Goal: Task Accomplishment & Management: Use online tool/utility

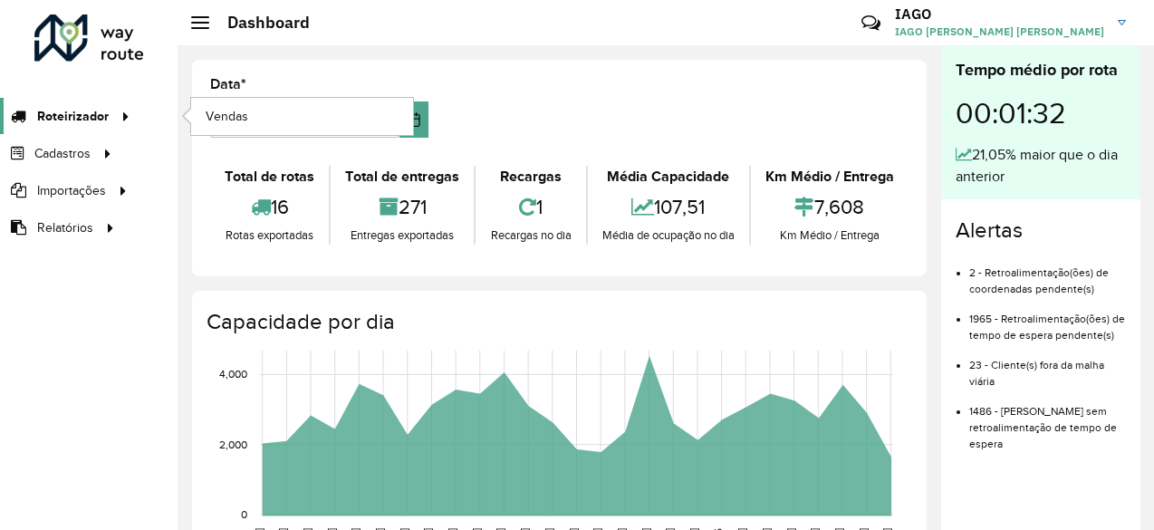
click at [86, 117] on span "Roteirizador" at bounding box center [73, 116] width 72 height 19
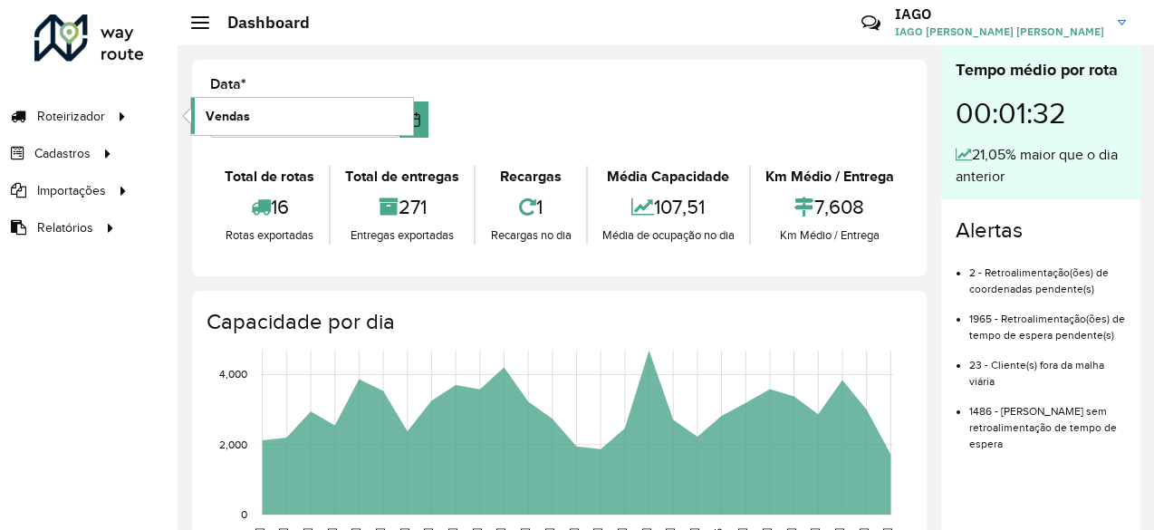
click at [268, 120] on link "Vendas" at bounding box center [302, 116] width 222 height 36
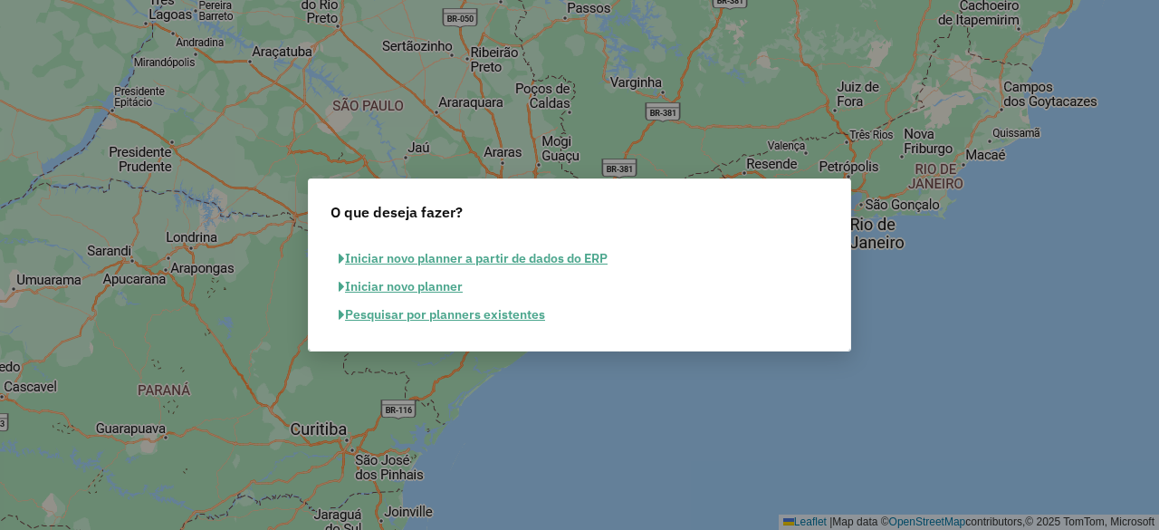
click at [447, 314] on button "Pesquisar por planners existentes" at bounding box center [442, 315] width 223 height 28
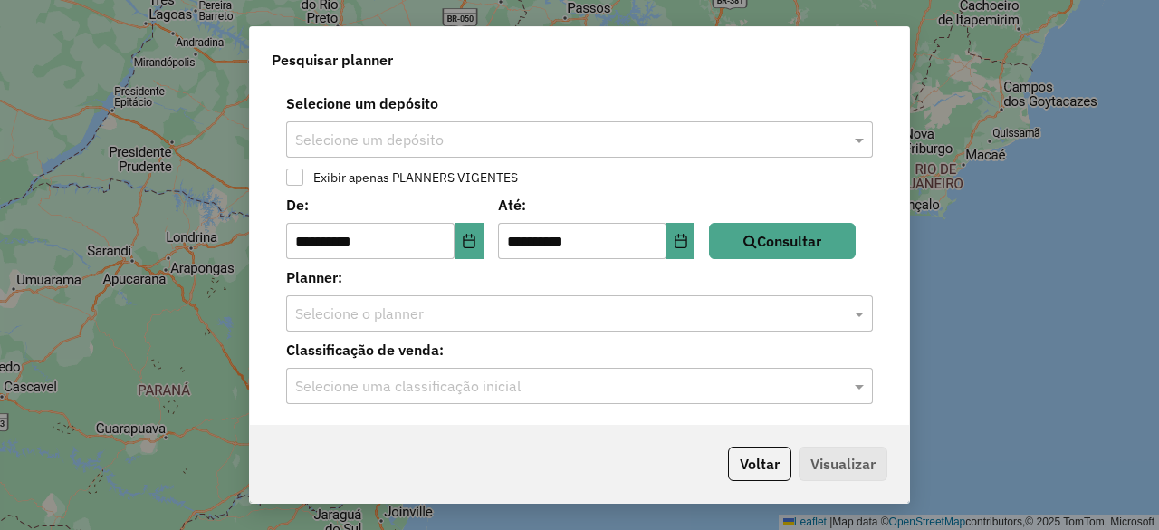
click at [596, 160] on div "**********" at bounding box center [579, 255] width 659 height 340
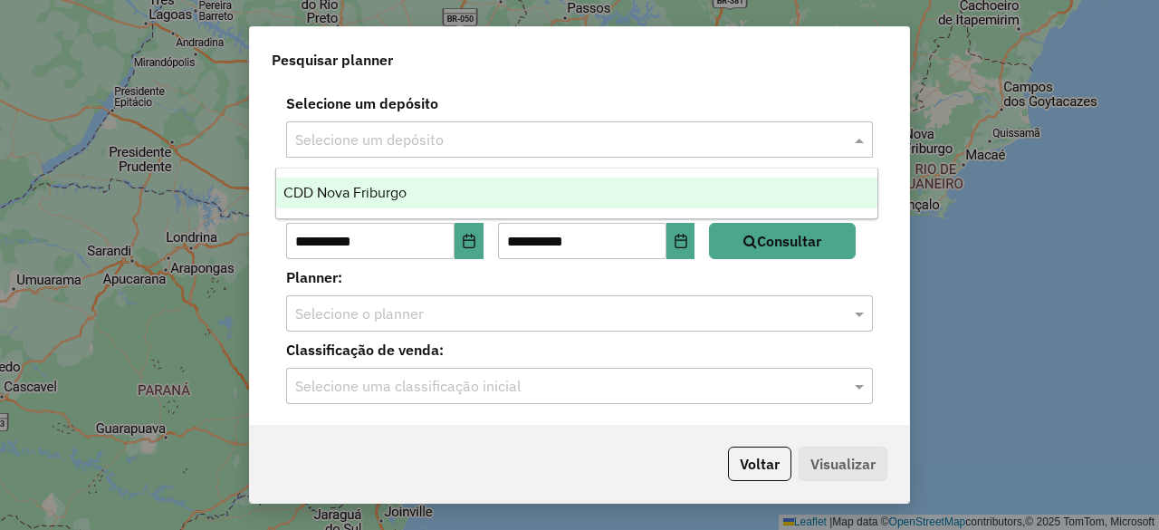
click at [589, 146] on input "text" at bounding box center [561, 141] width 533 height 22
click at [581, 186] on div "CDD Nova Friburgo" at bounding box center [576, 193] width 601 height 31
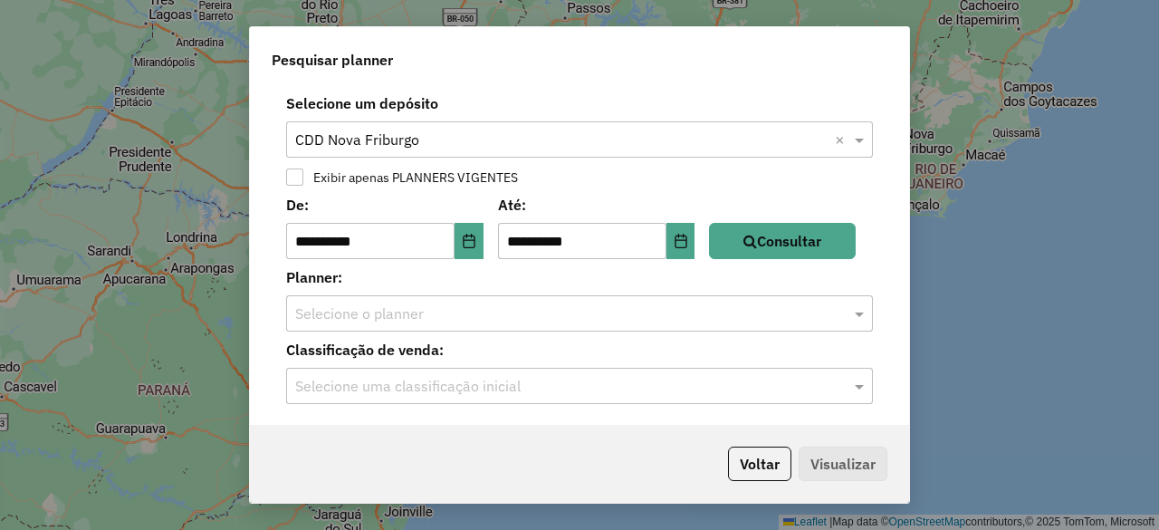
click at [396, 177] on label "Exibir apenas PLANNERS VIGENTES" at bounding box center [411, 177] width 214 height 13
click at [350, 179] on label "Exibir apenas PLANNERS VIGENTES" at bounding box center [411, 177] width 214 height 13
click at [475, 245] on icon "Choose Date" at bounding box center [469, 241] width 12 height 14
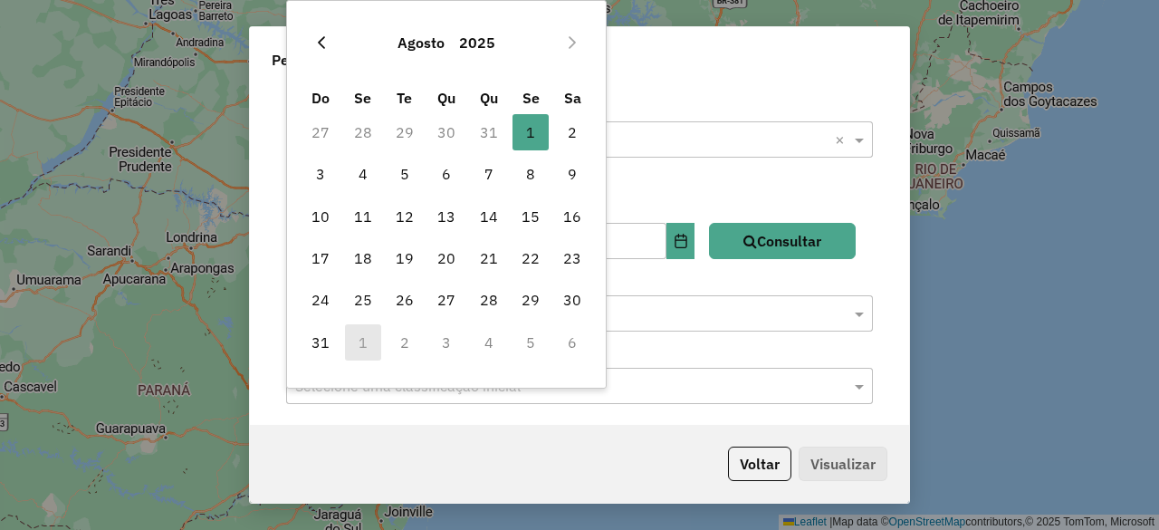
click at [321, 41] on icon "Previous Month" at bounding box center [321, 42] width 14 height 14
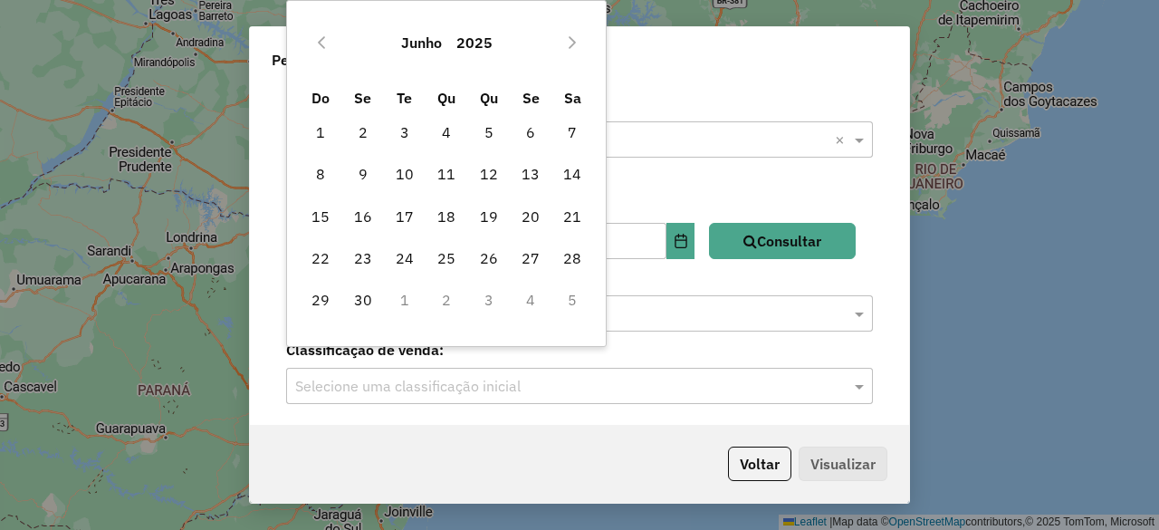
click at [321, 41] on icon "Previous Month" at bounding box center [321, 42] width 14 height 14
click at [440, 135] on span "1" at bounding box center [446, 132] width 36 height 36
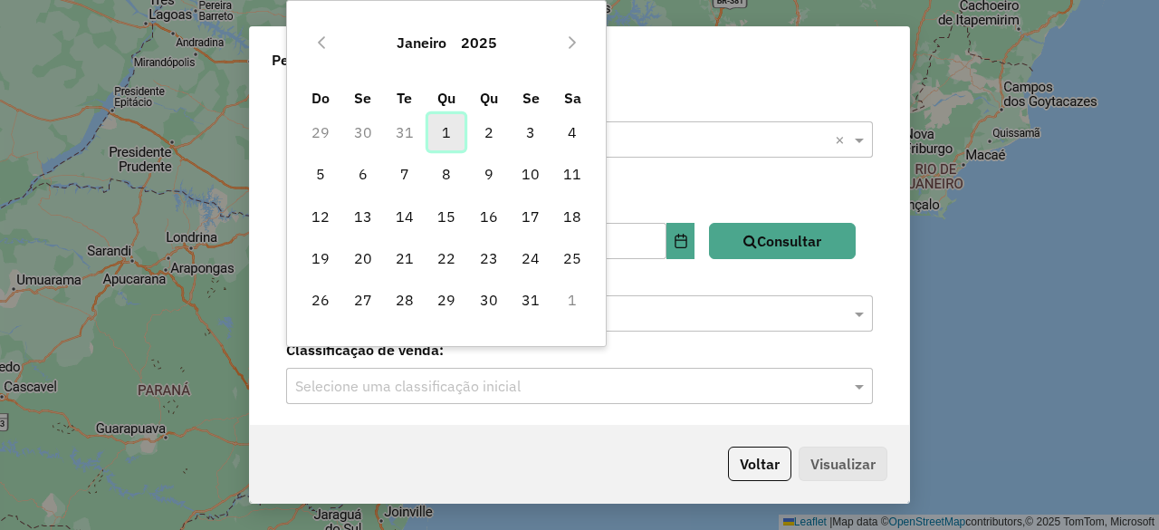
type input "**********"
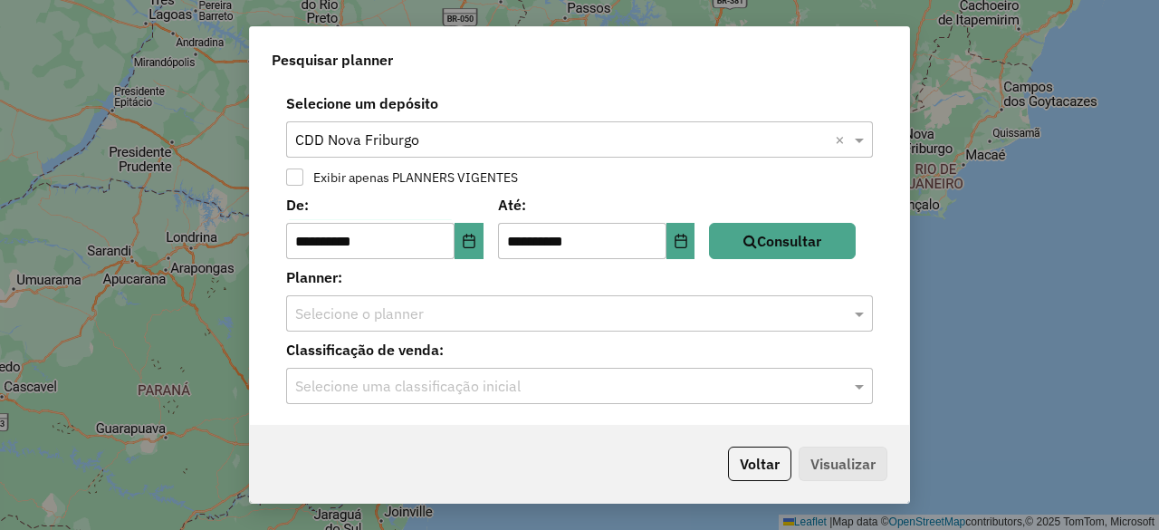
click at [440, 309] on input "text" at bounding box center [561, 314] width 533 height 22
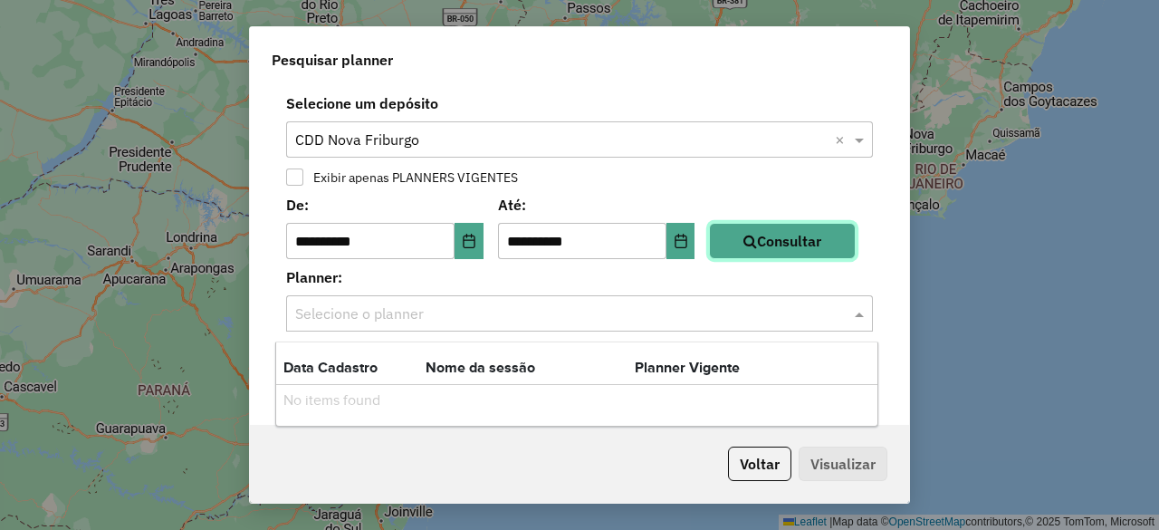
click at [799, 255] on button "Consultar" at bounding box center [782, 241] width 147 height 36
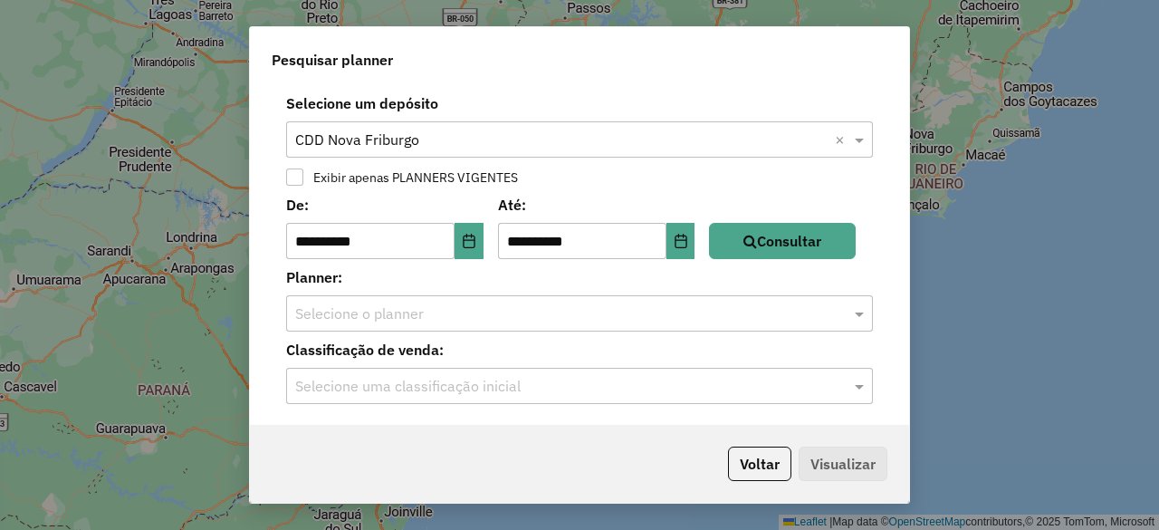
click at [500, 314] on input "text" at bounding box center [561, 314] width 533 height 22
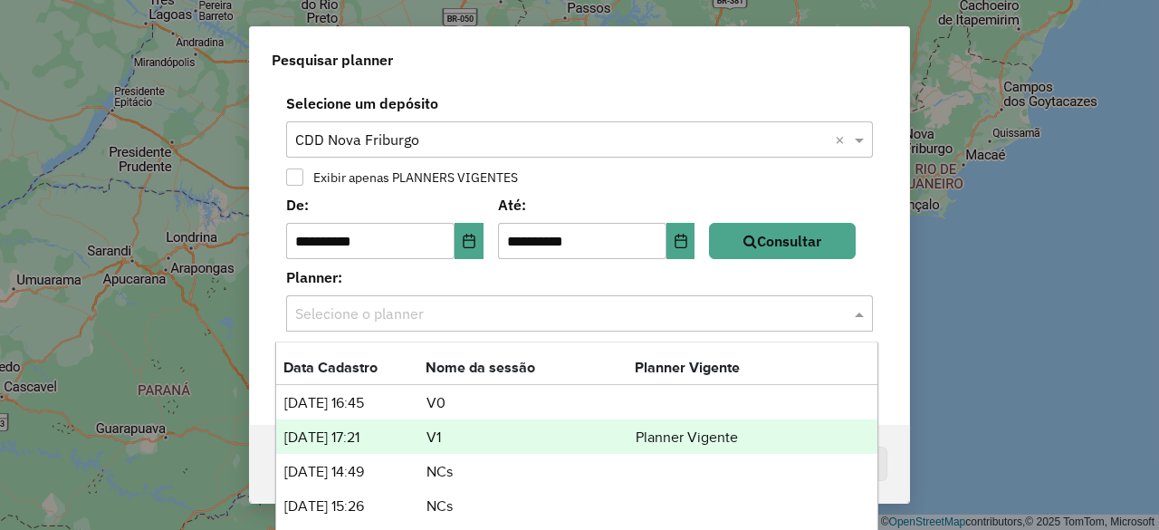
click at [516, 434] on td "V1" at bounding box center [530, 438] width 209 height 24
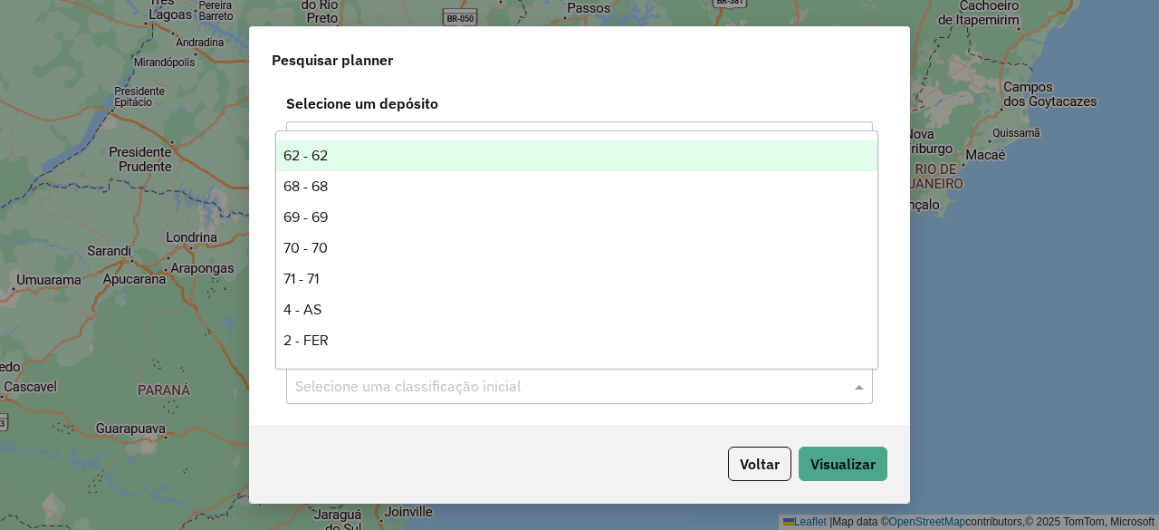
click at [475, 394] on input "text" at bounding box center [561, 387] width 533 height 22
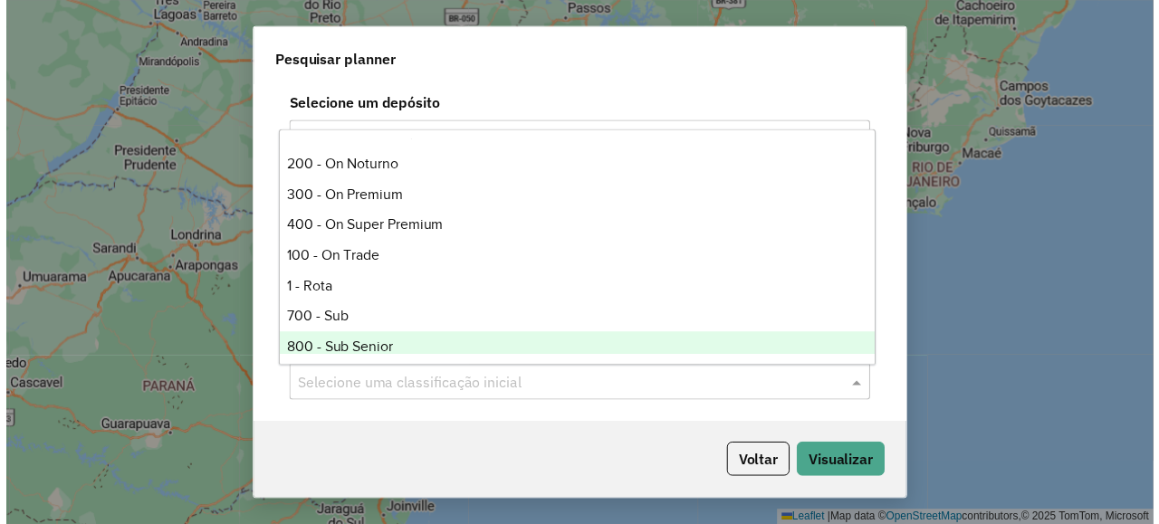
scroll to position [246, 0]
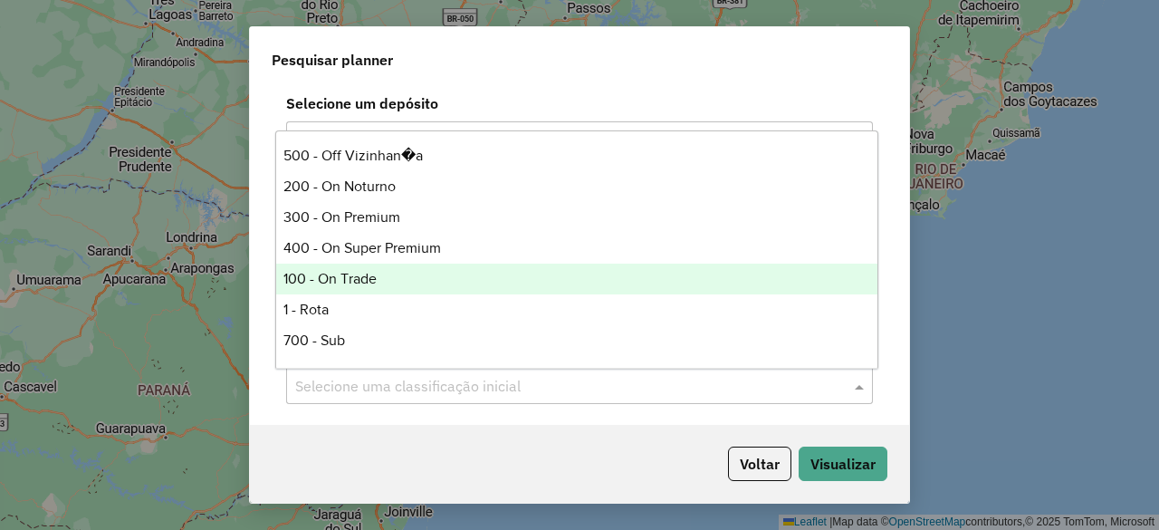
click at [411, 287] on div "100 - On Trade" at bounding box center [576, 279] width 601 height 31
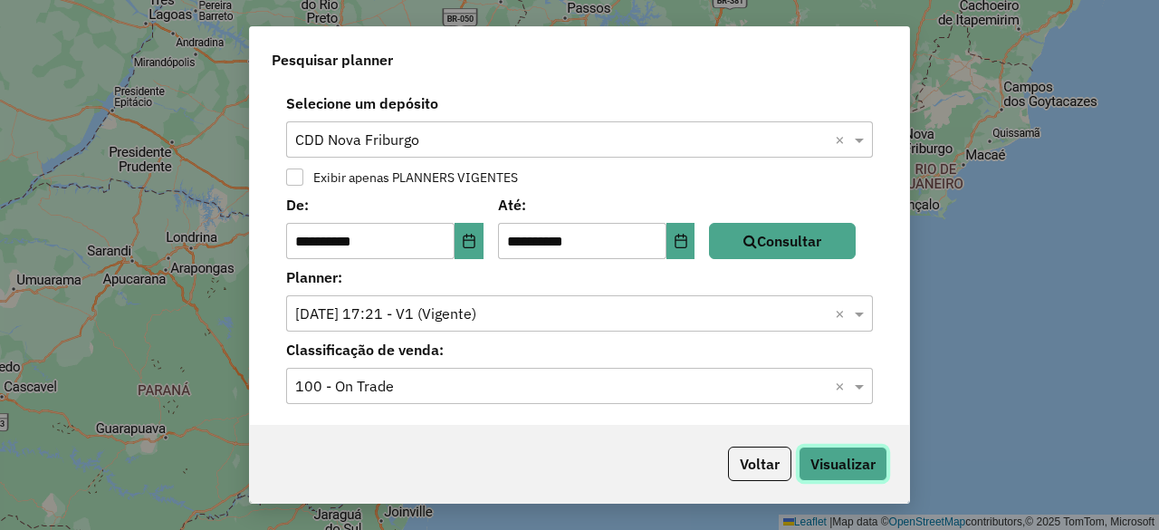
click at [804, 470] on button "Visualizar" at bounding box center [843, 464] width 89 height 34
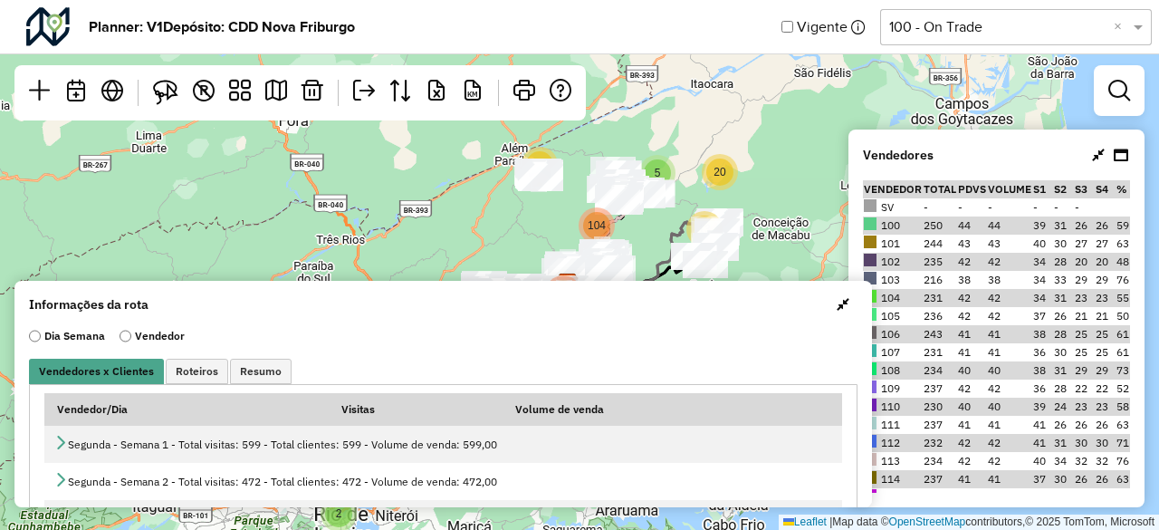
click at [1042, 17] on input "text" at bounding box center [997, 27] width 217 height 22
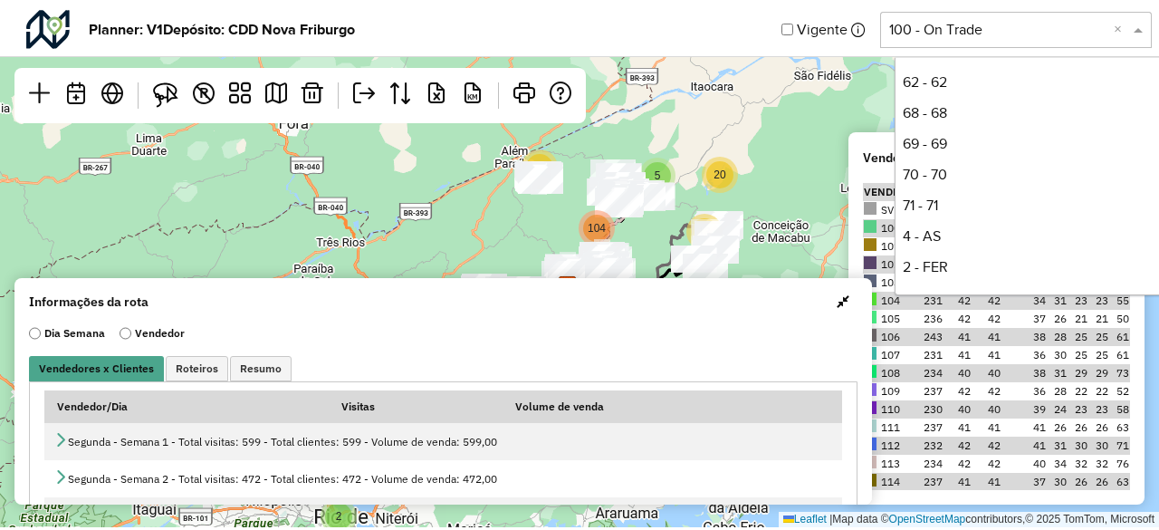
scroll to position [337, 0]
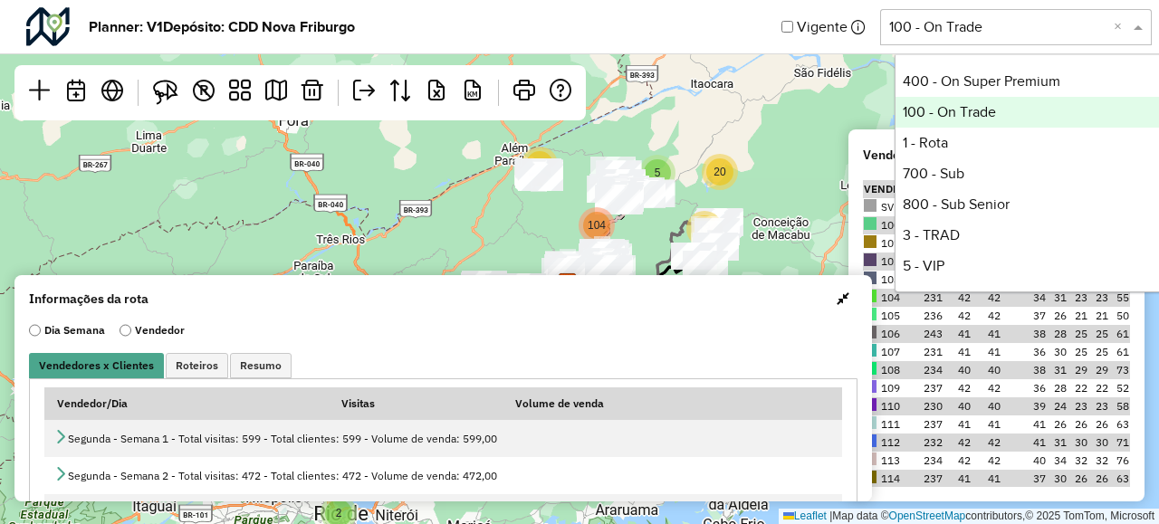
click at [997, 116] on div "100 - On Trade" at bounding box center [1031, 112] width 270 height 31
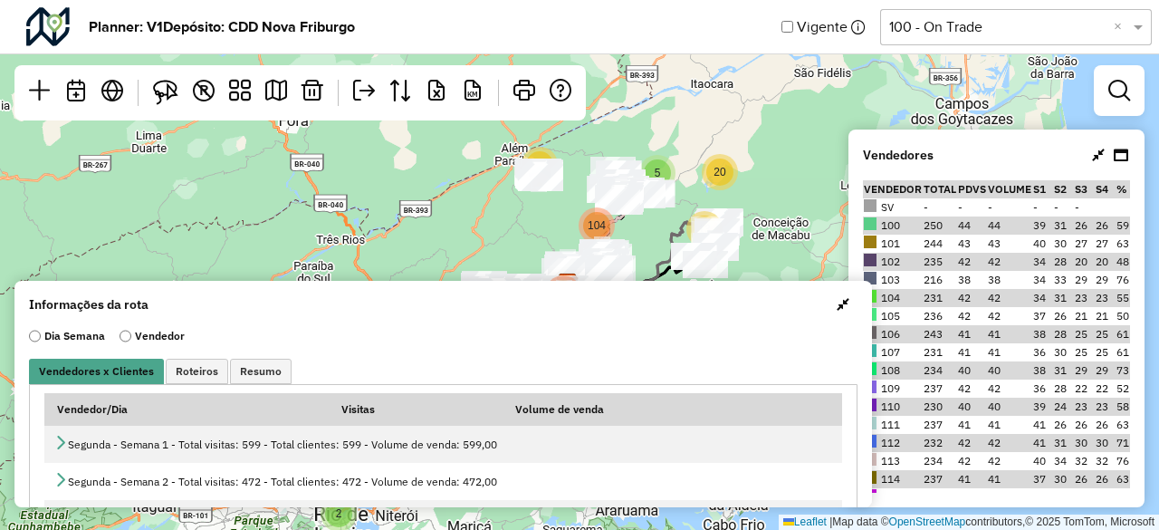
click at [841, 300] on span "button" at bounding box center [843, 304] width 13 height 14
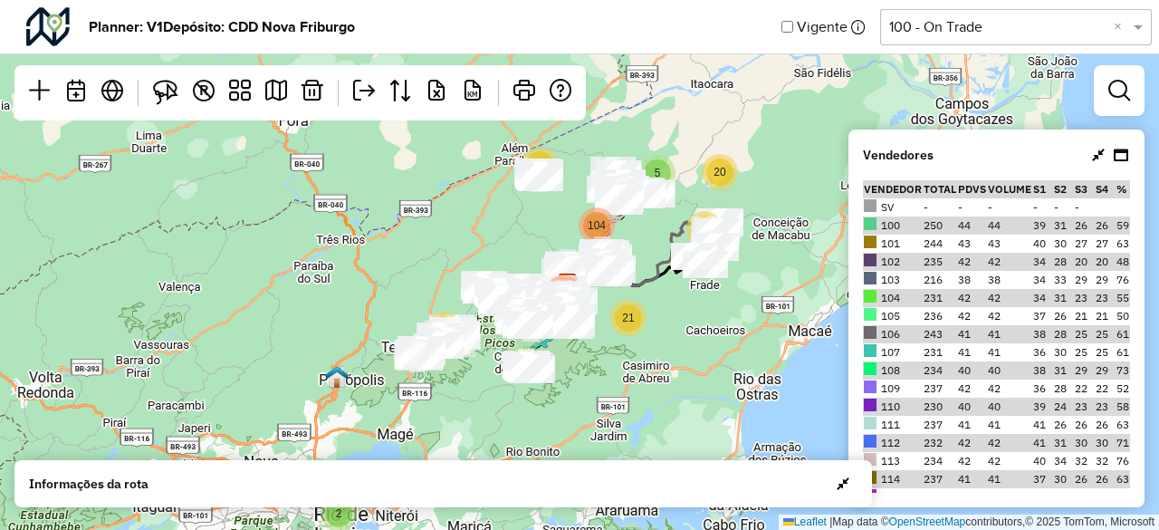
click at [1109, 110] on div at bounding box center [1119, 90] width 51 height 51
click at [1135, 90] on link at bounding box center [1119, 90] width 36 height 36
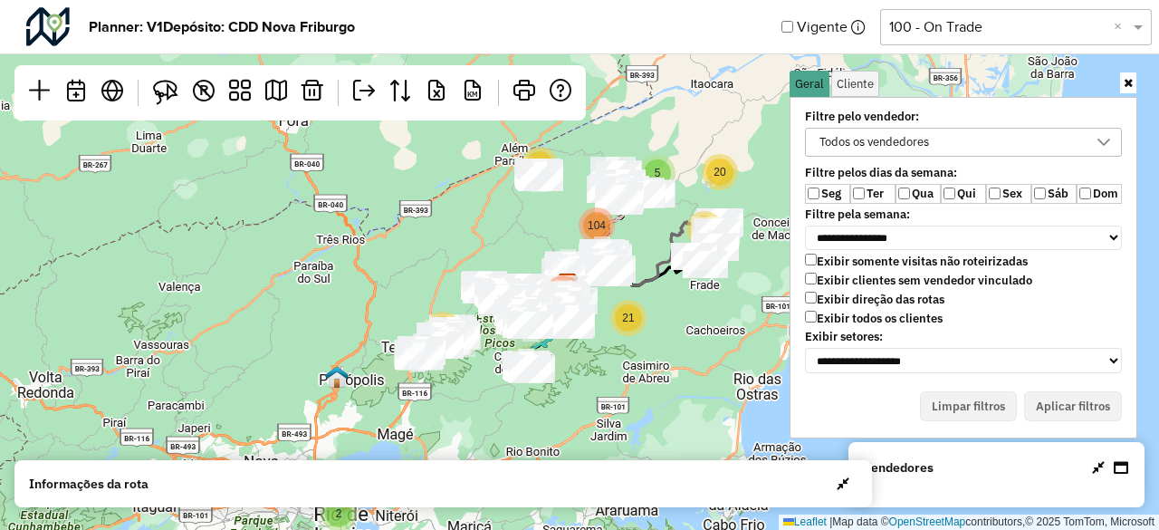
click at [917, 152] on div "Todos os vendedores" at bounding box center [874, 142] width 122 height 27
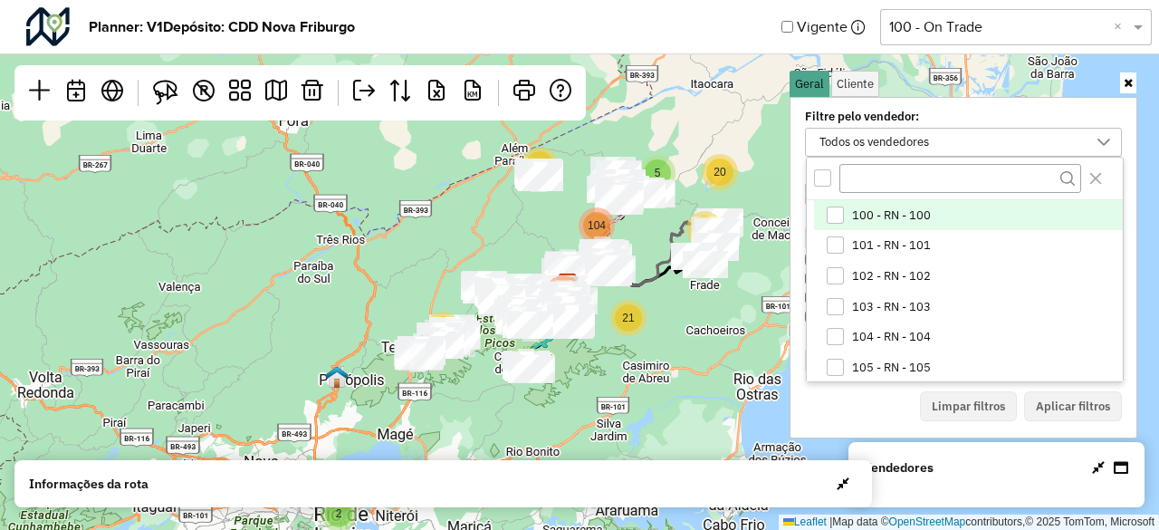
scroll to position [9, 67]
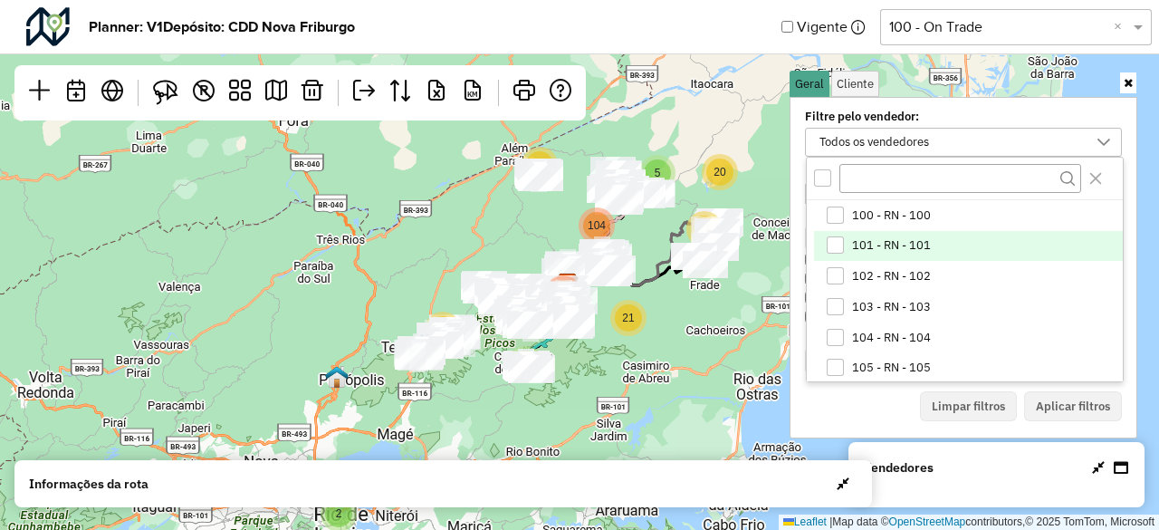
click at [895, 251] on span "101 - RN - 101" at bounding box center [891, 245] width 79 height 14
click at [897, 140] on div "101 - RN - 101" at bounding box center [858, 142] width 91 height 27
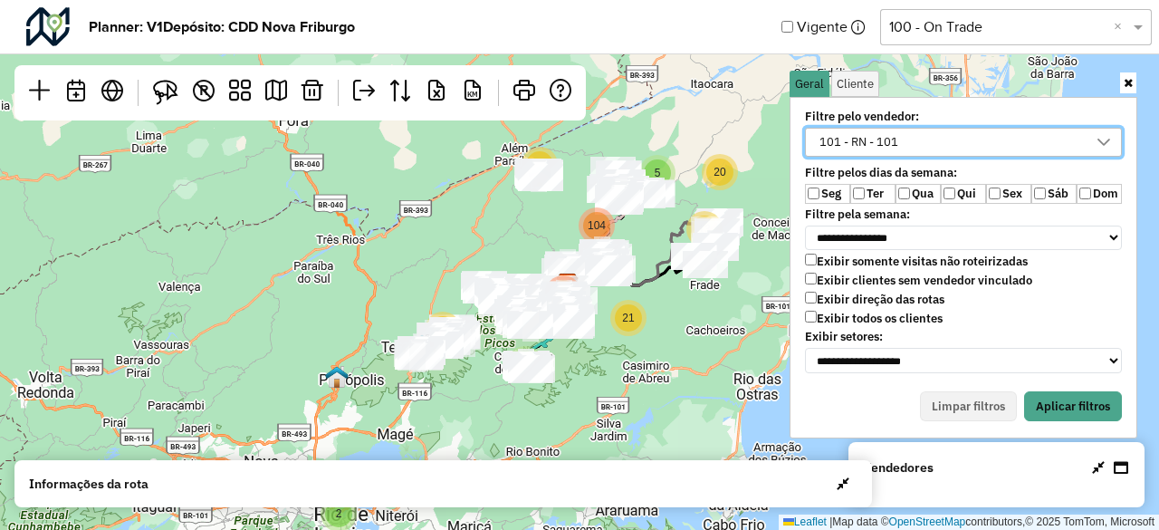
click at [862, 186] on label "Ter" at bounding box center [872, 194] width 45 height 20
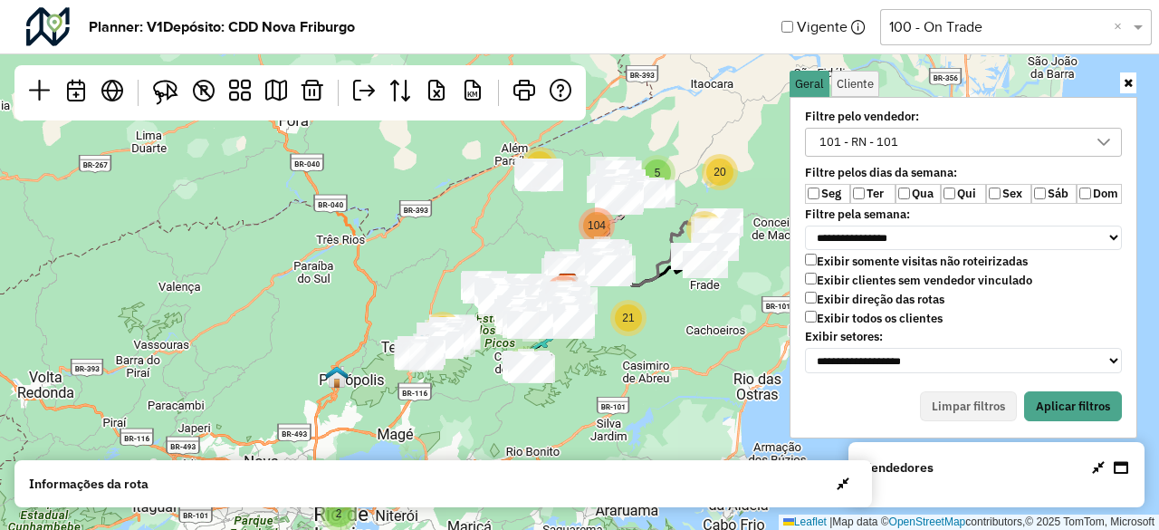
click at [917, 186] on label "Qua" at bounding box center [918, 194] width 45 height 20
click at [958, 192] on label "Qui" at bounding box center [963, 194] width 45 height 20
click at [1095, 398] on button "Aplicar filtros" at bounding box center [1073, 406] width 98 height 31
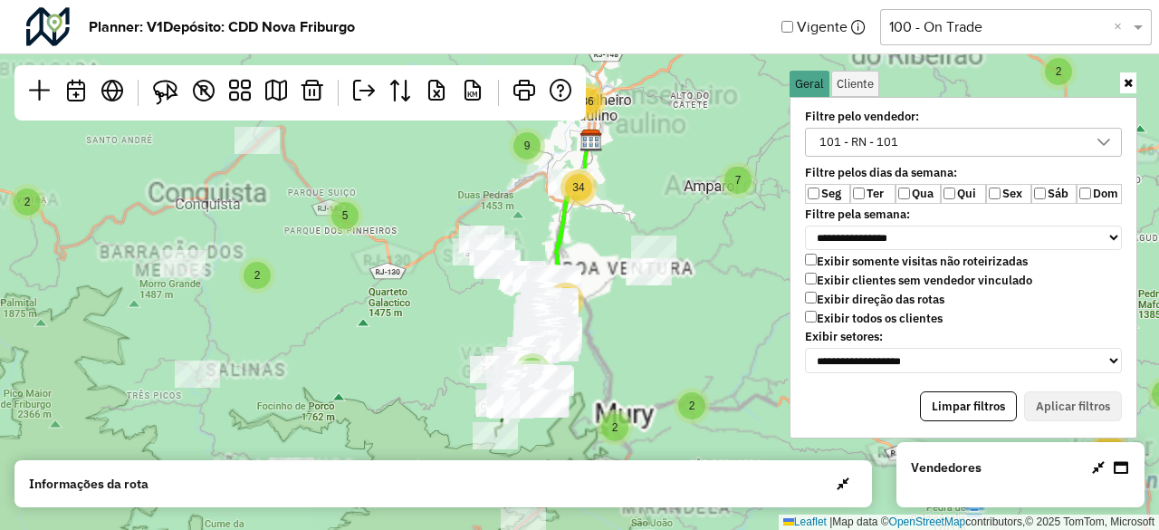
drag, startPoint x: 592, startPoint y: 335, endPoint x: 634, endPoint y: 294, distance: 58.3
click at [634, 294] on div "7 7 21 3 13 5 2 16 28 40 4 5 2 3 6 6 156 2 4 7 2 5 6 13 8 2 2 10 4 5 9 2 14 2 8…" at bounding box center [579, 265] width 1159 height 530
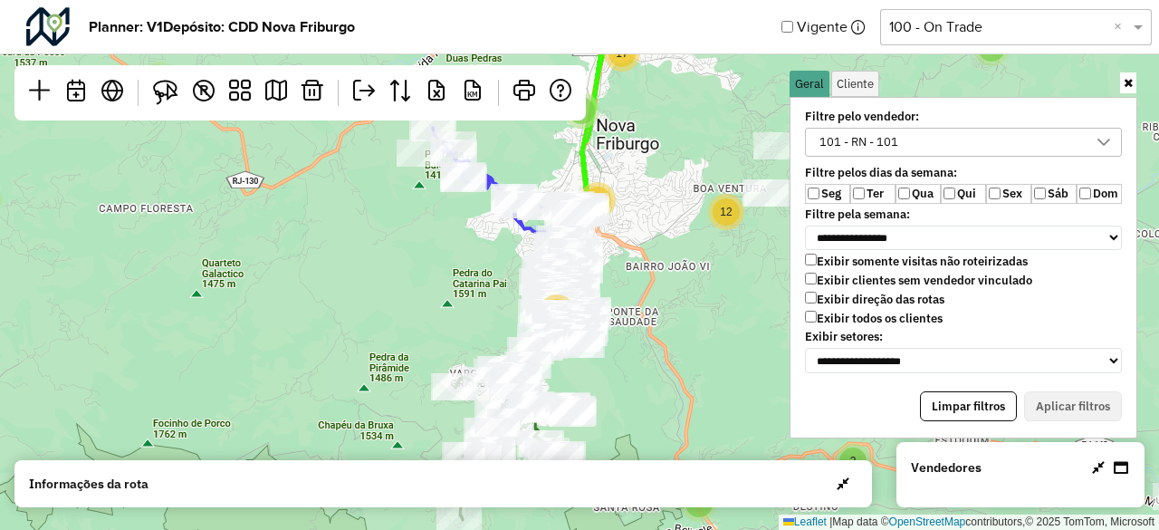
drag, startPoint x: 567, startPoint y: 202, endPoint x: 603, endPoint y: 254, distance: 63.1
click at [603, 254] on div "2 5 2 9 3 2 4 4 6 2 2 2 5 2 2 3 5 2 33 8 12 32 31 3 14 17 Leaflet | Map data © …" at bounding box center [579, 265] width 1159 height 530
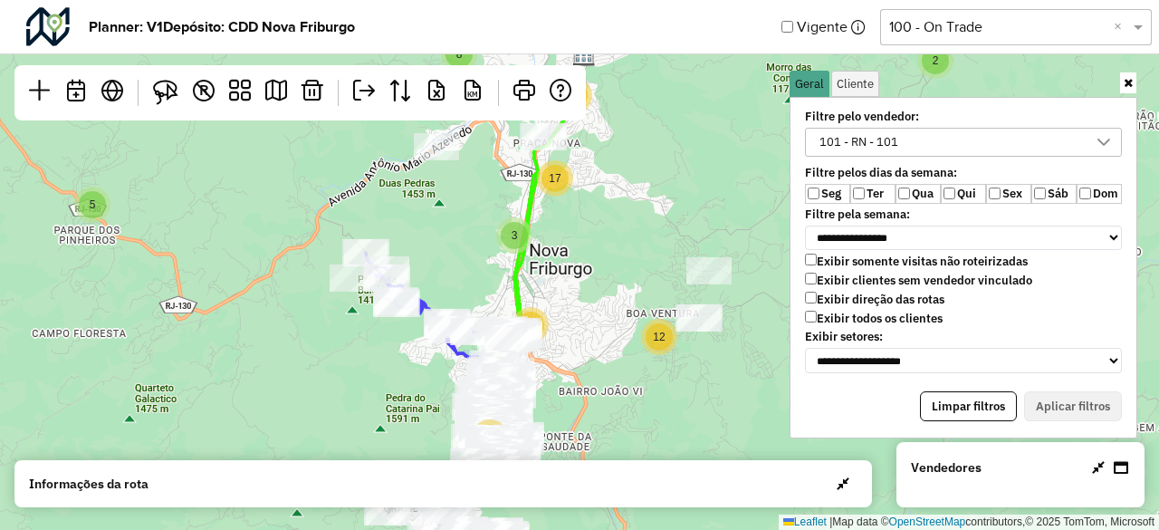
drag, startPoint x: 346, startPoint y: 238, endPoint x: 354, endPoint y: 312, distance: 73.8
click at [354, 312] on div "2 5 2 9 3 2 4 4 6 6 2 2 2 2 5 2 2 3 5 2 33 8 12 32 31 3 14 17 Leaflet | Map dat…" at bounding box center [579, 265] width 1159 height 530
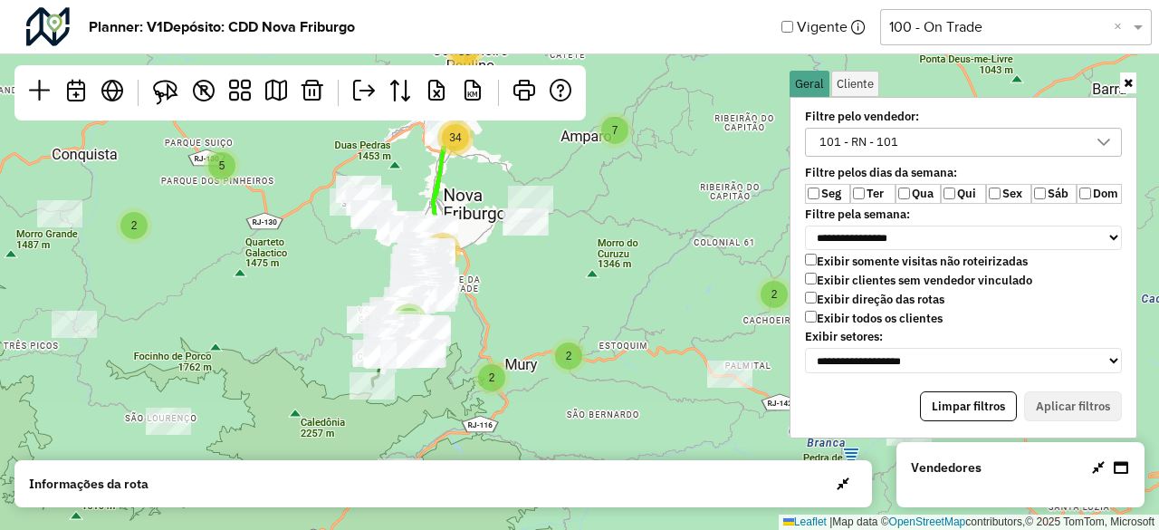
click at [902, 149] on div "101 - RN - 101" at bounding box center [858, 142] width 91 height 27
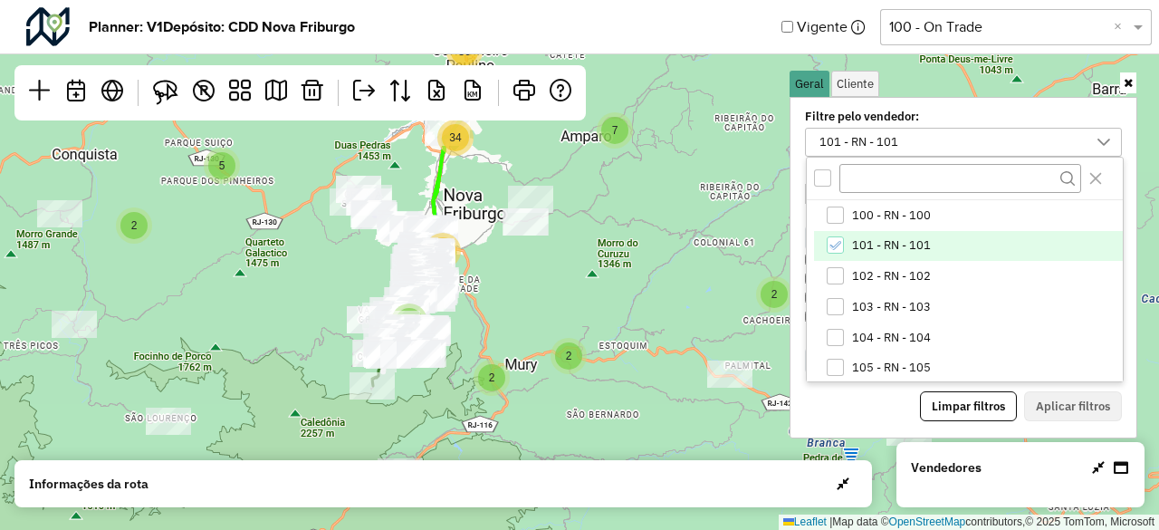
click at [886, 244] on span "101 - RN - 101" at bounding box center [891, 245] width 79 height 14
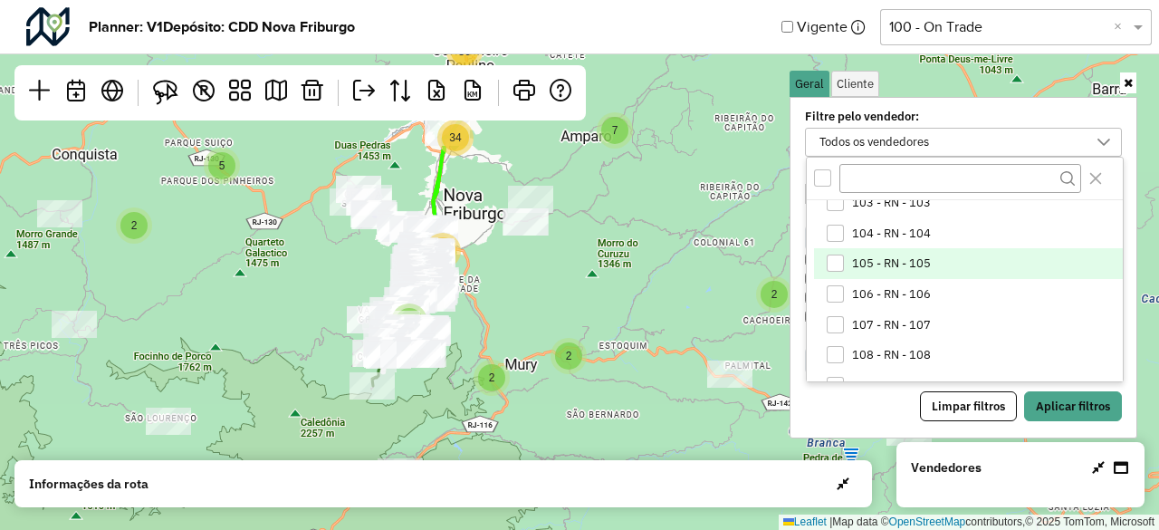
scroll to position [91, 0]
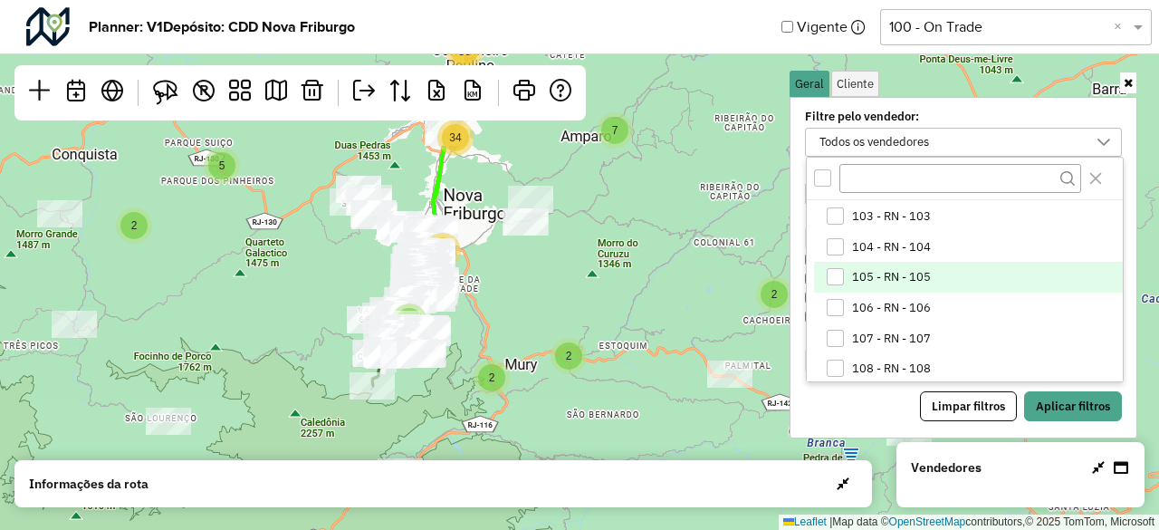
click at [903, 286] on li "105 - RN - 105" at bounding box center [968, 277] width 309 height 31
click at [1082, 394] on button "Aplicar filtros" at bounding box center [1073, 406] width 98 height 31
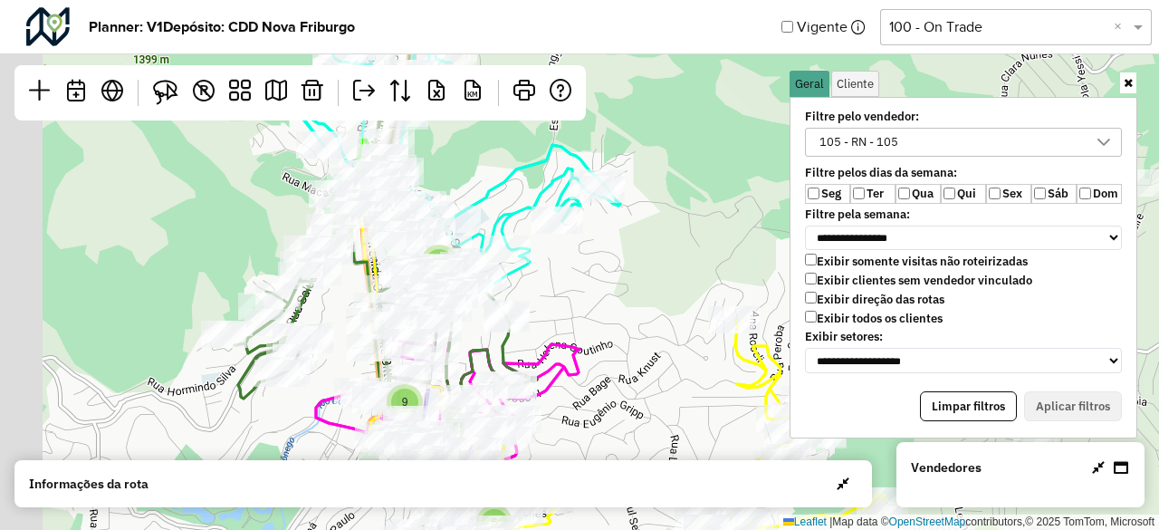
drag, startPoint x: 444, startPoint y: 288, endPoint x: 511, endPoint y: 336, distance: 82.4
click at [511, 332] on div at bounding box center [507, 318] width 45 height 27
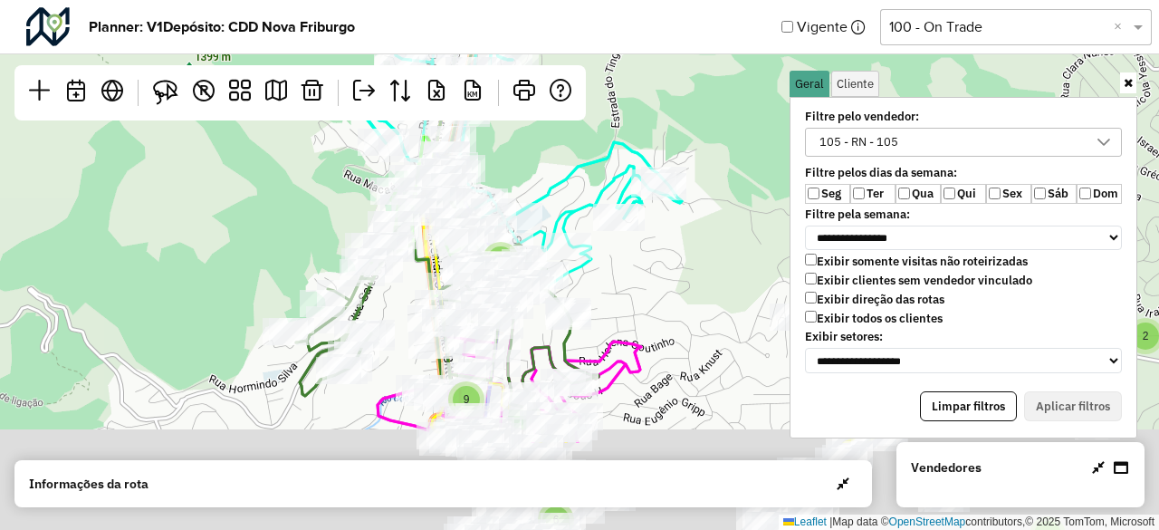
drag, startPoint x: 561, startPoint y: 367, endPoint x: 607, endPoint y: 137, distance: 234.6
click at [607, 137] on icon at bounding box center [524, 47] width 316 height 481
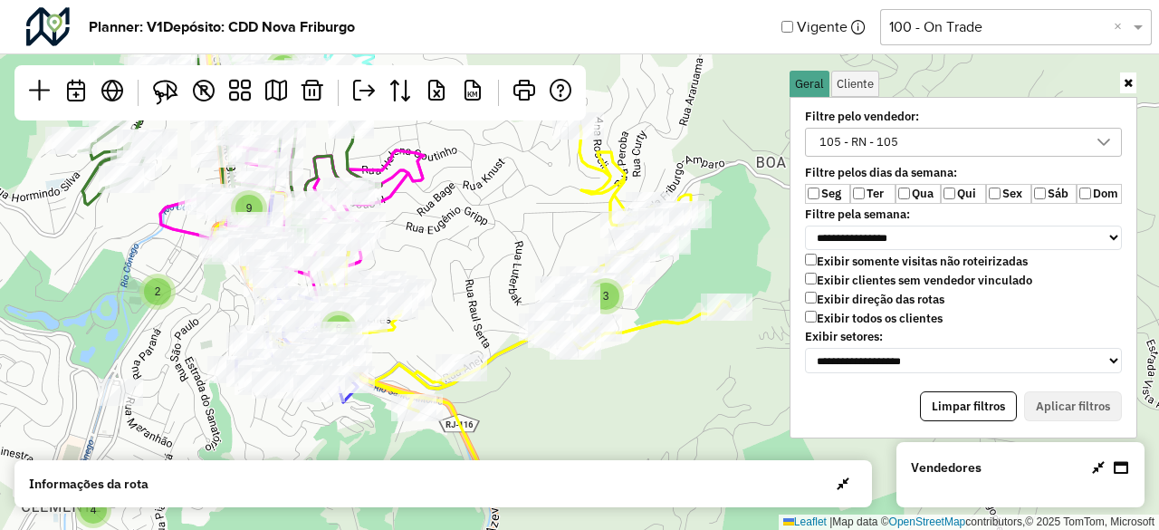
drag, startPoint x: 455, startPoint y: 229, endPoint x: 569, endPoint y: 311, distance: 140.2
click at [569, 311] on div "2 2 4 3 3 3 5 8 4 8 2 9 6 8 3 2 7 2 4 Leaflet | Map data © OpenStreetMap contri…" at bounding box center [579, 265] width 1159 height 530
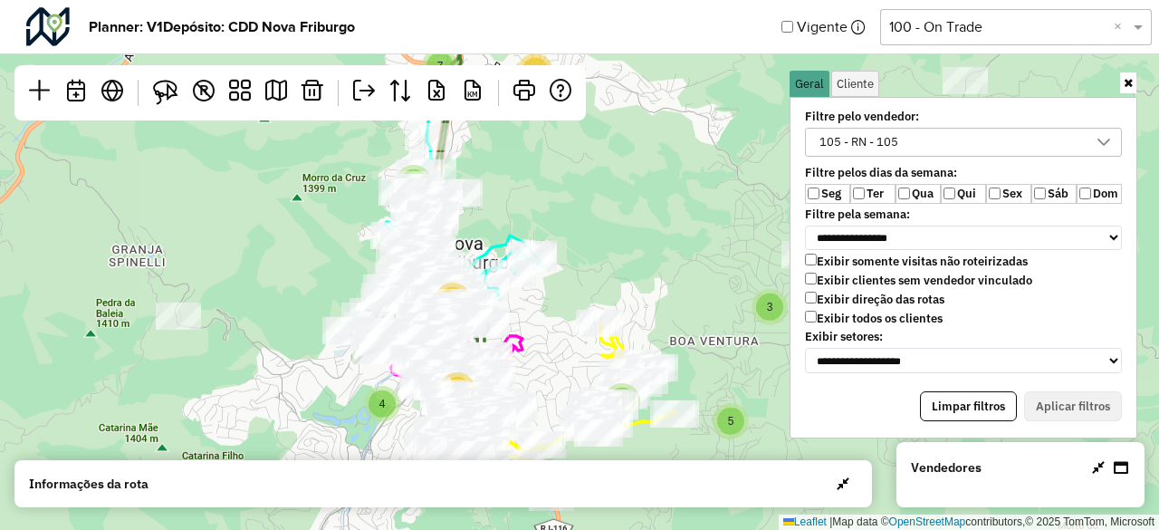
drag, startPoint x: 540, startPoint y: 182, endPoint x: 540, endPoint y: 270, distance: 87.9
click at [540, 270] on div "2 2 2 2 2 4 2 3 4 12 14 3 4 3 5 4 3 4 25 4 17 10 3 13 10 7 Leaflet | Map data ©…" at bounding box center [579, 265] width 1159 height 530
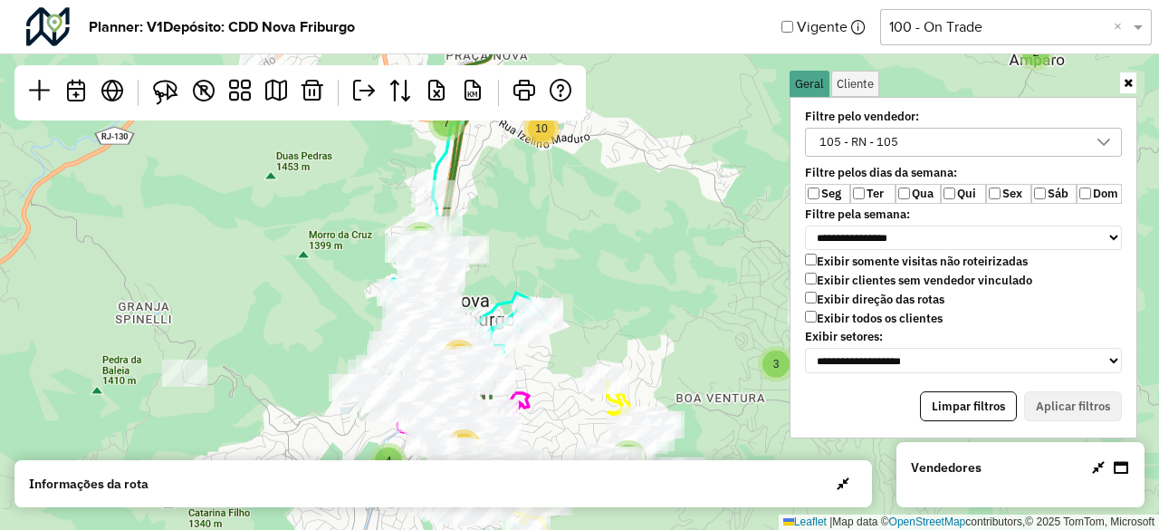
drag, startPoint x: 542, startPoint y: 375, endPoint x: 591, endPoint y: 249, distance: 135.1
click at [591, 249] on div "2 2 2 2 2 4 2 3 4 12 14 3 4 3 5 4 3 4 25 4 17 10 3 13 10 7 3 Leaflet | Map data…" at bounding box center [579, 265] width 1159 height 530
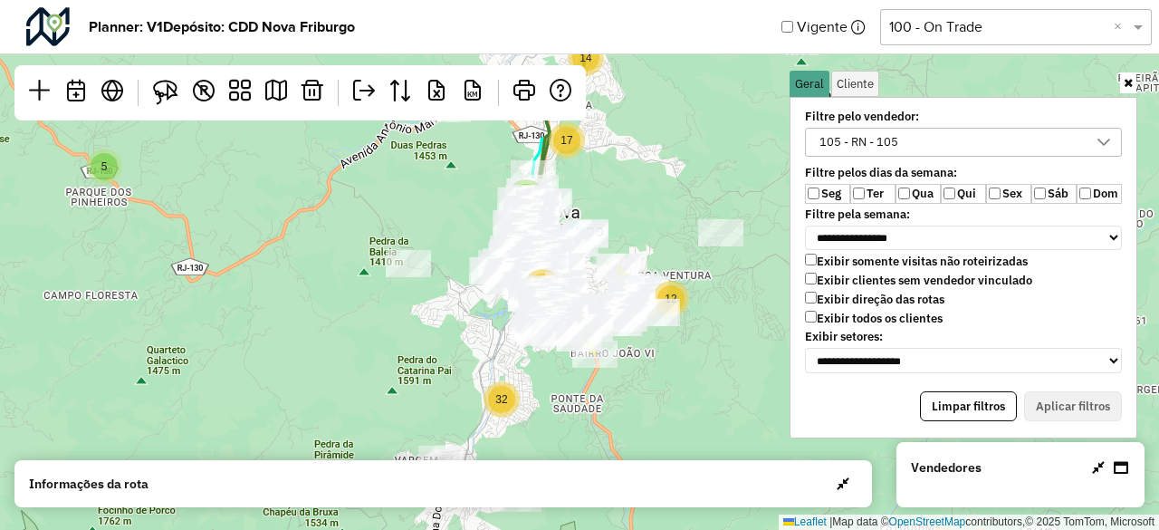
click at [875, 130] on div "105 - RN - 105" at bounding box center [858, 142] width 91 height 27
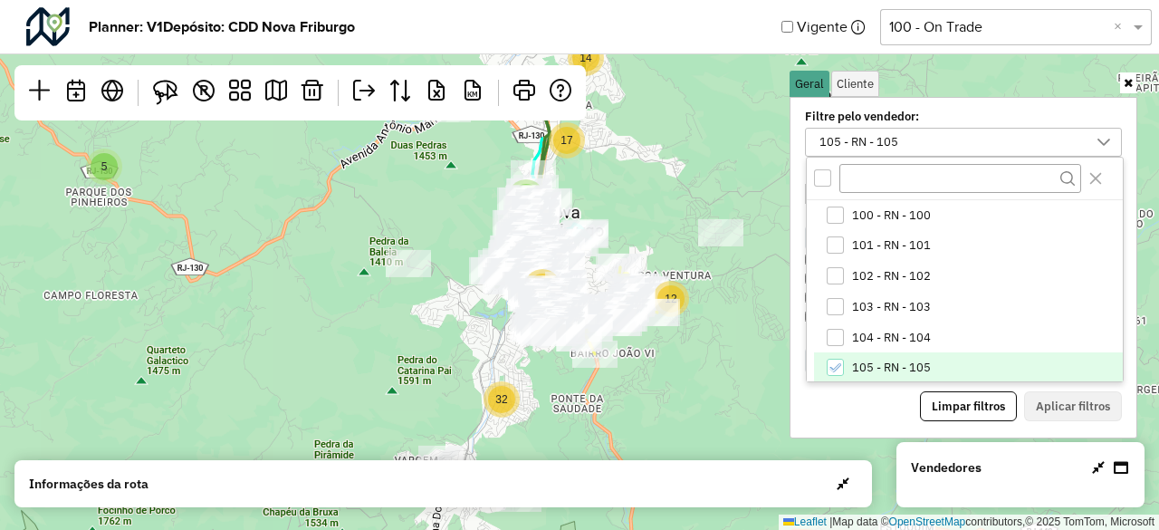
scroll to position [2, 0]
click at [913, 366] on span "105 - RN - 105" at bounding box center [891, 366] width 79 height 14
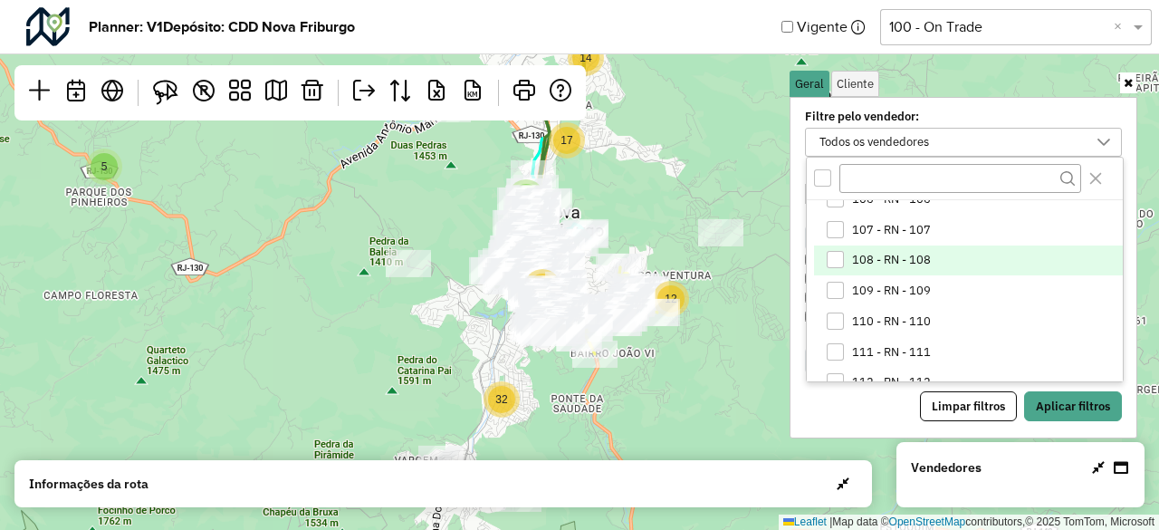
scroll to position [274, 0]
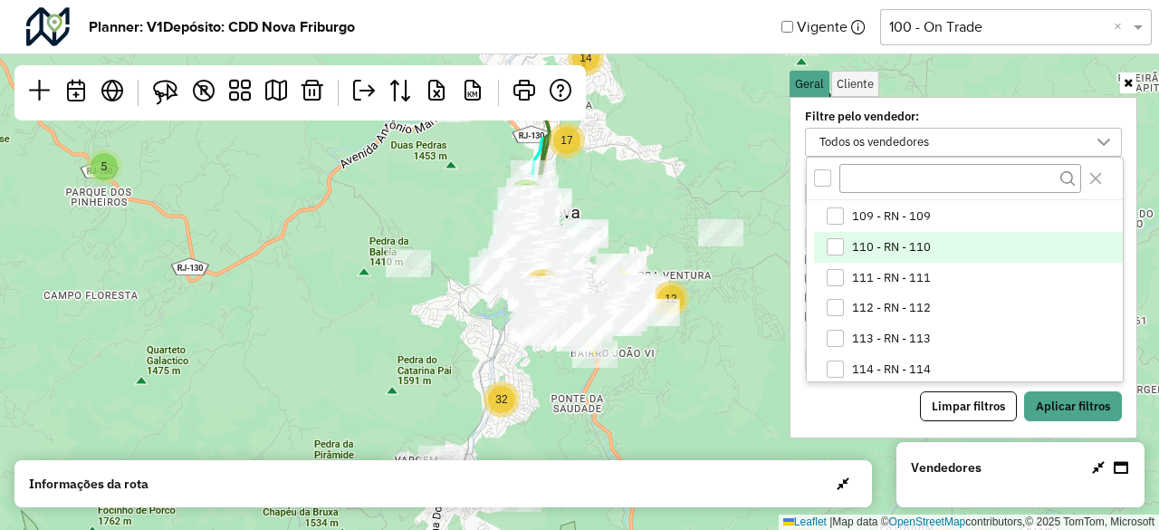
click at [936, 244] on li "110 - RN - 110" at bounding box center [968, 247] width 309 height 31
click at [1042, 401] on button "Aplicar filtros" at bounding box center [1073, 406] width 98 height 31
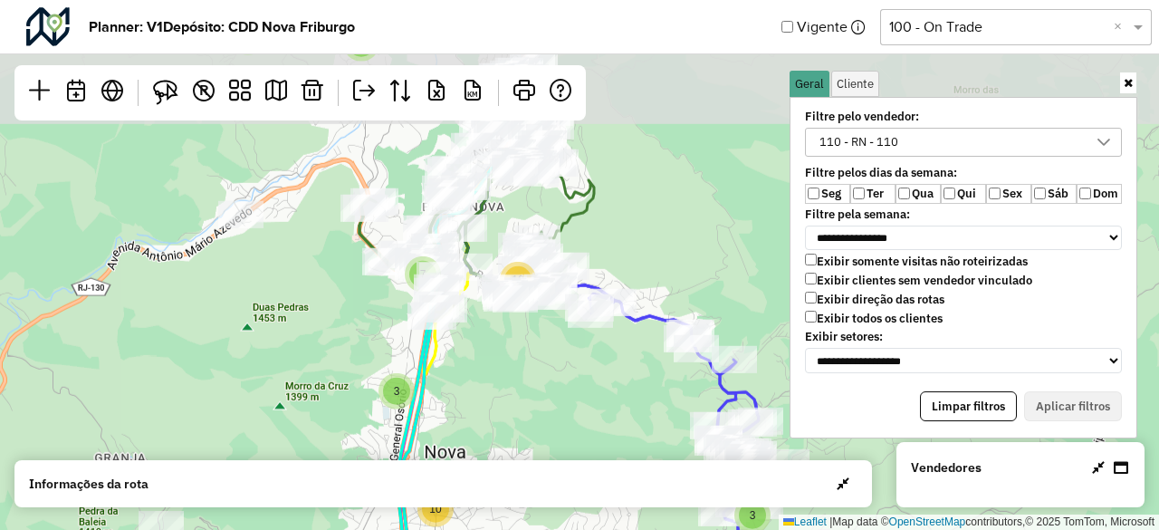
drag, startPoint x: 610, startPoint y: 159, endPoint x: 585, endPoint y: 375, distance: 217.8
click at [585, 375] on div "2 2 2 2 2 4 2 3 4 12 14 3 4 3 5 4 3 4 25 4 17 10 3 13 10 7 Leaflet | Map data ©…" at bounding box center [579, 265] width 1159 height 530
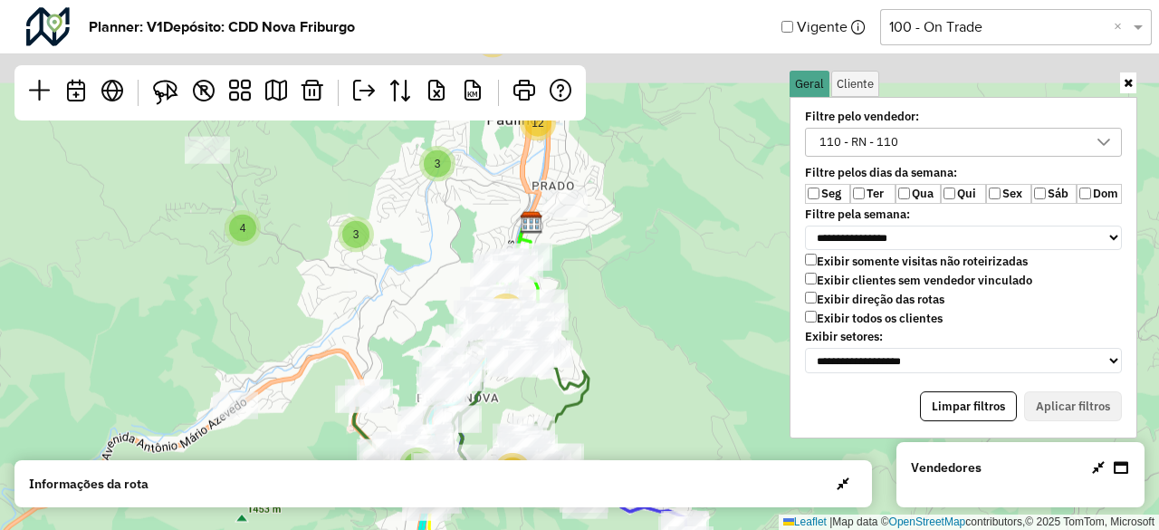
drag, startPoint x: 566, startPoint y: 244, endPoint x: 560, endPoint y: 408, distance: 164.1
click at [560, 408] on icon at bounding box center [471, 351] width 235 height 271
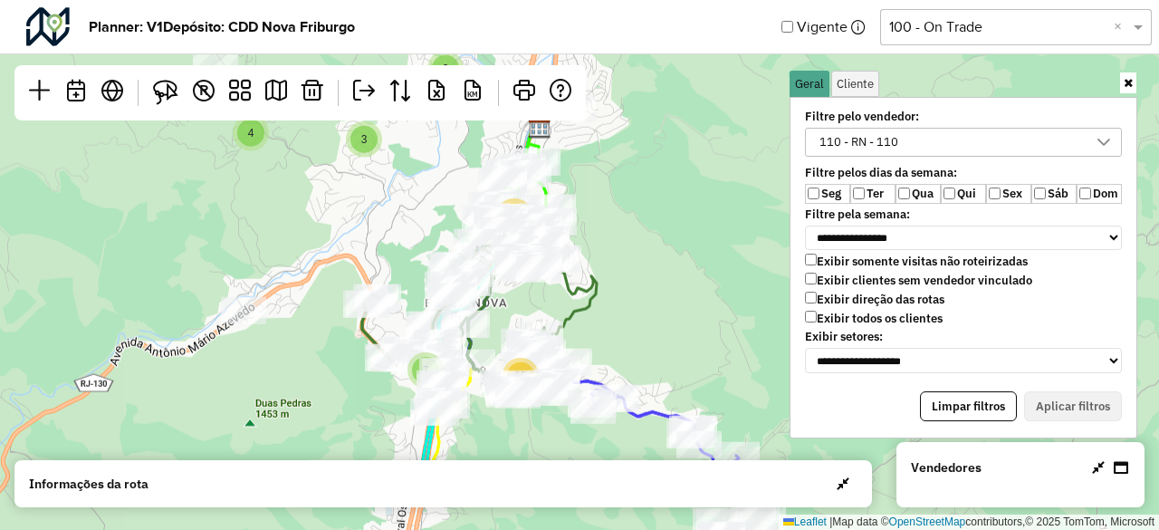
drag, startPoint x: 555, startPoint y: 368, endPoint x: 580, endPoint y: 222, distance: 147.9
click at [580, 222] on icon at bounding box center [479, 256] width 235 height 271
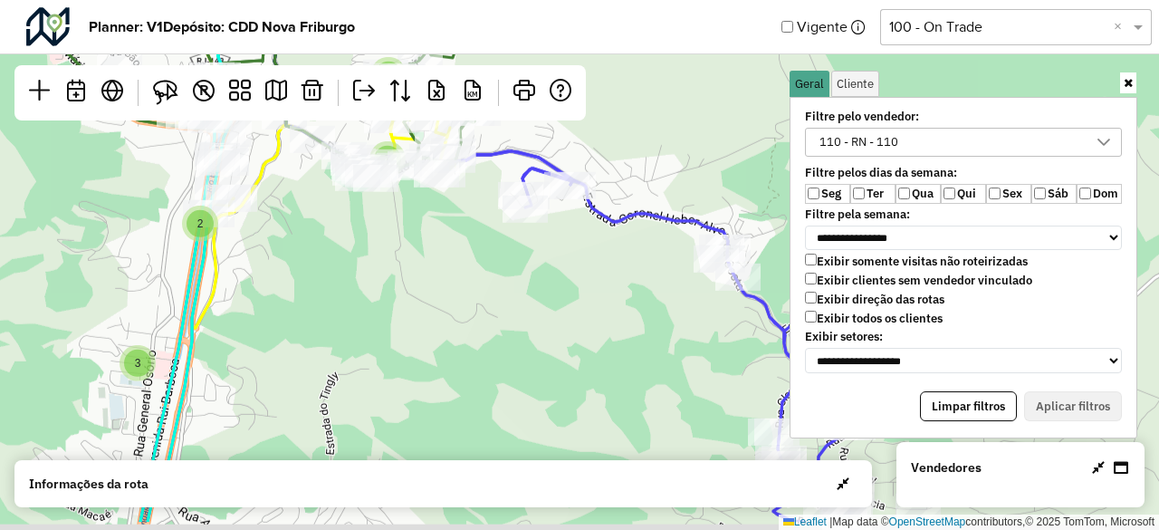
drag, startPoint x: 509, startPoint y: 264, endPoint x: 466, endPoint y: 215, distance: 66.1
click at [466, 215] on div "2 2 3 2 3 7 3 4 2 4 3 2 9 6 8 3 3 4 5 2 7 2 4 Leaflet | Map data © OpenStreetMa…" at bounding box center [579, 265] width 1159 height 530
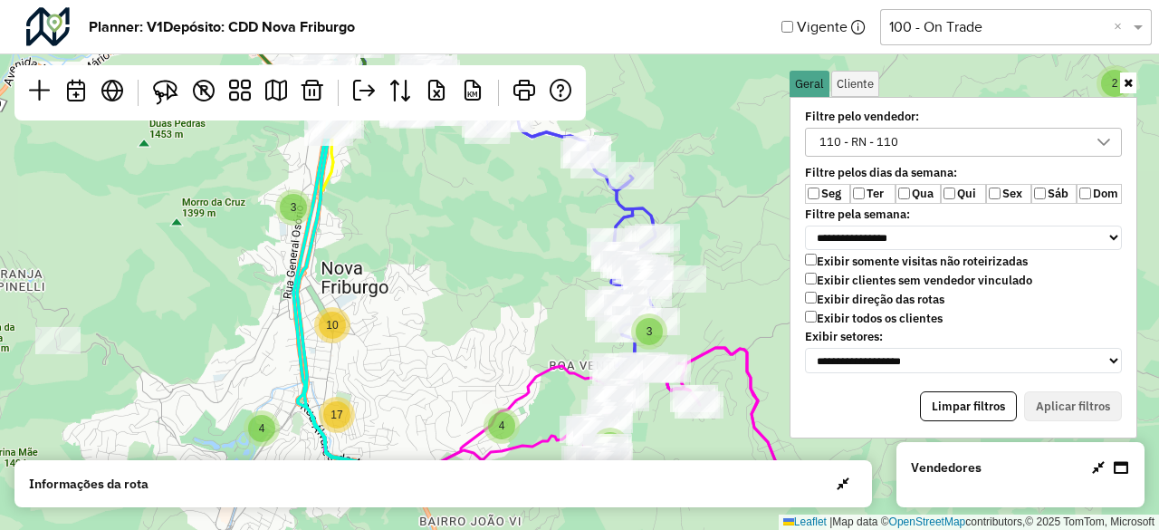
drag, startPoint x: 661, startPoint y: 303, endPoint x: 589, endPoint y: 207, distance: 121.0
click at [589, 207] on div "3 2 2 2 2 2 4 2 3 4 12 14 3 4 3 5 4 3 4 25 4 17 10 3 13 10 7 Leaflet | Map data…" at bounding box center [579, 265] width 1159 height 530
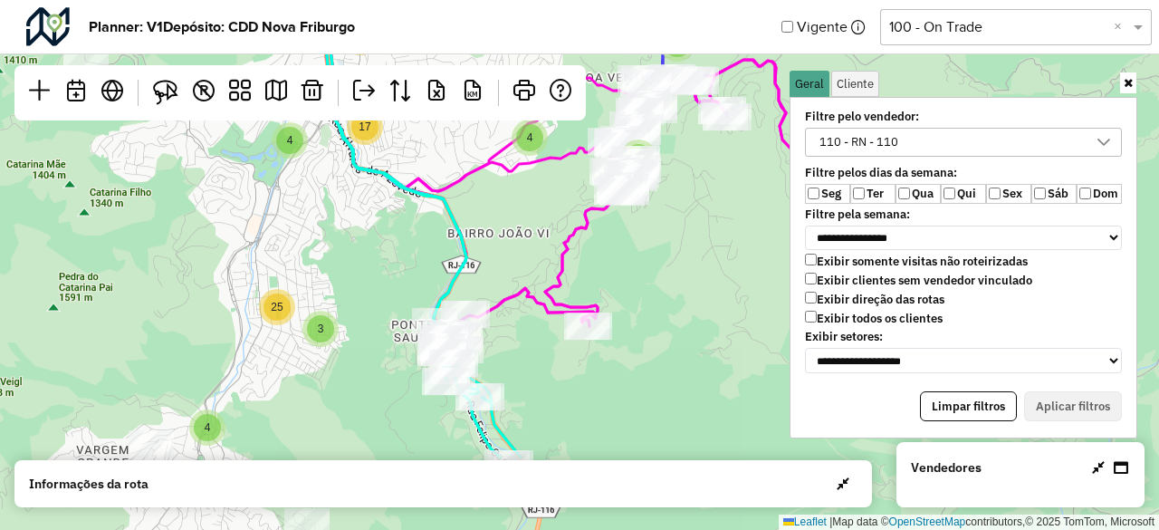
drag, startPoint x: 594, startPoint y: 419, endPoint x: 607, endPoint y: 264, distance: 155.4
click at [638, 207] on div "2 2 2 2 2 4 3 12 14 3 4 3 5 4 3 4 25 4 17 10 3 13 10 7 4 Leaflet | Map data © O…" at bounding box center [579, 265] width 1159 height 530
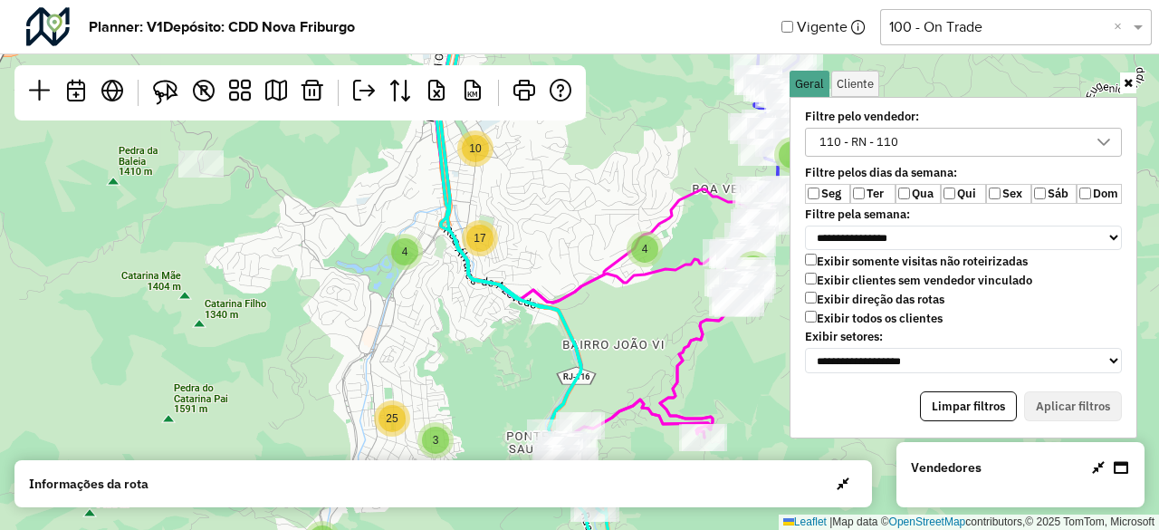
drag, startPoint x: 545, startPoint y: 170, endPoint x: 456, endPoint y: 414, distance: 259.3
click at [456, 414] on div "2 2 2 2 2 4 3 4 3 5 4 3 4 25 4 17 10 3 13 10 7 3 12 Leaflet | Map data © OpenSt…" at bounding box center [579, 265] width 1159 height 530
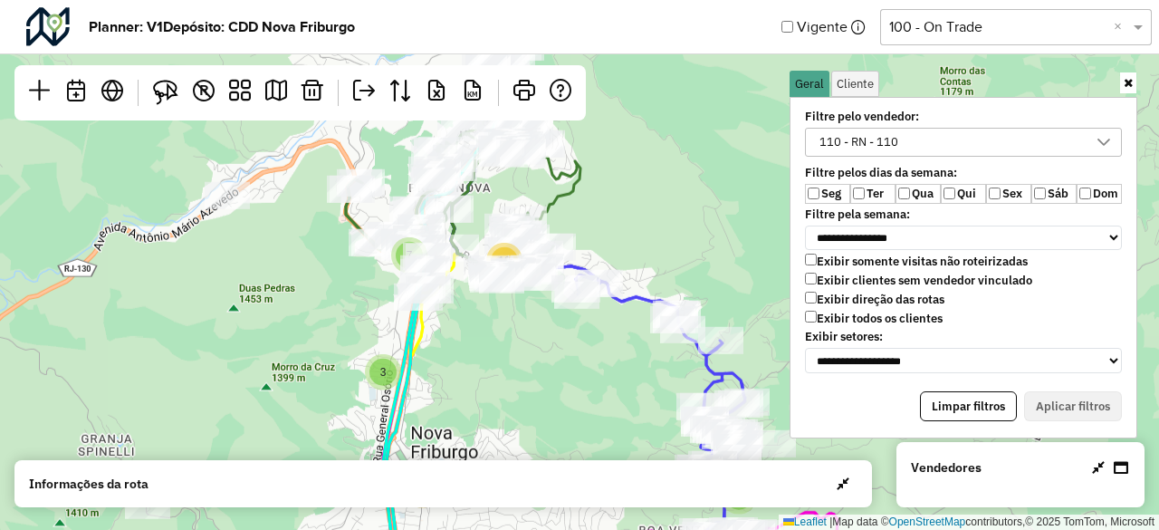
drag, startPoint x: 539, startPoint y: 231, endPoint x: 581, endPoint y: 380, distance: 155.1
click at [578, 387] on div "2 2 2 2 2 4 3 4 3 5 4 3 4 25 4 17 10 3 13 10 7 3 12 3 2 4 14 Leaflet | Map data…" at bounding box center [579, 265] width 1159 height 530
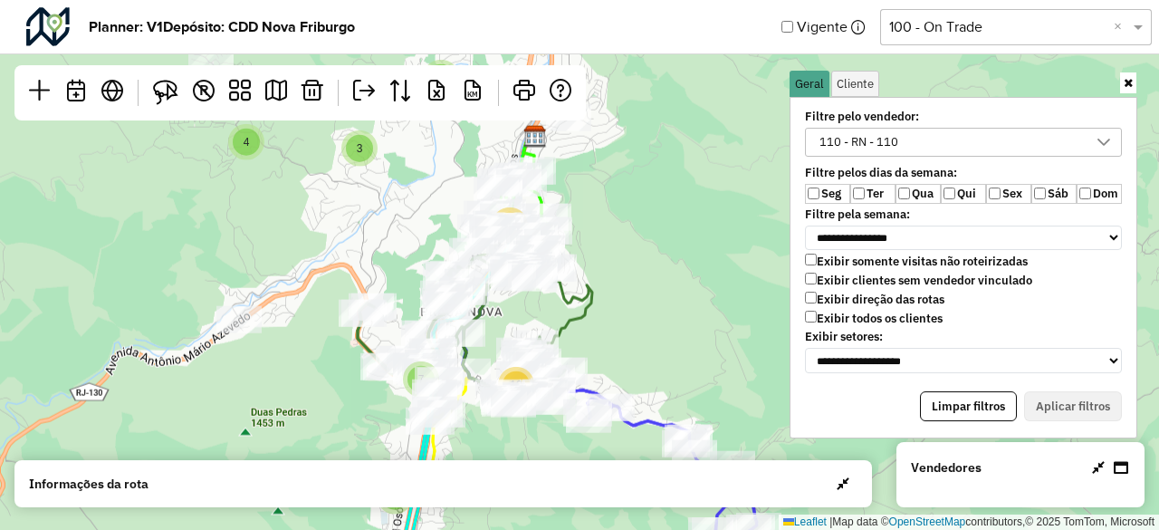
drag, startPoint x: 620, startPoint y: 206, endPoint x: 628, endPoint y: 305, distance: 99.9
click at [628, 305] on div "2 2 2 2 4 3 4 3 5 4 3 4 25 4 17 10 3 13 10 7 3 12 3 2 4 14 4 Leaflet | Map data…" at bounding box center [579, 265] width 1159 height 530
click at [918, 140] on div "110 - RN - 110" at bounding box center [950, 142] width 274 height 27
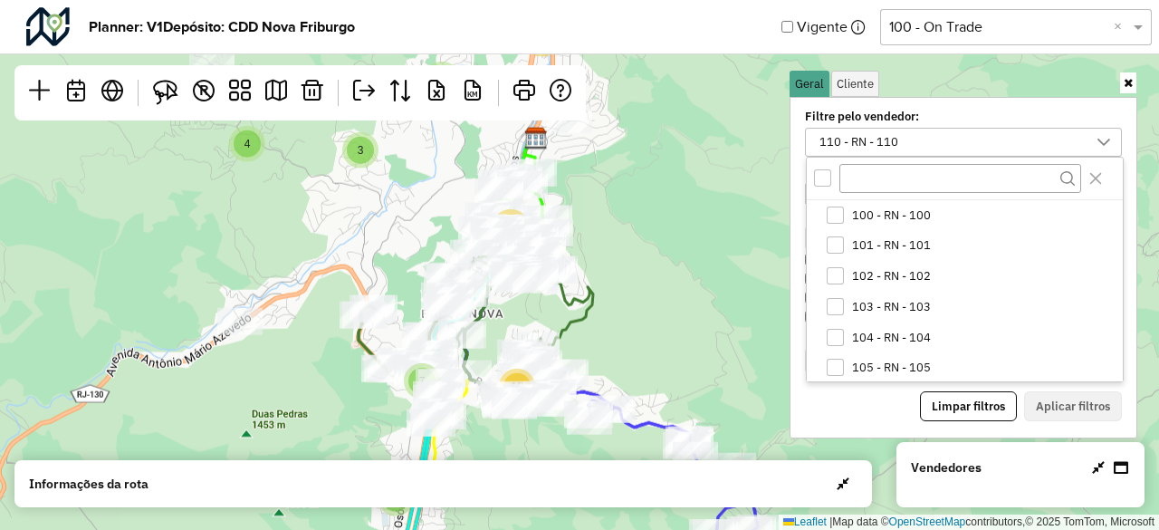
scroll to position [154, 0]
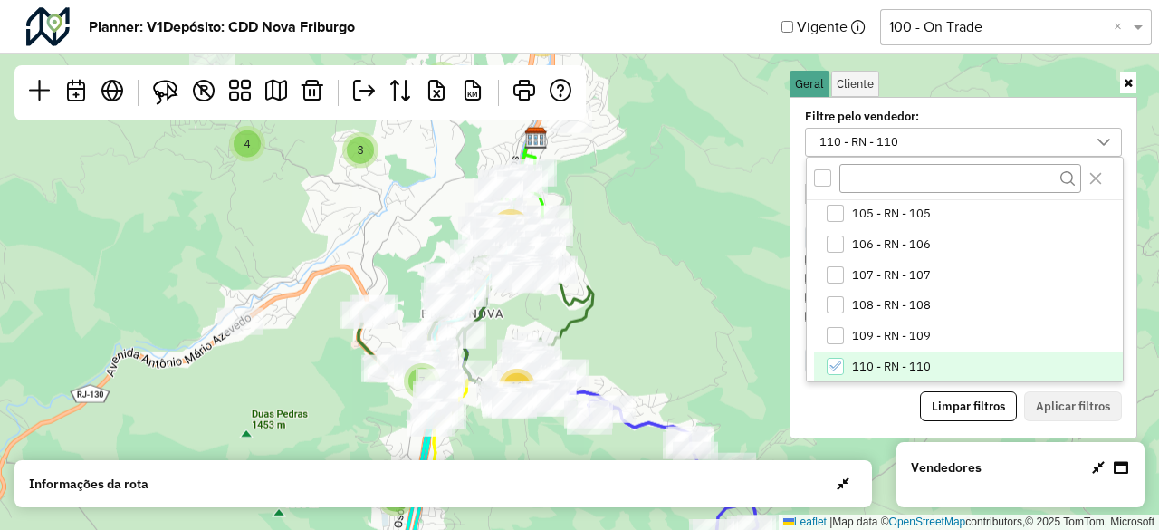
click at [873, 361] on span "110 - RN - 110" at bounding box center [891, 367] width 79 height 14
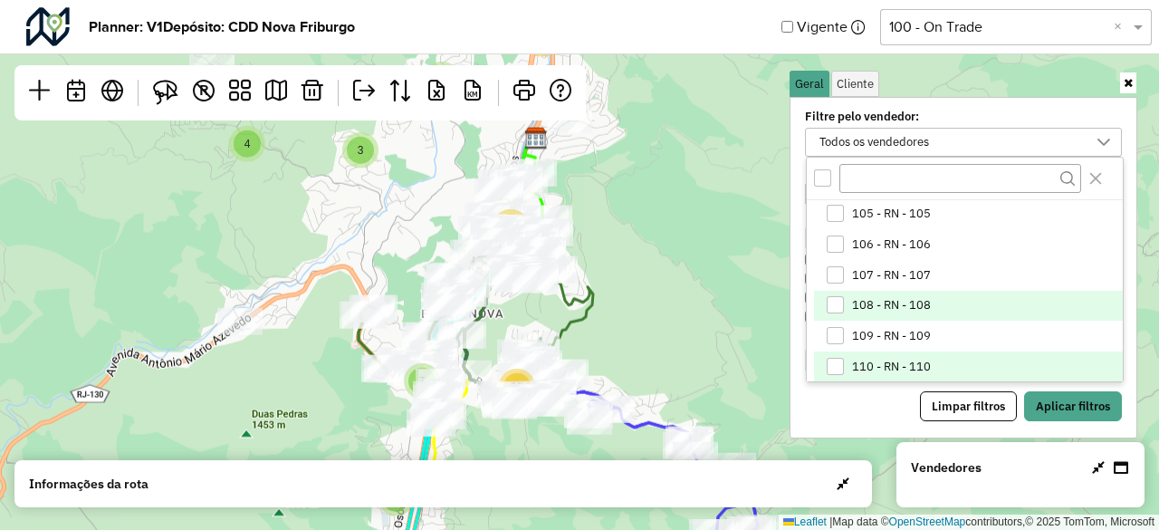
click at [889, 298] on span "108 - RN - 108" at bounding box center [891, 305] width 79 height 14
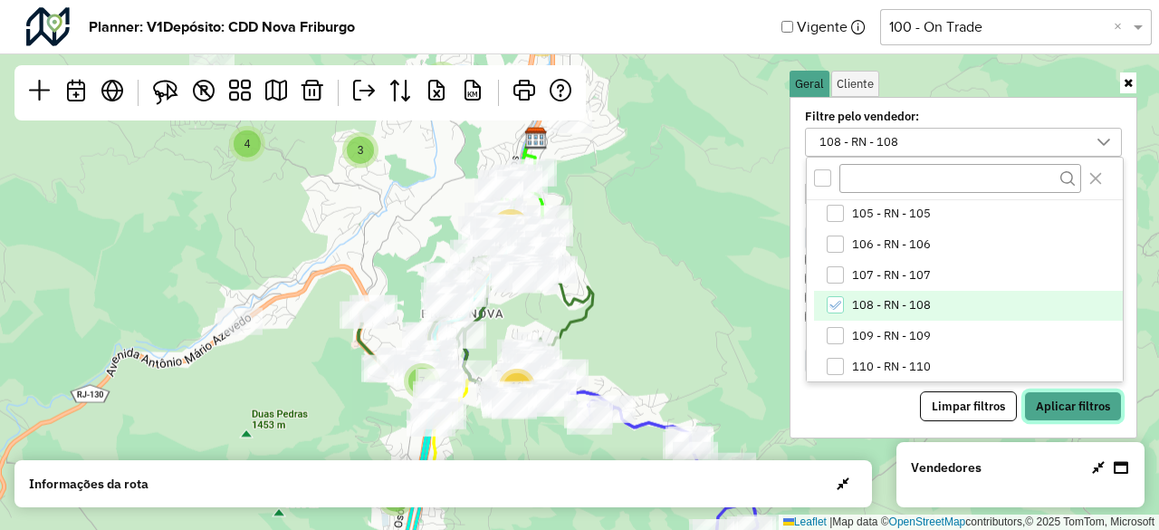
click at [1060, 407] on button "Aplicar filtros" at bounding box center [1073, 406] width 98 height 31
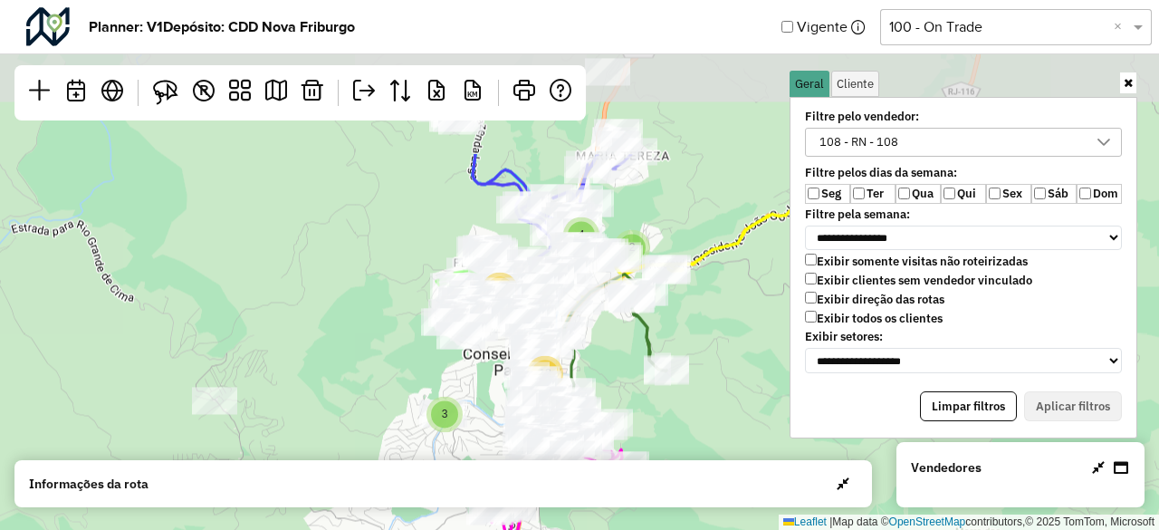
drag, startPoint x: 642, startPoint y: 175, endPoint x: 632, endPoint y: 382, distance: 207.7
click at [632, 382] on div "3 4 2 4 2 2 2 4 2 3 4 12 14 3 4 3 5 4 3 25 4 17 10 3 13 10 7 Leaflet | Map data…" at bounding box center [579, 265] width 1159 height 530
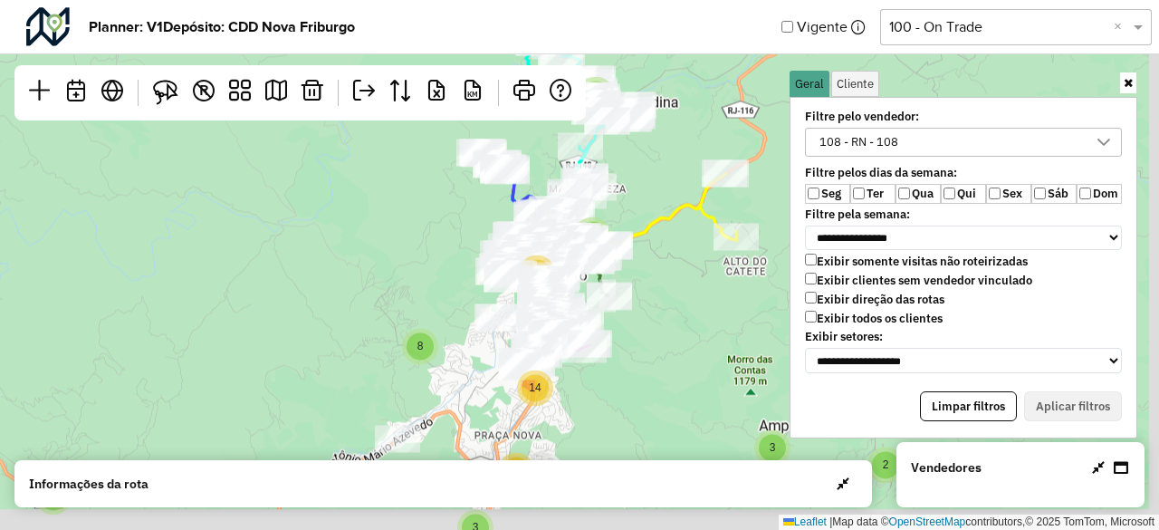
drag, startPoint x: 681, startPoint y: 320, endPoint x: 665, endPoint y: 278, distance: 44.7
click at [665, 278] on div "2 5 2 9 3 2 4 4 6 7 6 7 2 2 2 2 5 2 2 3 5 2 33 8 12 32 31 3 14 17 Leaflet | Map…" at bounding box center [579, 265] width 1159 height 530
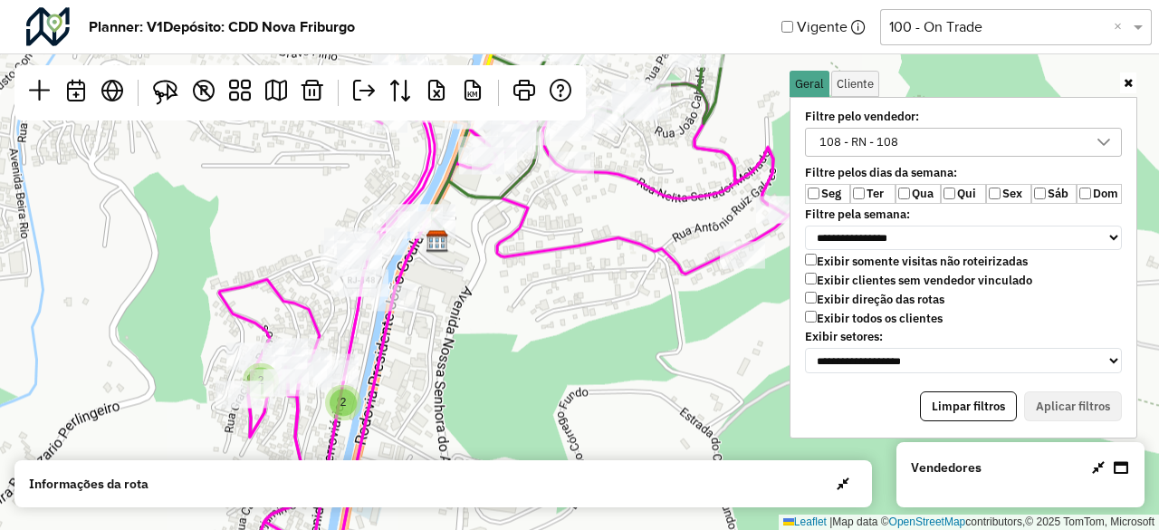
drag, startPoint x: 524, startPoint y: 205, endPoint x: 523, endPoint y: 339, distance: 134.1
click at [523, 339] on icon at bounding box center [506, 326] width 574 height 514
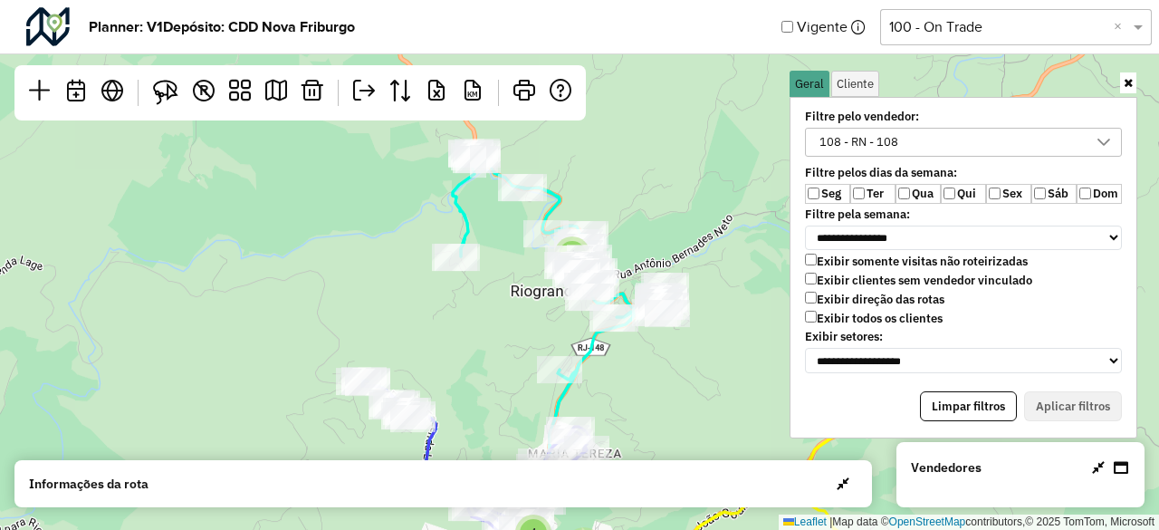
drag, startPoint x: 471, startPoint y: 434, endPoint x: 506, endPoint y: 255, distance: 182.8
click at [506, 255] on div "3 4 6 2 3 2 4 2 2 2 2 3 4 12 14 3 4 13 10 7 7 Leaflet | Map data © OpenStreetMa…" at bounding box center [579, 265] width 1159 height 530
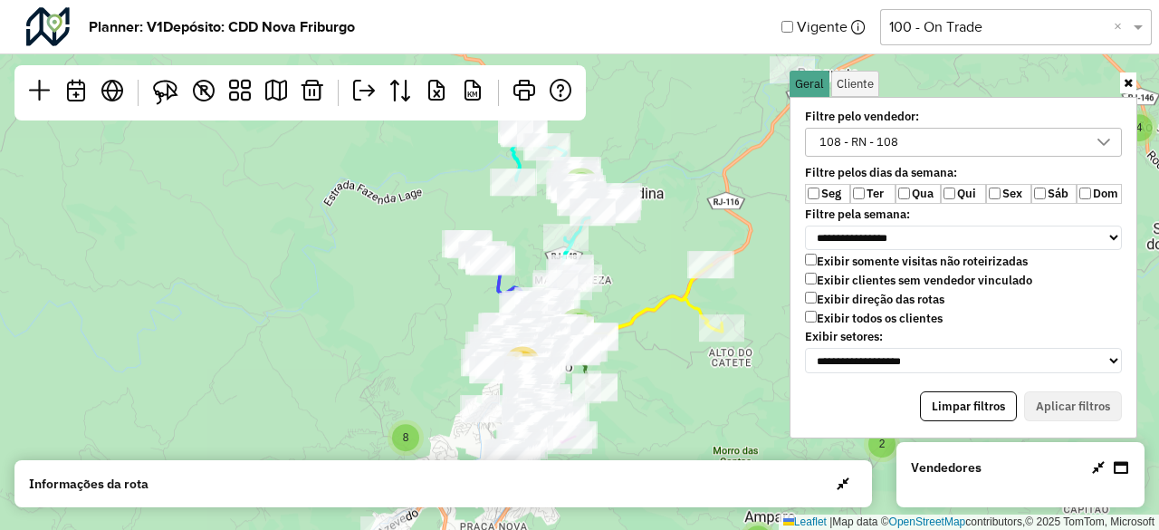
click at [905, 135] on div "108 - RN - 108" at bounding box center [950, 142] width 274 height 27
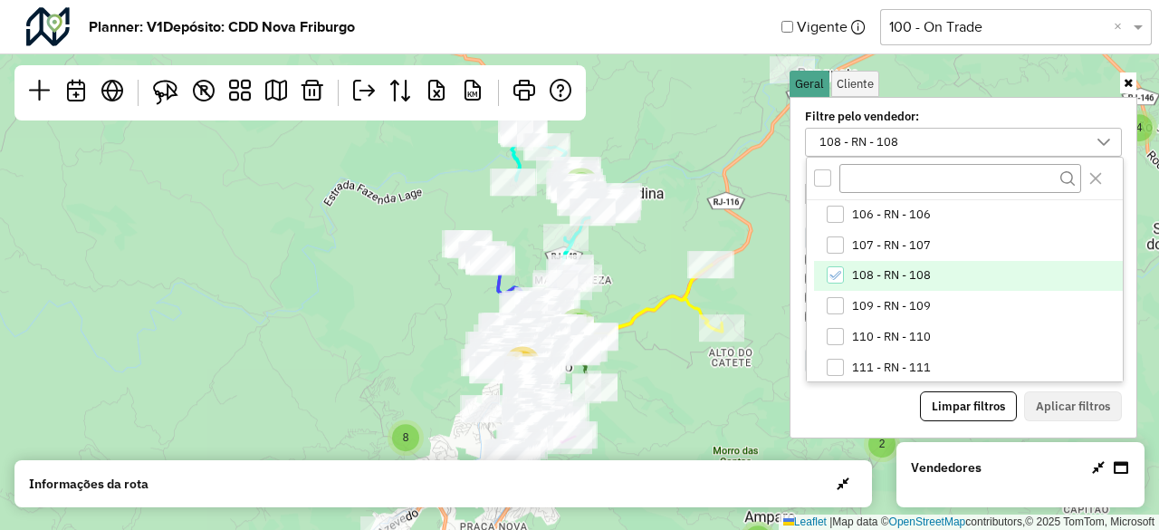
click at [871, 274] on span "108 - RN - 108" at bounding box center [891, 275] width 79 height 14
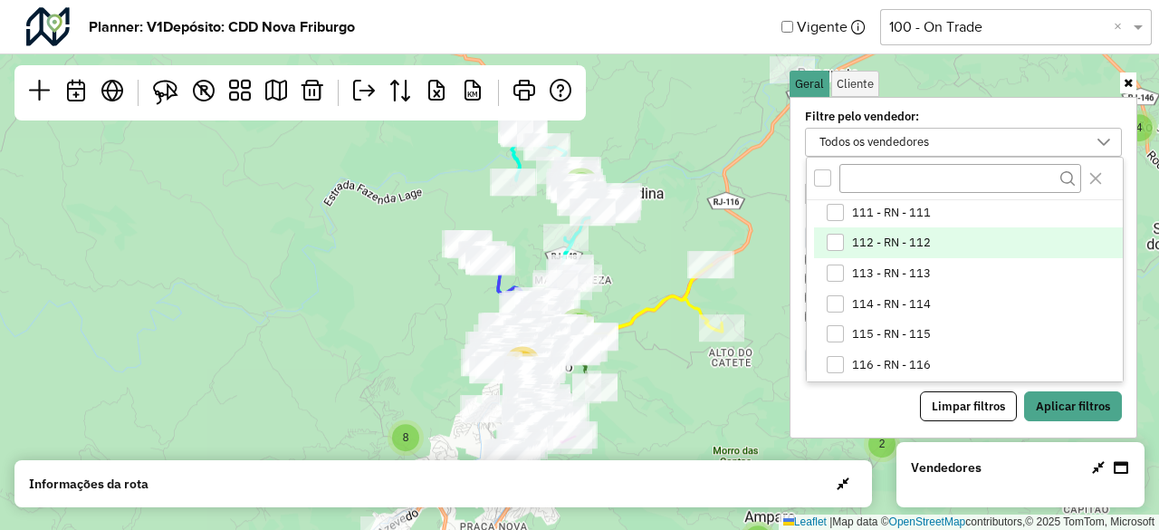
scroll to position [365, 0]
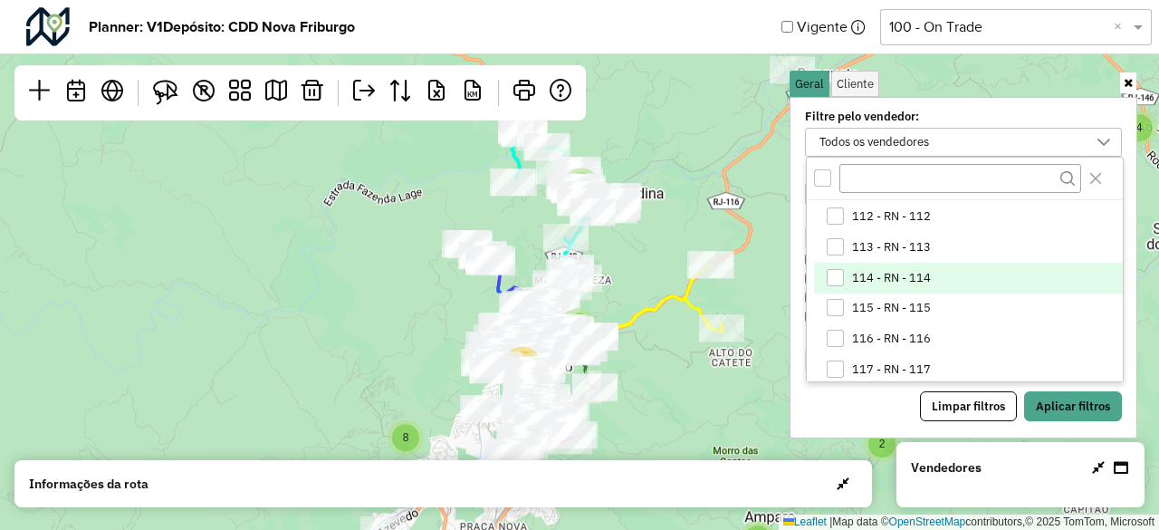
click at [913, 273] on span "114 - RN - 114" at bounding box center [891, 278] width 79 height 14
click at [1085, 392] on button "Aplicar filtros" at bounding box center [1073, 406] width 98 height 31
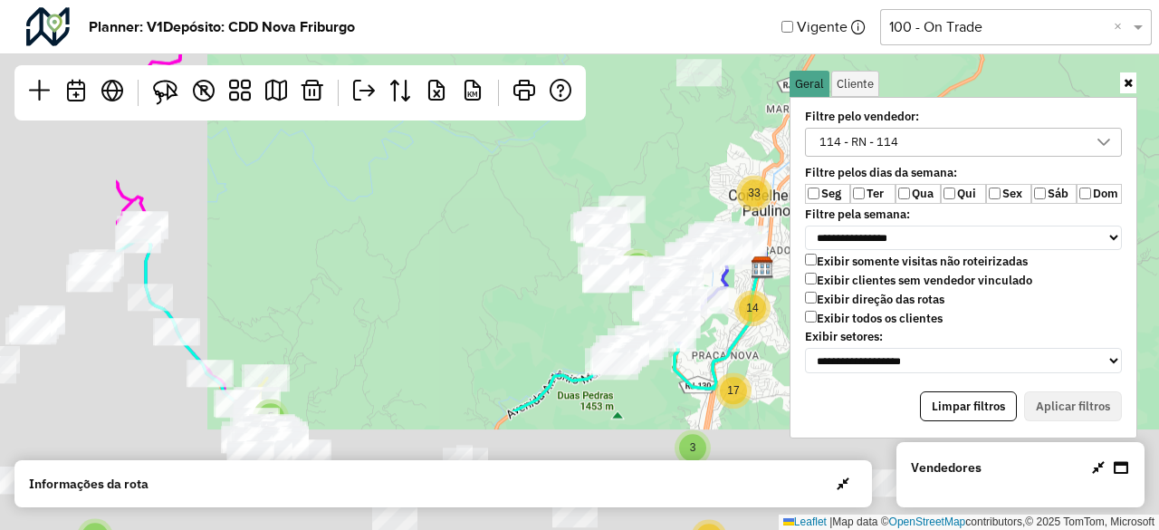
drag, startPoint x: 535, startPoint y: 350, endPoint x: 767, endPoint y: 178, distance: 288.2
click at [767, 178] on div "2 2 7 2 2 4 3 2 2 6 2 2 14 2 2 7 6 5 5 2 8 17 3 3 12 5 33 4 31 32 Leaflet | Map…" at bounding box center [579, 265] width 1159 height 530
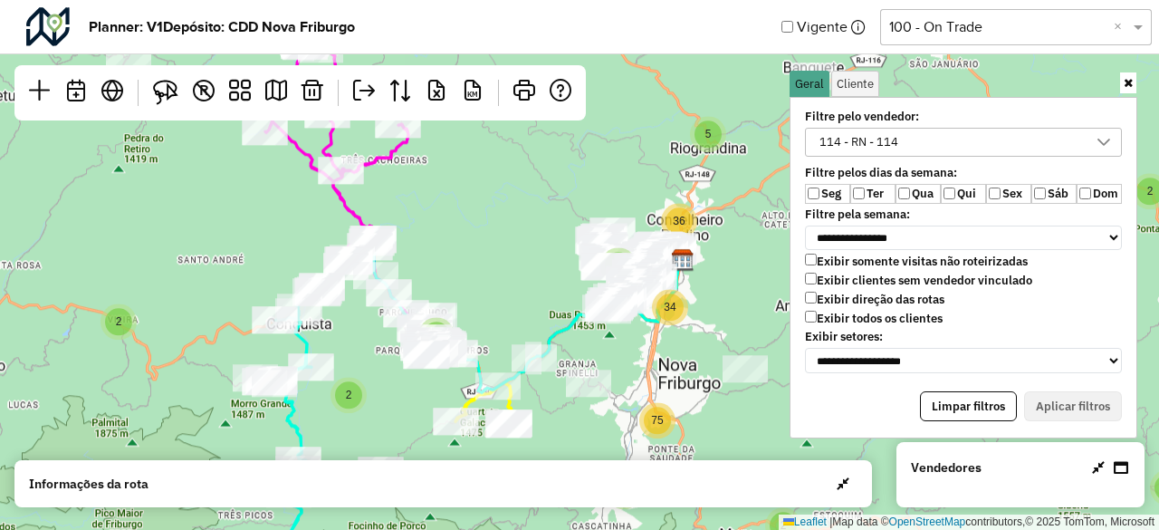
click at [569, 289] on div "2 4 7 3 2 5 6 13 8 2 2 10 4 5 9 2 14 2 8 19 7 21 18 2 2 2 2 2 5 7 5 36 9 75 34 …" at bounding box center [579, 265] width 1159 height 530
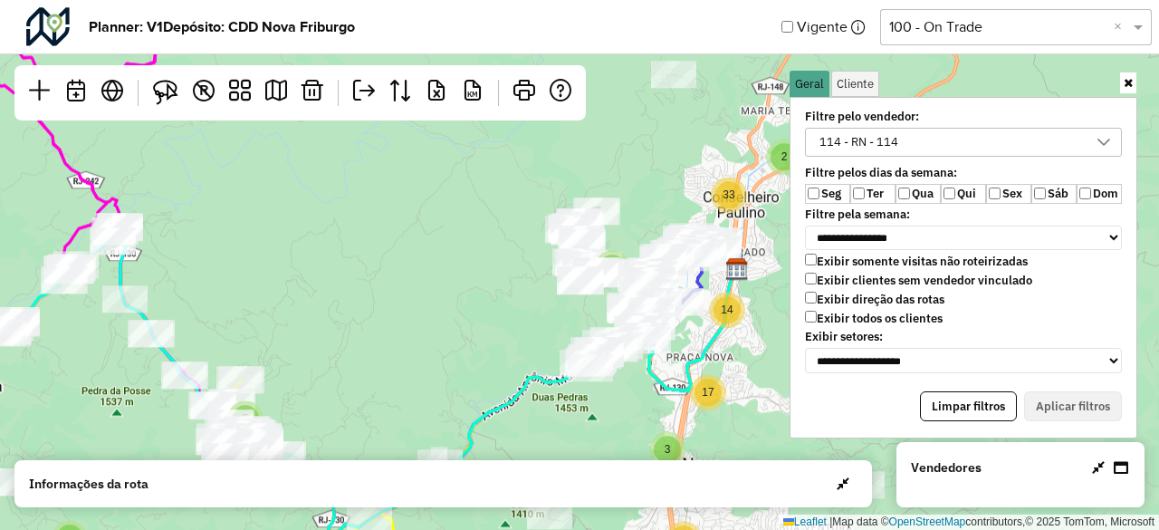
drag, startPoint x: 456, startPoint y: 255, endPoint x: 658, endPoint y: 195, distance: 210.0
click at [658, 195] on div "2 5 3 2 9 3 2 4 4 6 7 6 2 2 2 2 5 2 2 3 5 2 33 8 12 32 31 3 14 17 Leaflet | Map…" at bounding box center [579, 265] width 1159 height 530
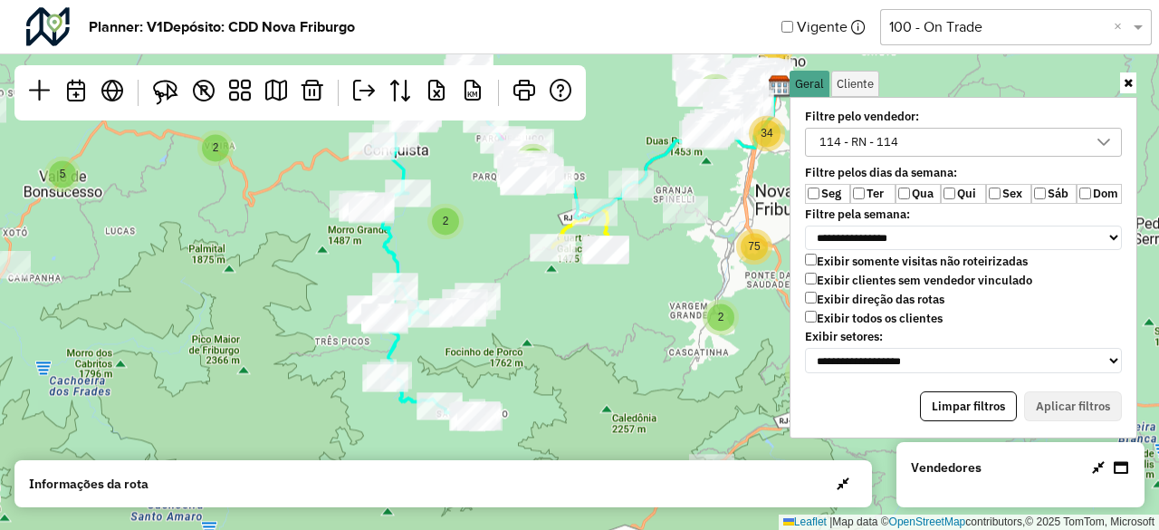
click at [462, 299] on div at bounding box center [462, 312] width 45 height 27
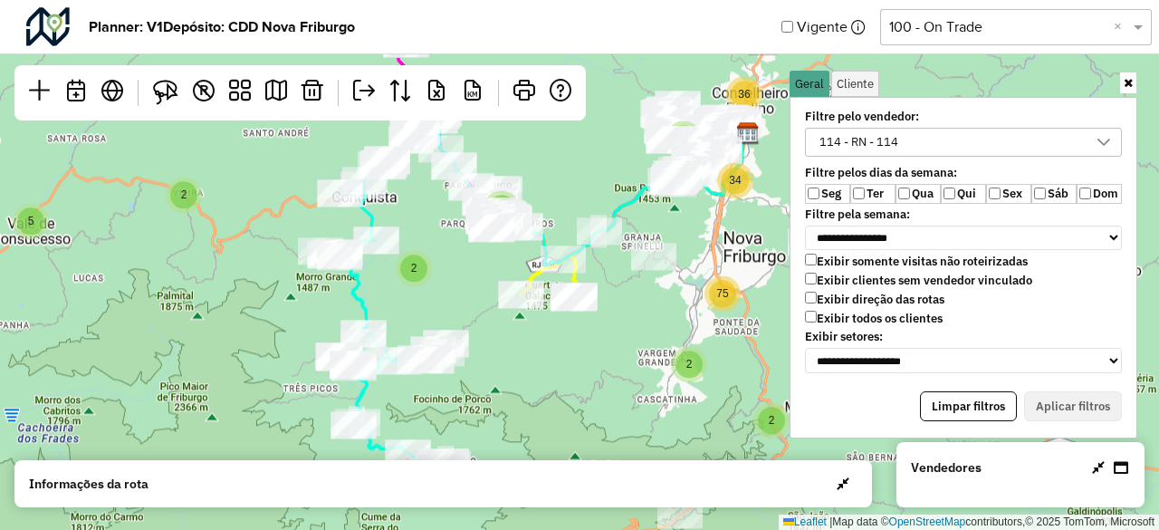
drag, startPoint x: 478, startPoint y: 196, endPoint x: 447, endPoint y: 301, distance: 109.7
click at [447, 301] on div "2 4 7 2 5 6 13 8 2 2 10 4 5 9 2 14 2 8 19 7 2 2 2 2 2 5 7 5 36 9 75 34 18 Leafl…" at bounding box center [579, 265] width 1159 height 530
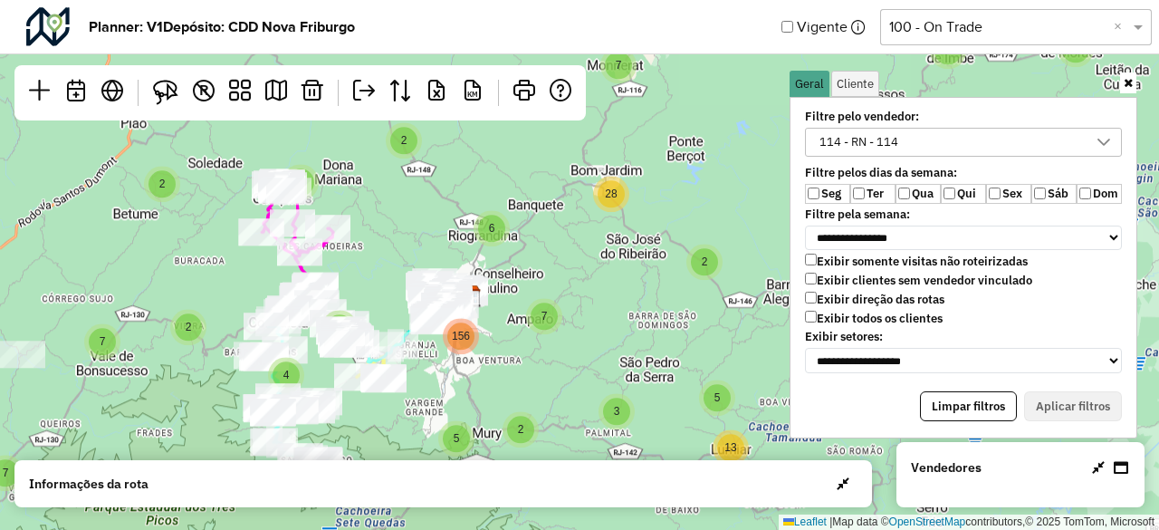
click at [970, 132] on div "114 - RN - 114" at bounding box center [950, 142] width 274 height 27
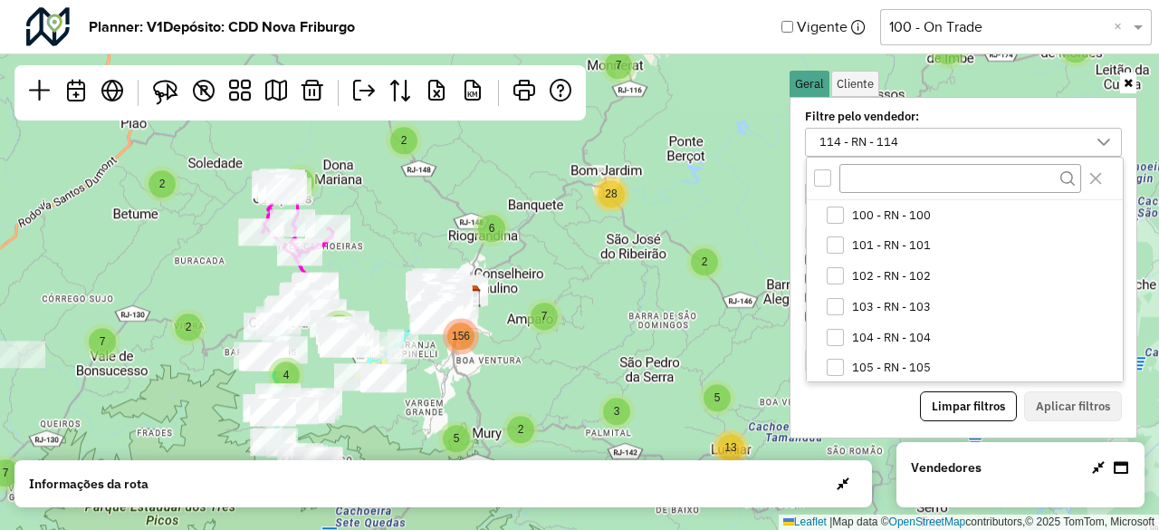
scroll to position [276, 0]
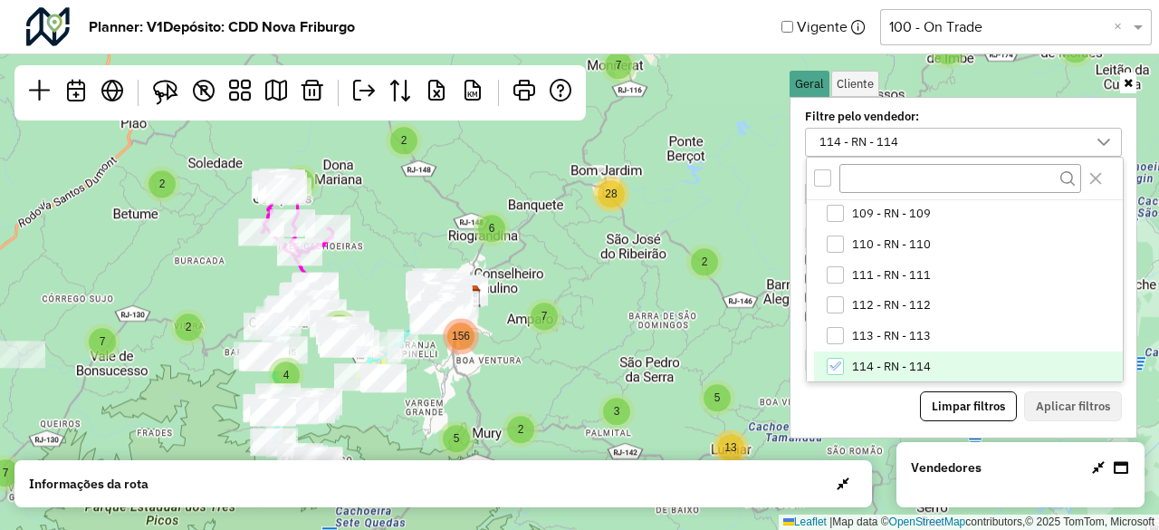
click at [938, 361] on li "114 - RN - 114" at bounding box center [968, 366] width 309 height 31
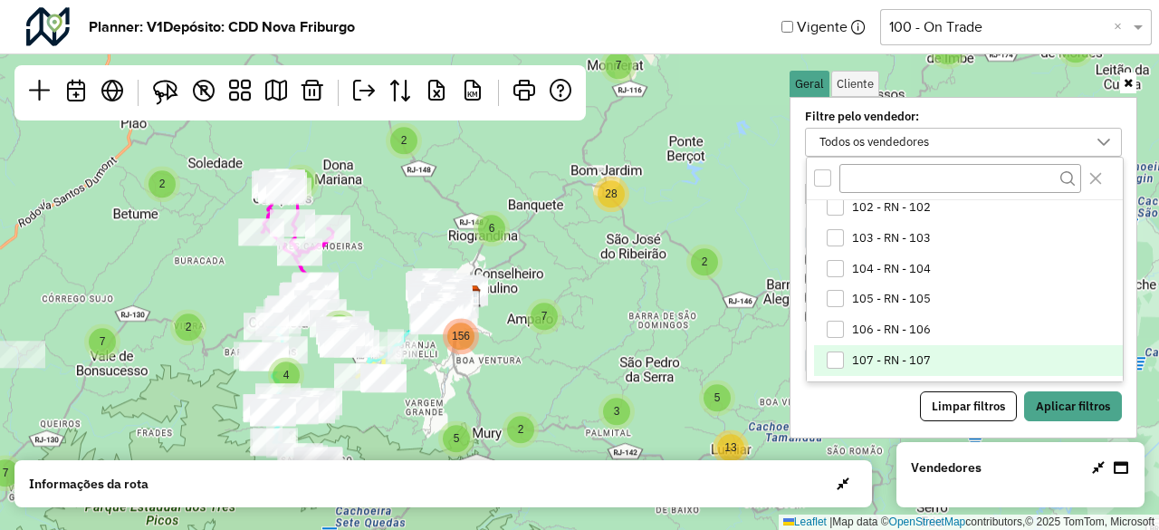
scroll to position [5, 0]
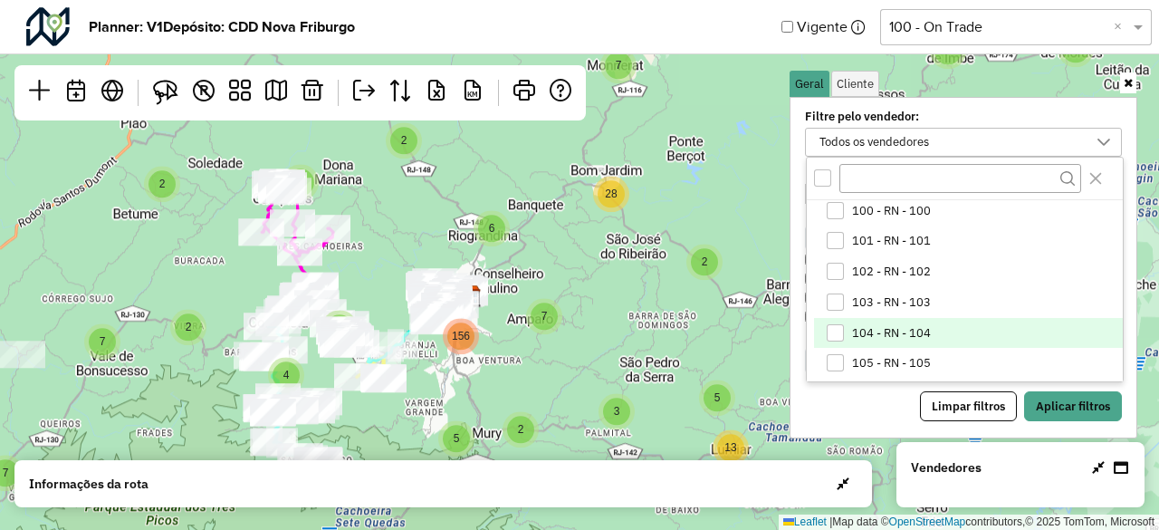
click at [934, 325] on li "104 - RN - 104" at bounding box center [968, 333] width 309 height 31
click at [969, 129] on div "104 - RN - 104" at bounding box center [950, 142] width 274 height 27
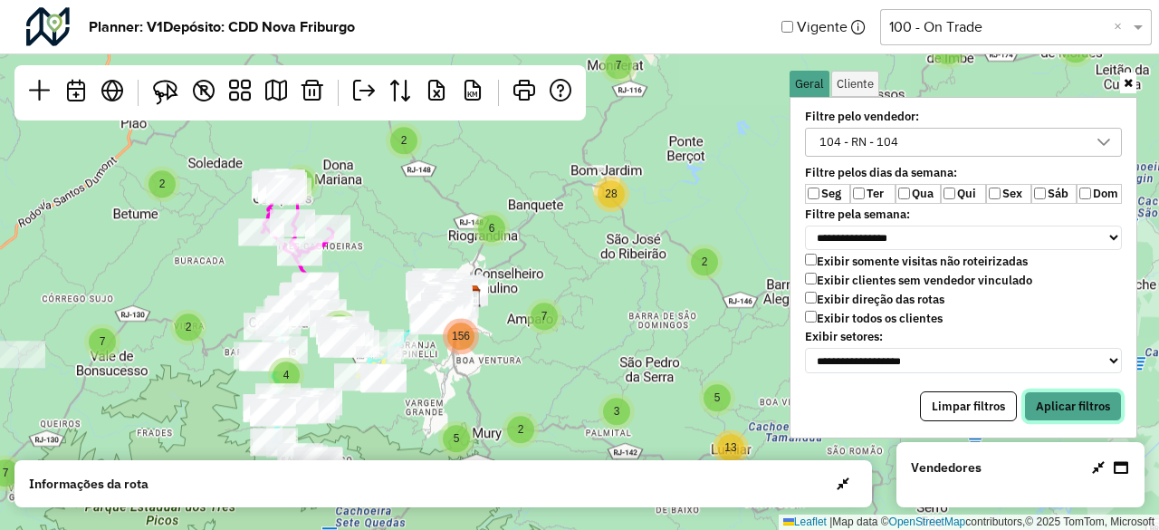
click at [1080, 396] on button "Aplicar filtros" at bounding box center [1073, 406] width 98 height 31
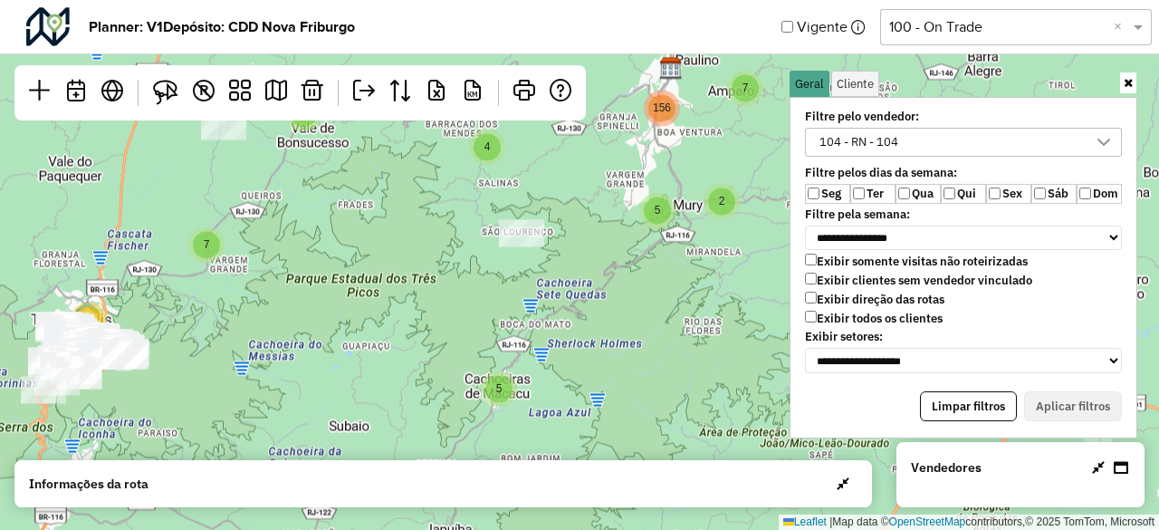
drag, startPoint x: 498, startPoint y: 361, endPoint x: 692, endPoint y: 137, distance: 296.7
click at [699, 133] on div "5 2 3 2 4 2 2 3 2 4 21 2 3 2 2 8 5 6 7 4 6 10 7 7 7 7 9 5 16 13 6 40 7 28 156 L…" at bounding box center [579, 265] width 1159 height 530
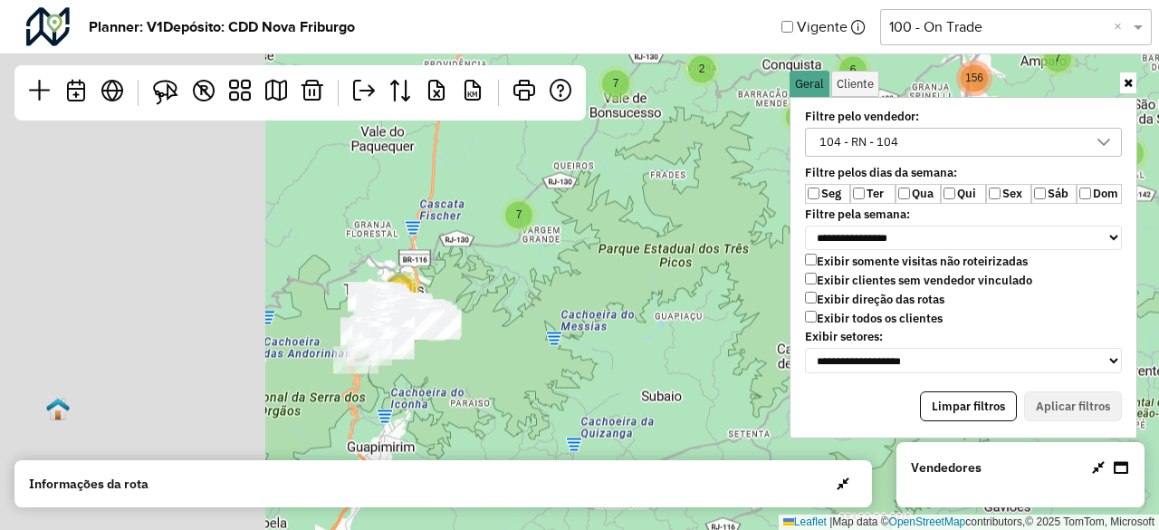
drag, startPoint x: 245, startPoint y: 324, endPoint x: 601, endPoint y: 287, distance: 357.9
click at [606, 287] on div "5 2 3 2 4 2 2 3 2 4 21 2 3 2 2 8 5 6 7 4 6 10 7 7 7 7 9 5 16 13 6 40 7 28 156 L…" at bounding box center [579, 265] width 1159 height 530
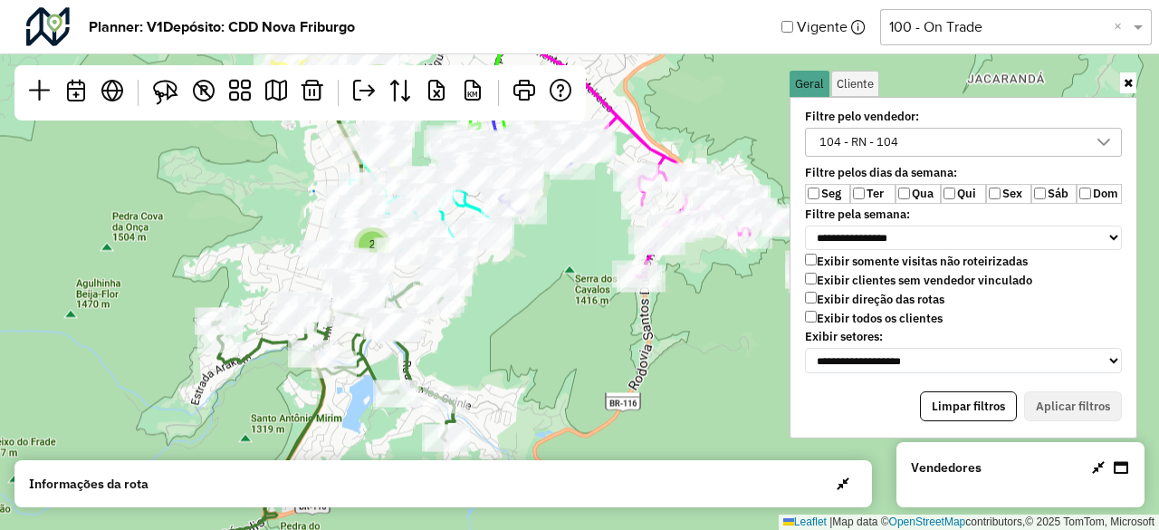
drag, startPoint x: 534, startPoint y: 302, endPoint x: 629, endPoint y: 333, distance: 99.4
click at [627, 332] on div "2 2 8 2 4 Leaflet | Map data © OpenStreetMap contributors,© 2025 TomTom, Micros…" at bounding box center [579, 265] width 1159 height 530
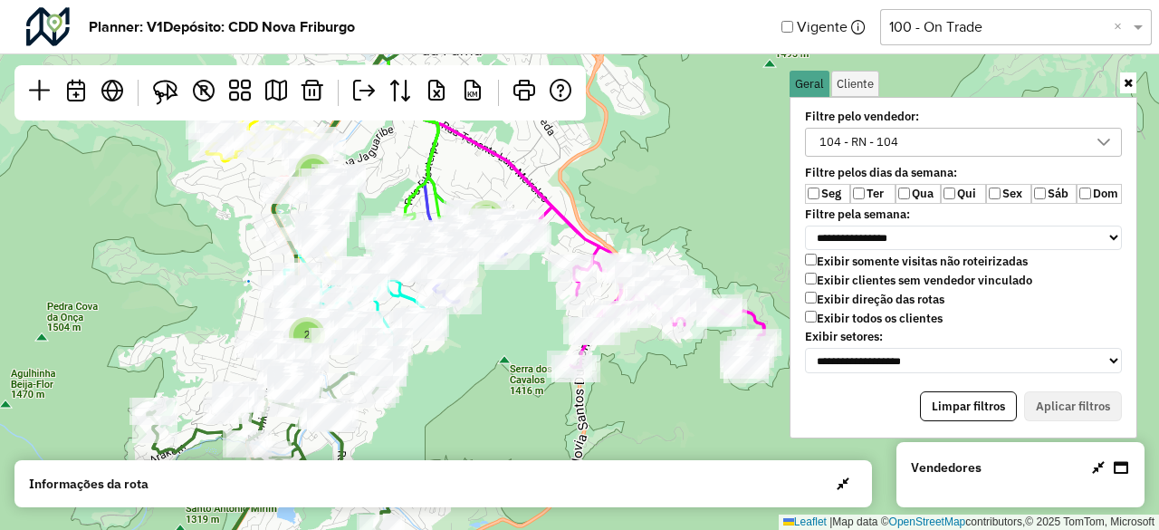
drag, startPoint x: 628, startPoint y: 274, endPoint x: 531, endPoint y: 350, distance: 122.7
click at [531, 350] on div "2 2 8 2 4 Leaflet | Map data © OpenStreetMap contributors,© 2025 TomTom, Micros…" at bounding box center [579, 265] width 1159 height 530
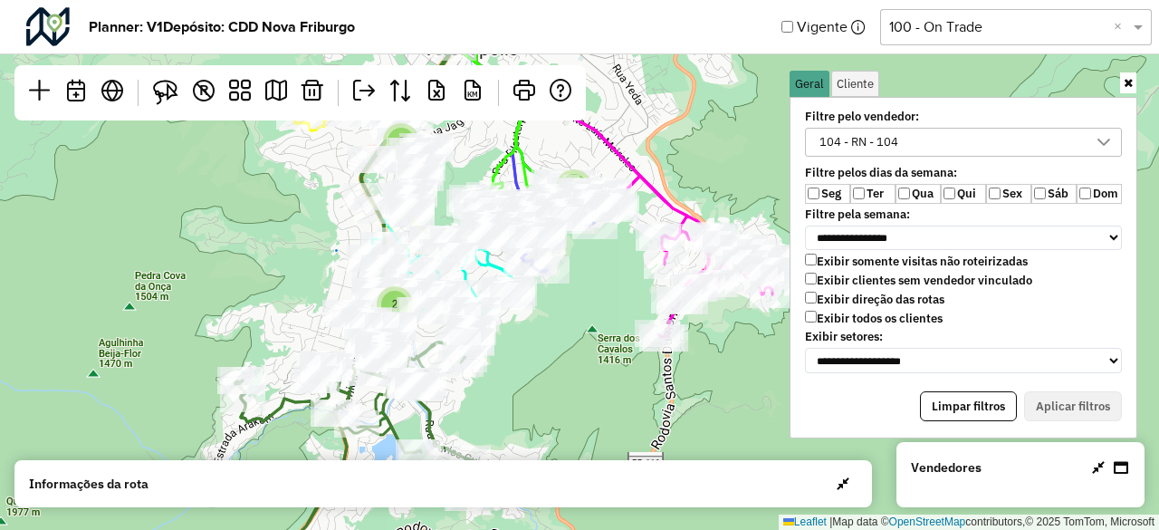
drag, startPoint x: 581, startPoint y: 329, endPoint x: 645, endPoint y: 258, distance: 94.9
click at [645, 258] on div "2 2 8 2 4 Leaflet | Map data © OpenStreetMap contributors,© 2025 TomTom, Micros…" at bounding box center [579, 265] width 1159 height 530
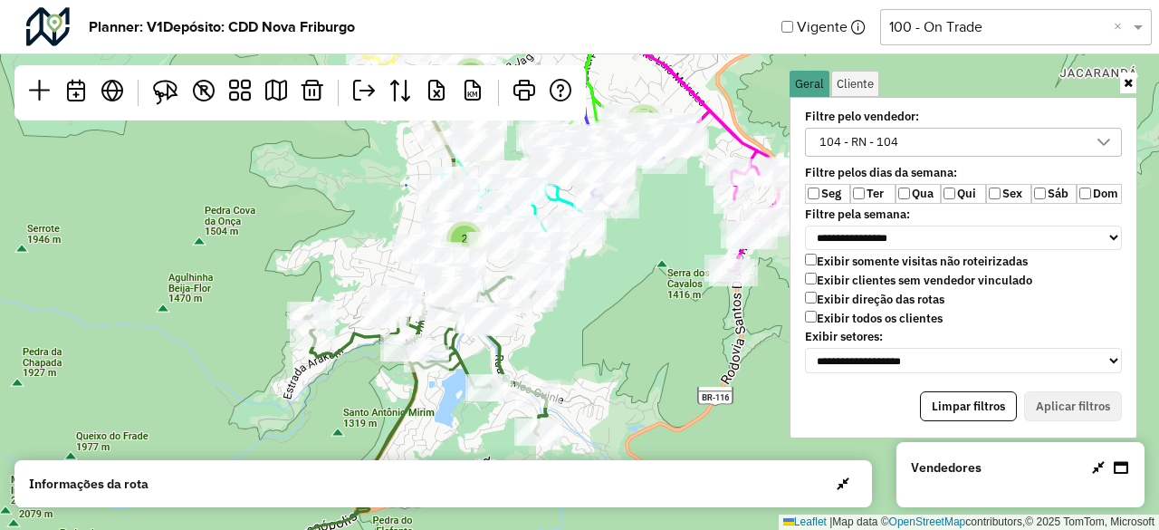
drag, startPoint x: 567, startPoint y: 298, endPoint x: 676, endPoint y: 180, distance: 160.2
click at [676, 180] on div "2 2 8 2 4 Leaflet | Map data © OpenStreetMap contributors,© 2025 TomTom, Micros…" at bounding box center [579, 265] width 1159 height 530
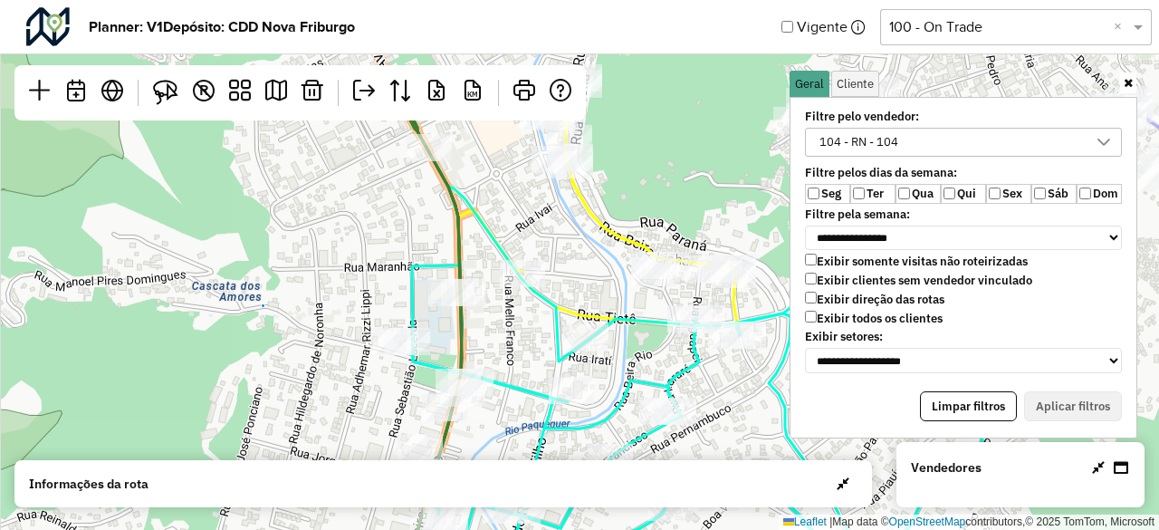
drag, startPoint x: 550, startPoint y: 200, endPoint x: 655, endPoint y: 337, distance: 172.5
click at [655, 337] on div "2 2 2 Leaflet | Map data © OpenStreetMap contributors,© 2025 TomTom, Microsoft" at bounding box center [579, 265] width 1159 height 530
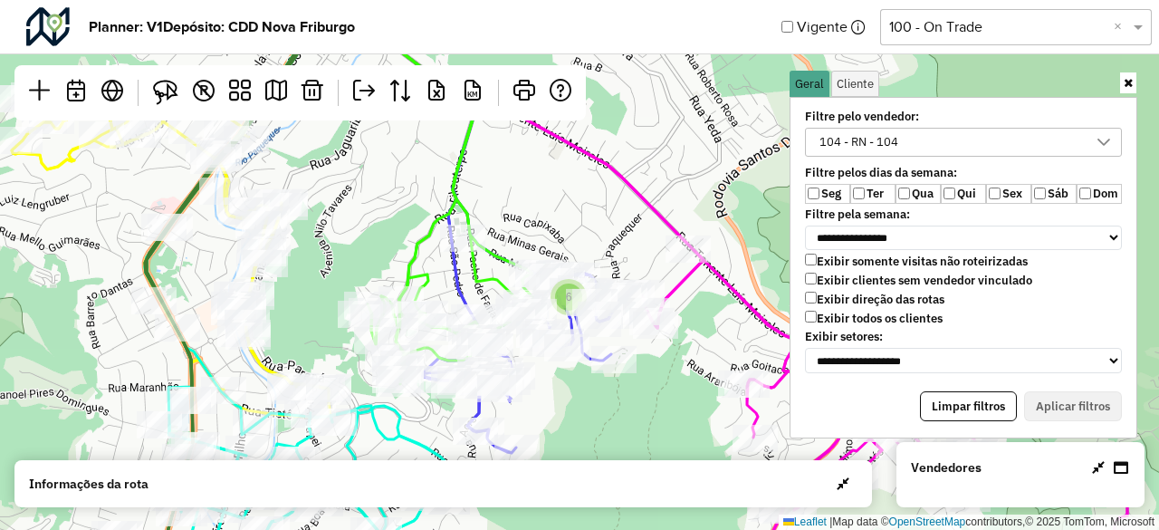
drag, startPoint x: 389, startPoint y: 255, endPoint x: 737, endPoint y: 277, distance: 348.5
click at [735, 277] on div "6 2 Leaflet | Map data © OpenStreetMap contributors,© 2025 TomTom, Microsoft" at bounding box center [579, 265] width 1159 height 530
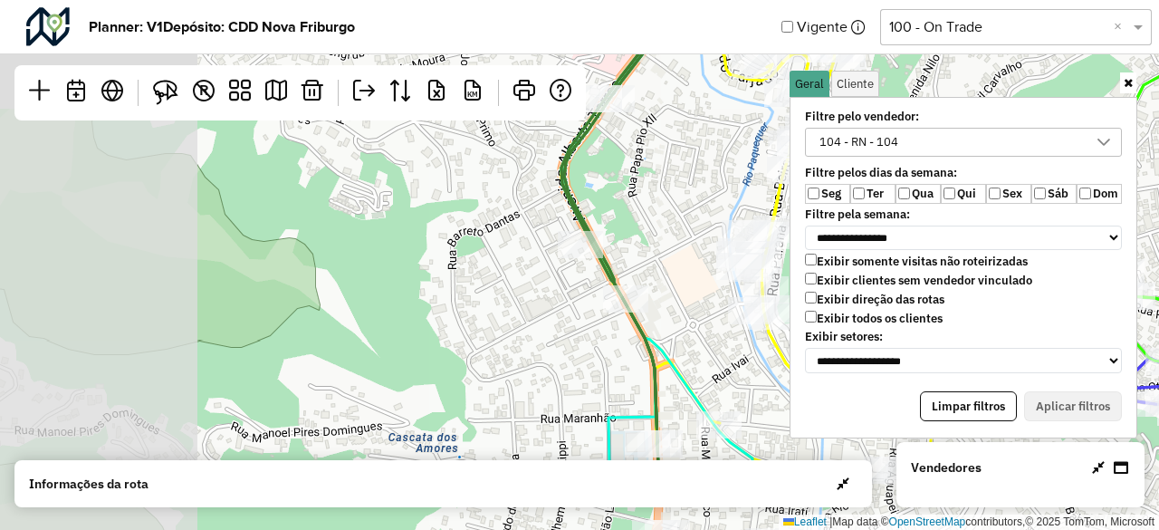
drag, startPoint x: 429, startPoint y: 332, endPoint x: 623, endPoint y: 53, distance: 339.7
click at [623, 53] on hb-planner "**********" at bounding box center [579, 265] width 1159 height 530
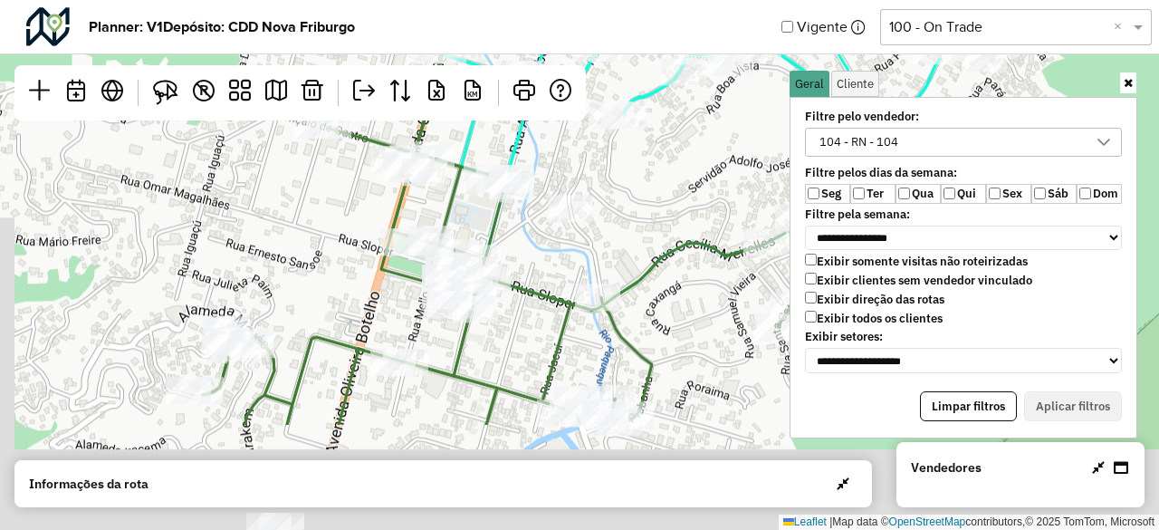
drag, startPoint x: 640, startPoint y: 336, endPoint x: 674, endPoint y: 178, distance: 161.1
click at [674, 178] on div "2 2 2 Leaflet | Map data © OpenStreetMap contributors,© 2025 TomTom, Microsoft" at bounding box center [579, 265] width 1159 height 530
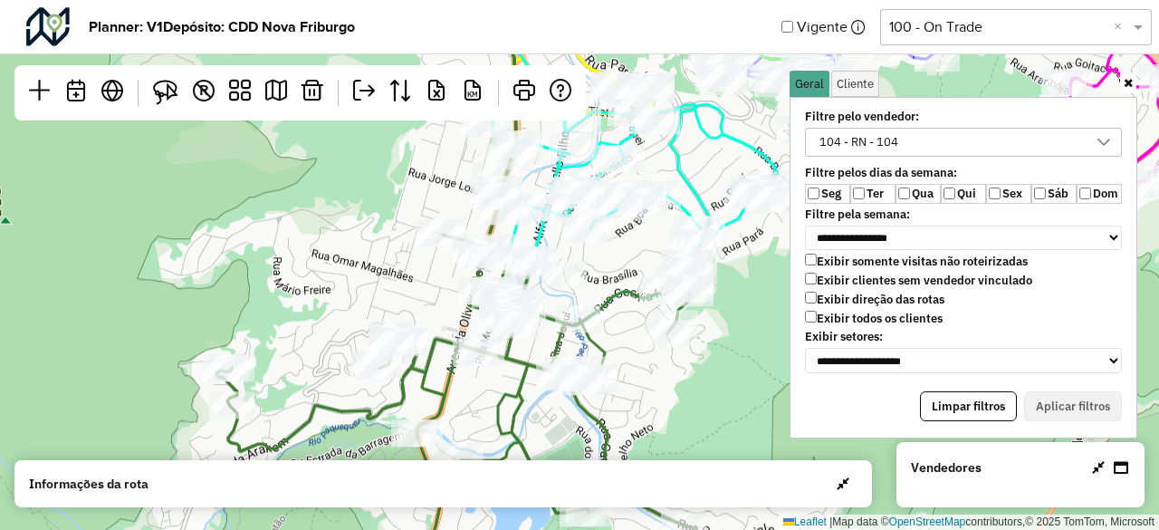
drag, startPoint x: 688, startPoint y: 229, endPoint x: 619, endPoint y: 267, distance: 79.4
click at [619, 267] on div "6 2 Leaflet | Map data © OpenStreetMap contributors,© 2025 TomTom, Microsoft" at bounding box center [579, 265] width 1159 height 530
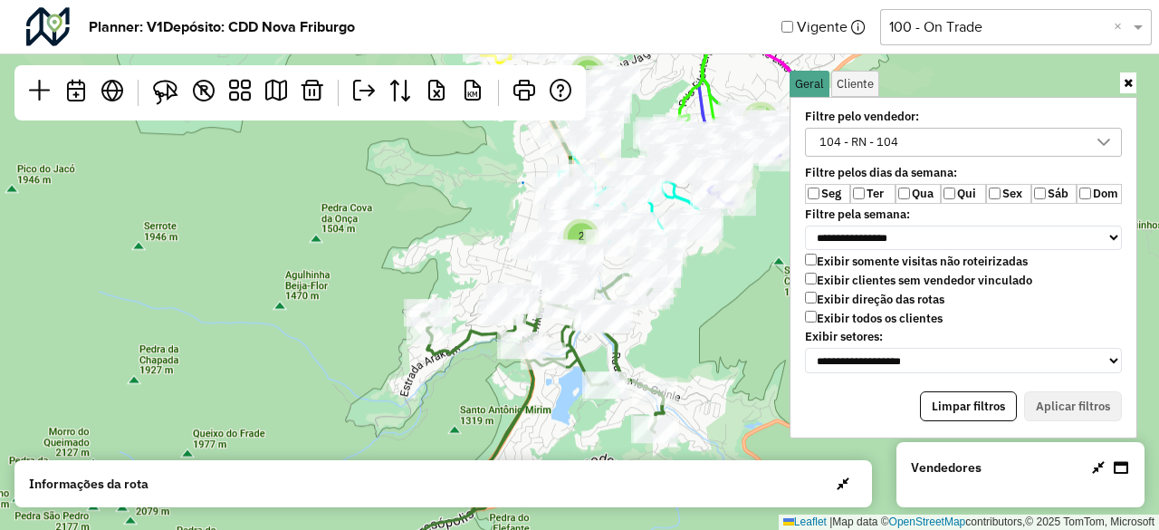
click at [976, 159] on div "104 - RN - 104" at bounding box center [963, 147] width 339 height 38
click at [964, 149] on div "104 - RN - 104" at bounding box center [950, 142] width 274 height 27
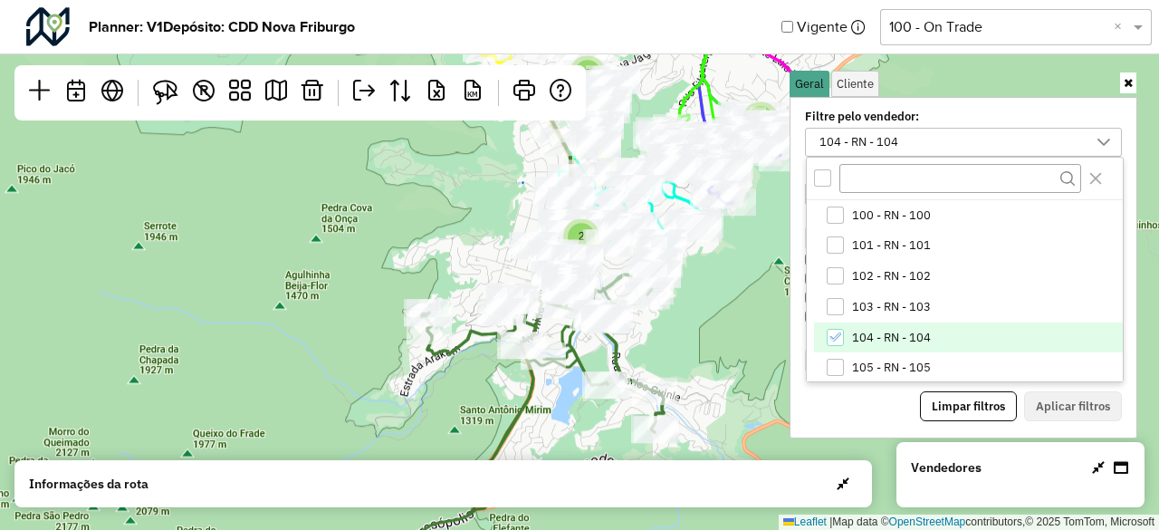
click at [874, 341] on span "104 - RN - 104" at bounding box center [891, 338] width 79 height 14
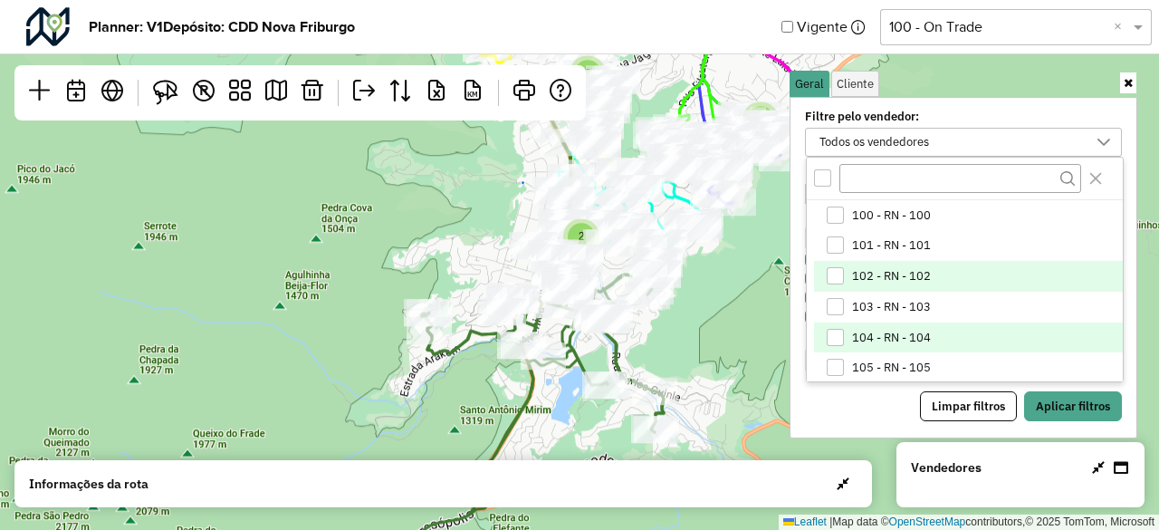
click at [908, 263] on li "102 - RN - 102" at bounding box center [968, 276] width 309 height 31
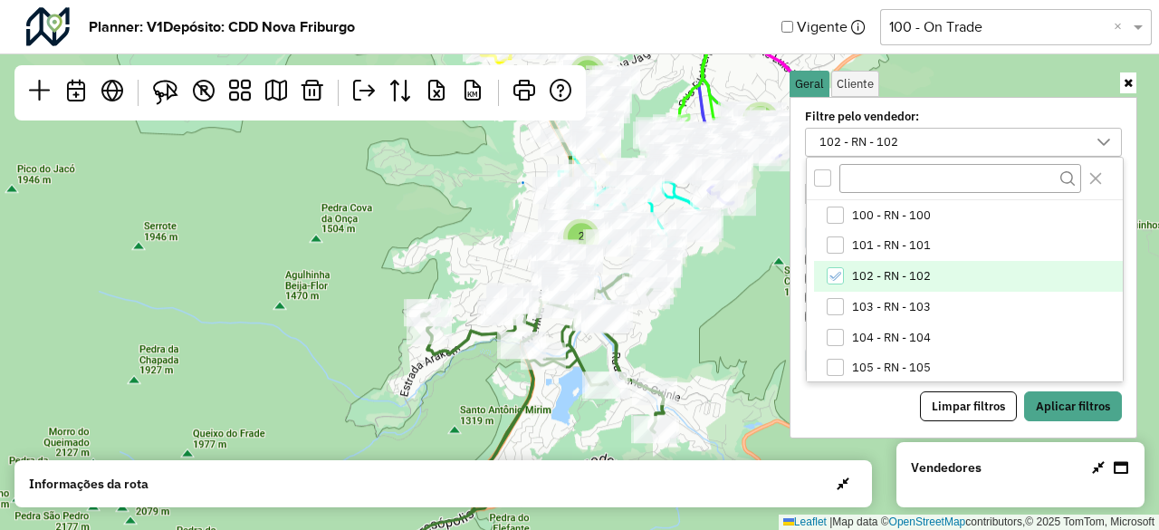
click at [1078, 416] on div "Filtre pelo vendedor: 102 - RN - 102 100 - RN - 100 101 - RN - 101 102 - RN - 1…" at bounding box center [964, 267] width 348 height 341
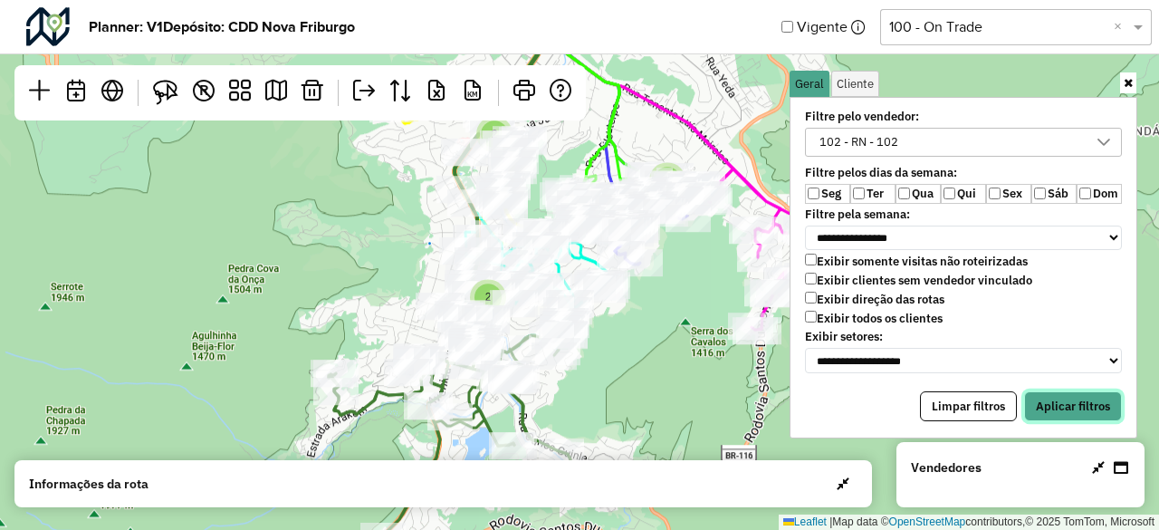
click at [1104, 394] on button "Aplicar filtros" at bounding box center [1073, 406] width 98 height 31
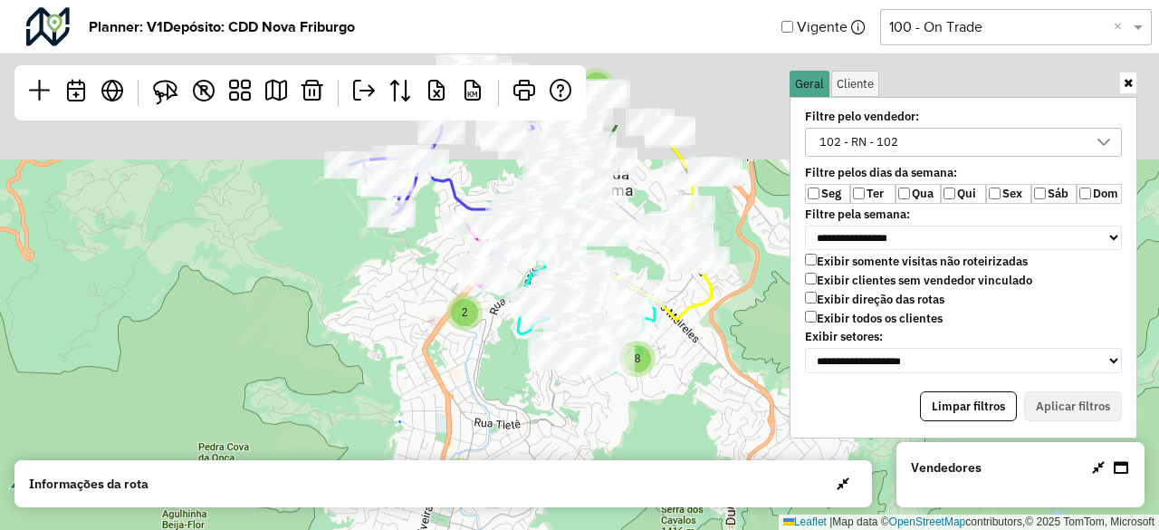
drag, startPoint x: 635, startPoint y: 237, endPoint x: 605, endPoint y: 416, distance: 180.9
click at [605, 416] on div "4 2 2 8 2 Leaflet | Map data © OpenStreetMap contributors,© 2025 TomTom, Micros…" at bounding box center [579, 265] width 1159 height 530
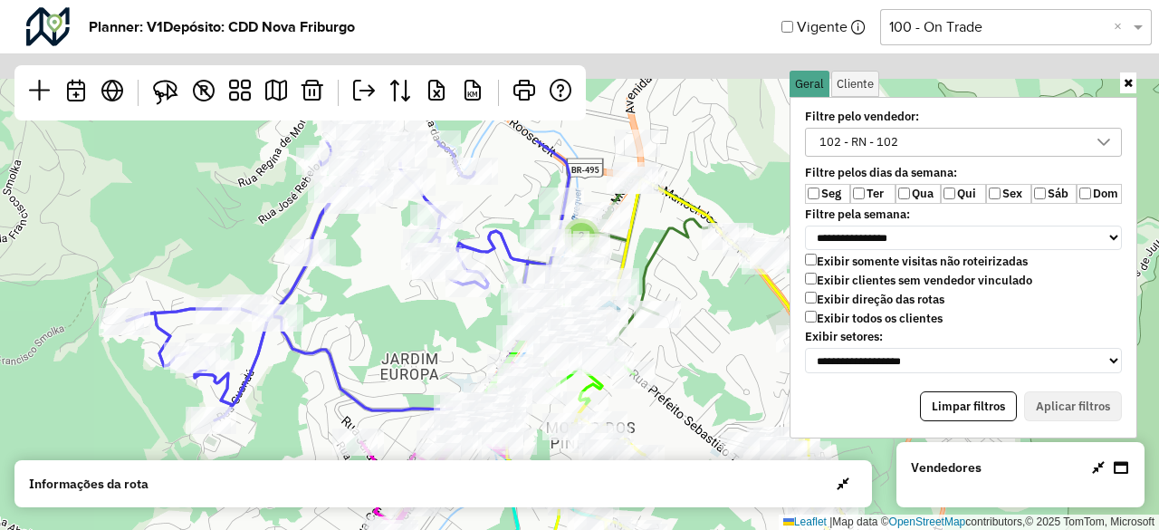
drag, startPoint x: 560, startPoint y: 184, endPoint x: 609, endPoint y: 378, distance: 199.9
click at [609, 376] on div at bounding box center [604, 362] width 45 height 27
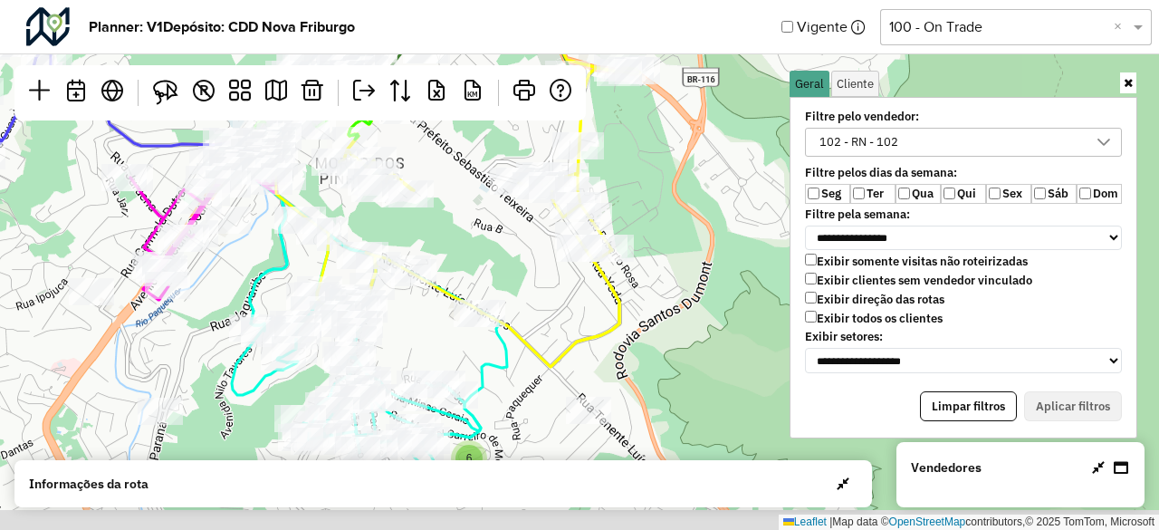
drag, startPoint x: 510, startPoint y: 250, endPoint x: 498, endPoint y: 233, distance: 20.9
click at [498, 233] on div "6 2 2 Leaflet | Map data © OpenStreetMap contributors,© 2025 TomTom, Microsoft" at bounding box center [579, 265] width 1159 height 530
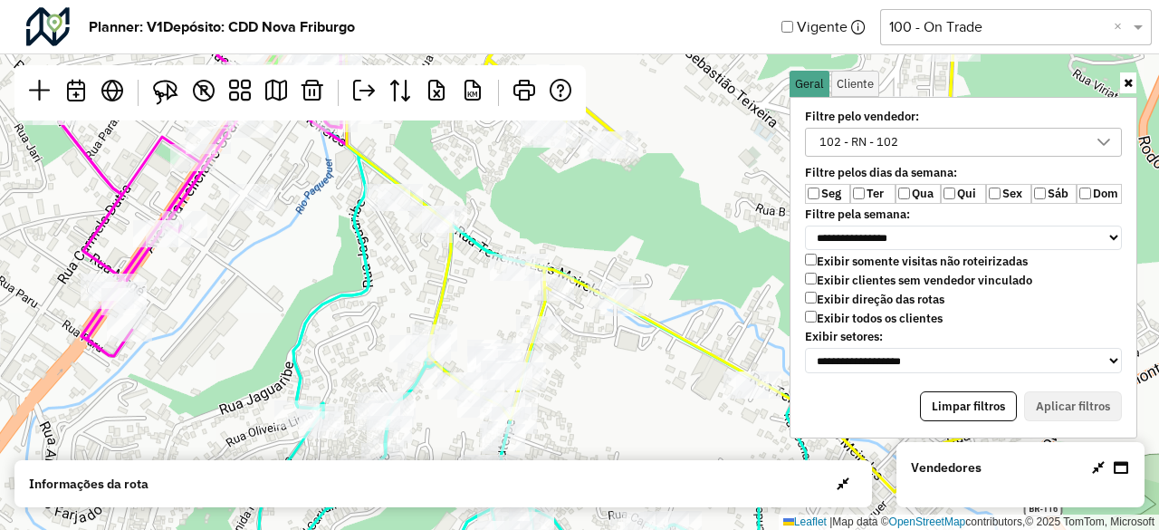
click at [1012, 130] on div "102 - RN - 102" at bounding box center [950, 142] width 274 height 27
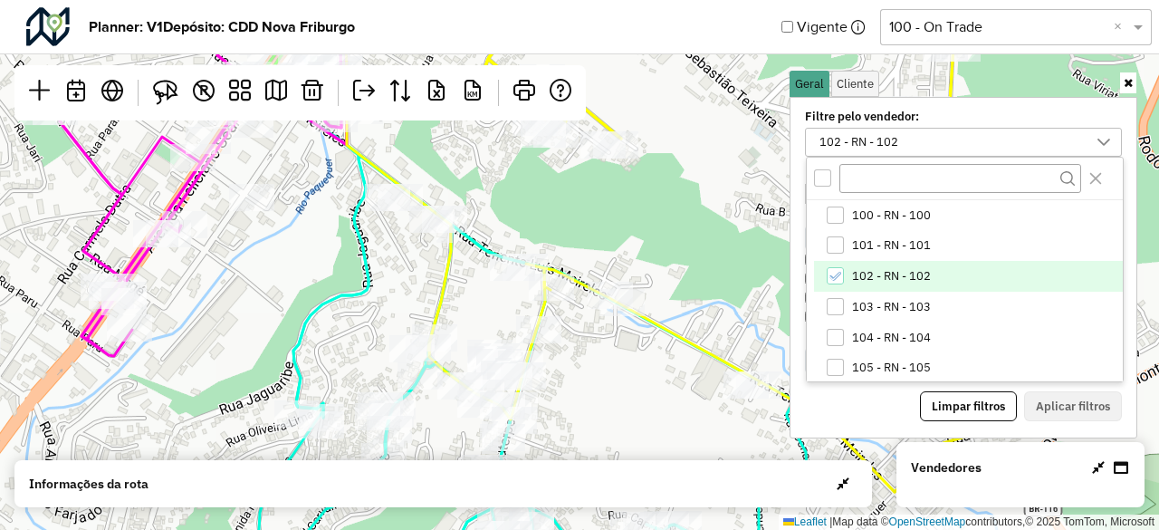
scroll to position [9, 67]
click at [893, 275] on span "102 - RN - 102" at bounding box center [891, 276] width 79 height 14
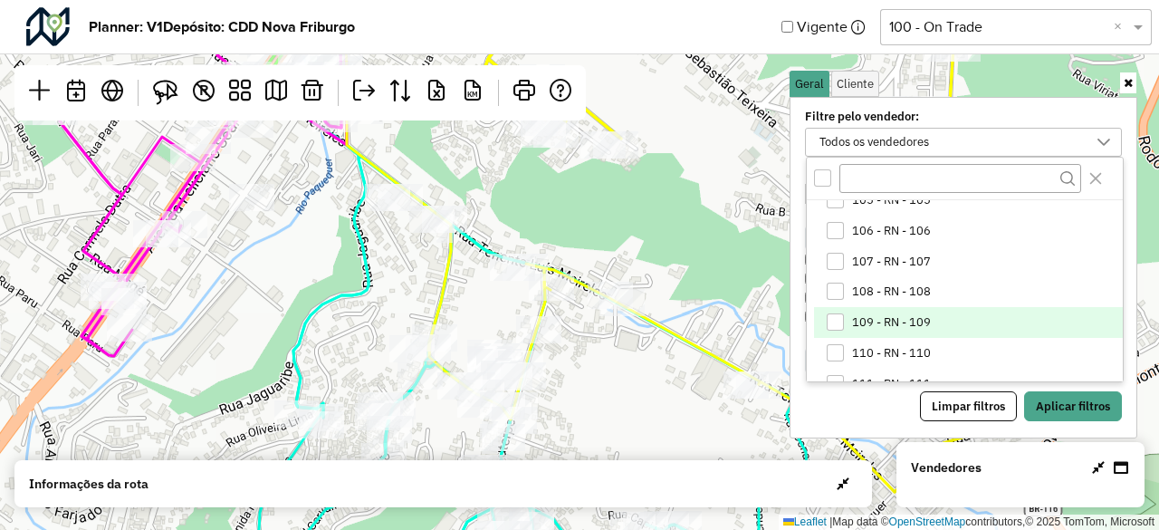
scroll to position [181, 0]
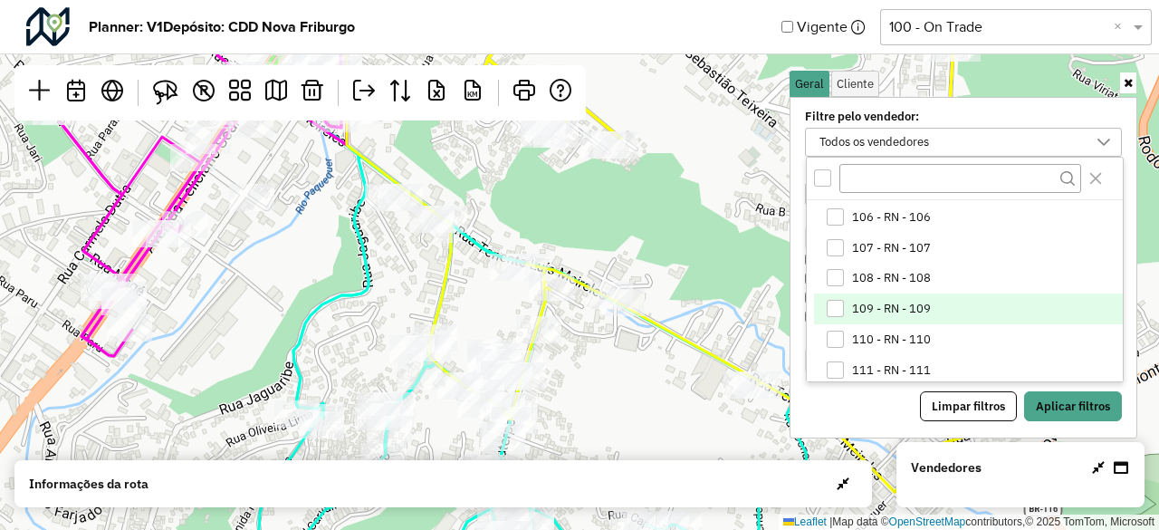
click at [905, 302] on span "109 - RN - 109" at bounding box center [891, 309] width 79 height 14
click at [906, 131] on div "109 - RN - 109" at bounding box center [950, 142] width 274 height 27
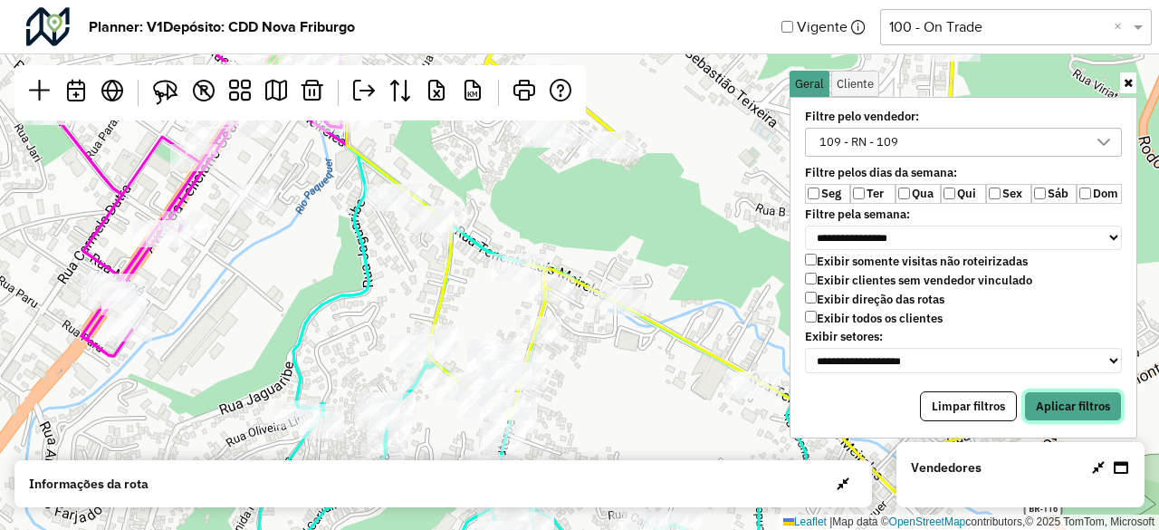
click at [1081, 391] on button "Aplicar filtros" at bounding box center [1073, 406] width 98 height 31
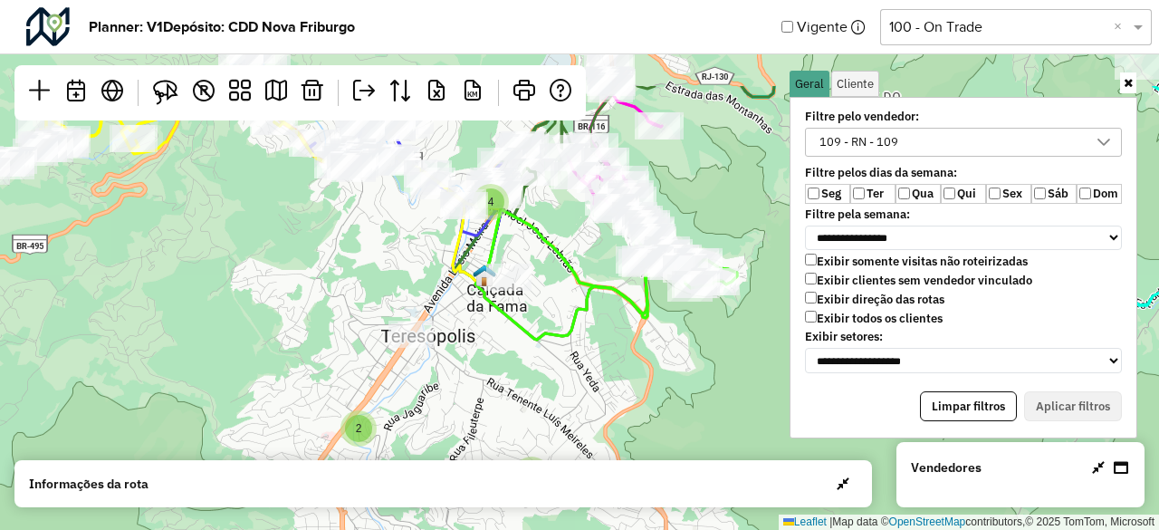
drag, startPoint x: 476, startPoint y: 200, endPoint x: 477, endPoint y: 344, distance: 144.0
click at [477, 344] on div "2 2 2 8 2 4 Leaflet | Map data © OpenStreetMap contributors,© 2025 TomTom, Micr…" at bounding box center [579, 265] width 1159 height 530
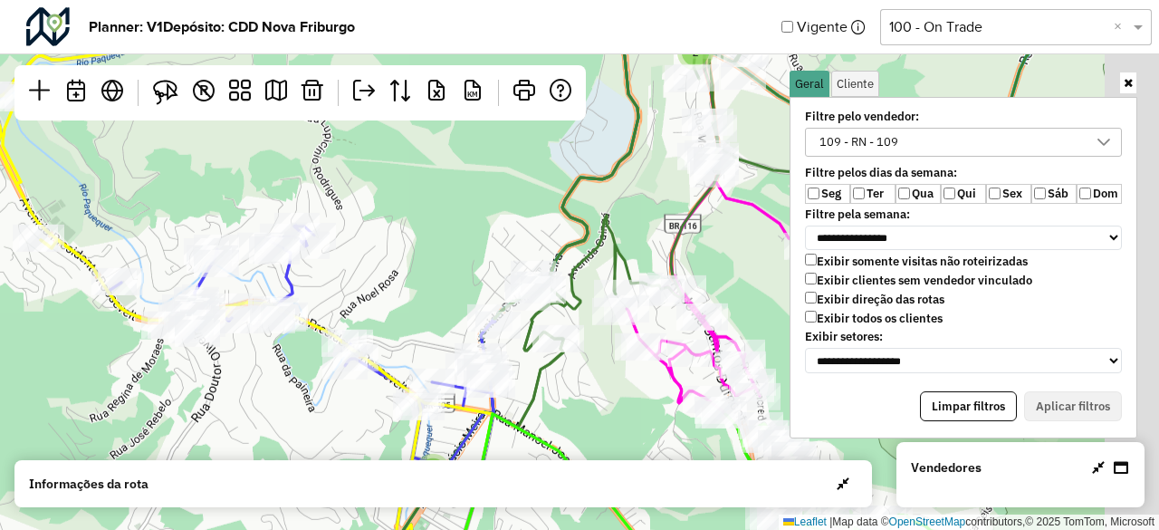
drag, startPoint x: 610, startPoint y: 240, endPoint x: 406, endPoint y: 227, distance: 205.1
click at [406, 228] on div "6 2 2 Leaflet | Map data © OpenStreetMap contributors,© 2025 TomTom, Microsoft" at bounding box center [579, 265] width 1159 height 530
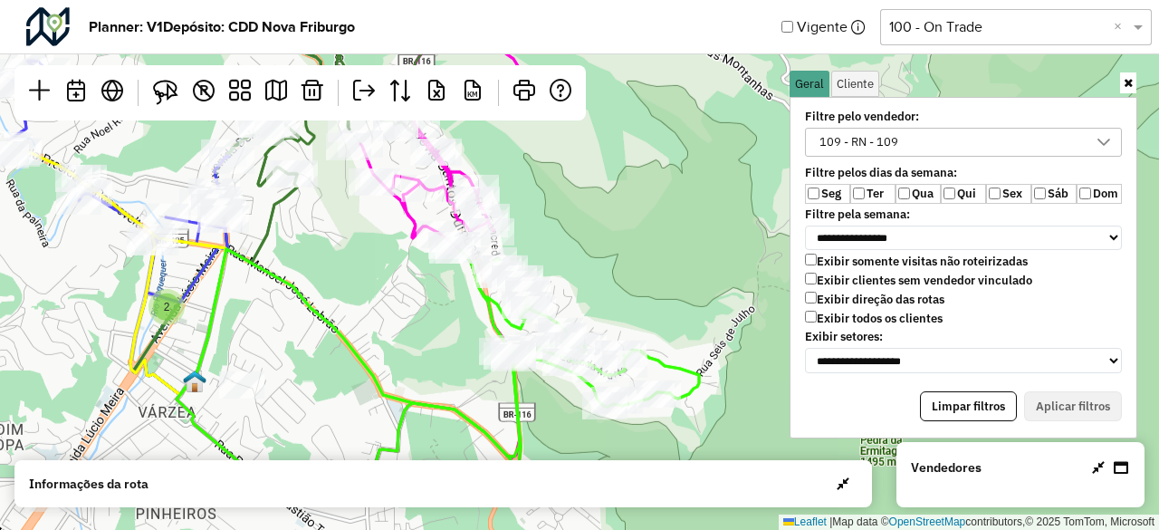
drag, startPoint x: 443, startPoint y: 378, endPoint x: 444, endPoint y: 247, distance: 130.4
click at [444, 247] on div "6 2 2 Leaflet | Map data © OpenStreetMap contributors,© 2025 TomTom, Microsoft" at bounding box center [579, 265] width 1159 height 530
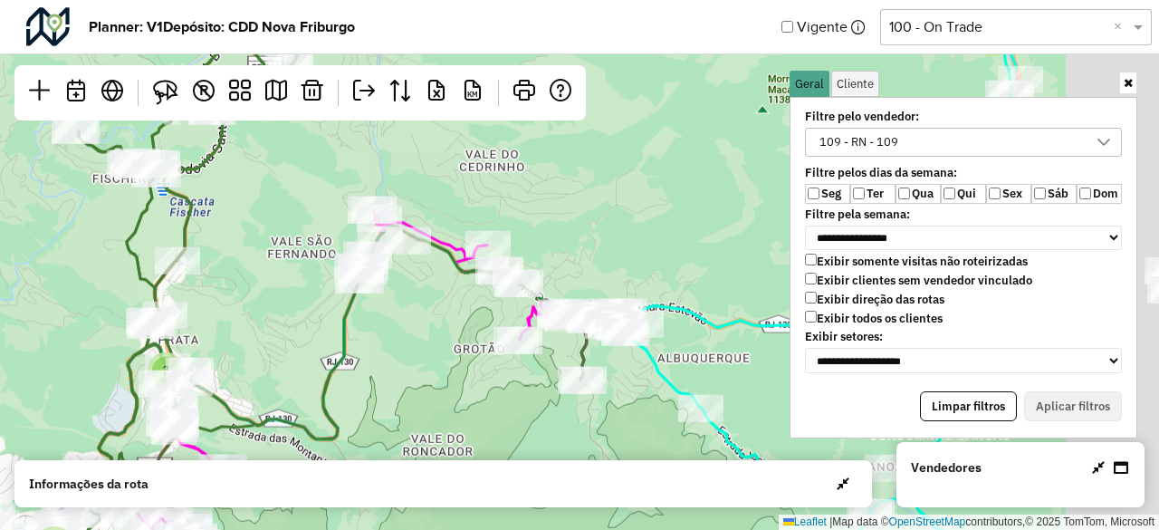
drag, startPoint x: 540, startPoint y: 287, endPoint x: 290, endPoint y: 298, distance: 250.2
click at [290, 298] on div "2 2 2 2 8 2 4 Leaflet | Map data © OpenStreetMap contributors,© 2025 TomTom, Mi…" at bounding box center [579, 265] width 1159 height 530
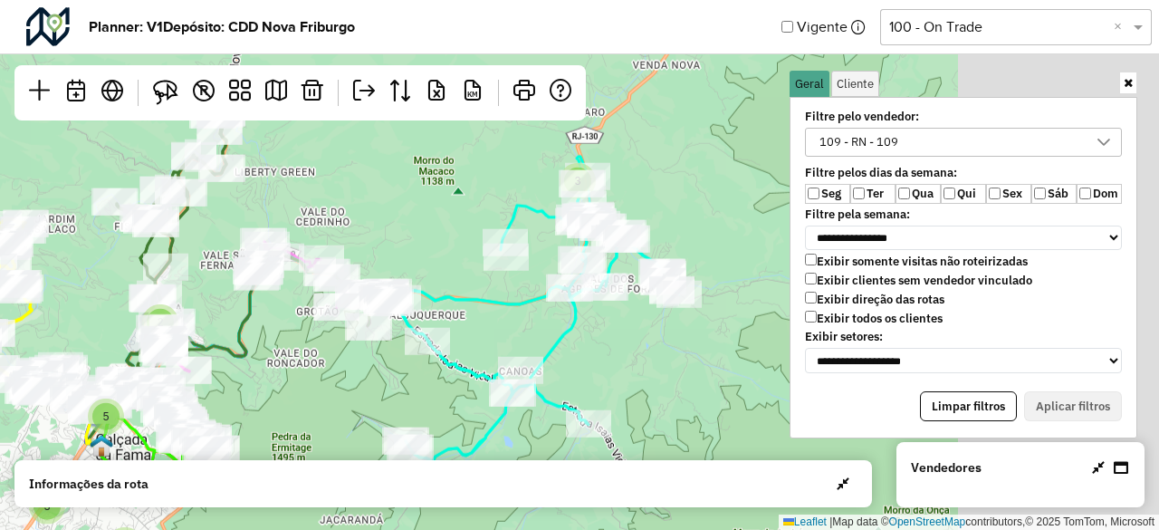
drag, startPoint x: 591, startPoint y: 359, endPoint x: 386, endPoint y: 342, distance: 205.3
click at [386, 341] on div at bounding box center [367, 326] width 45 height 27
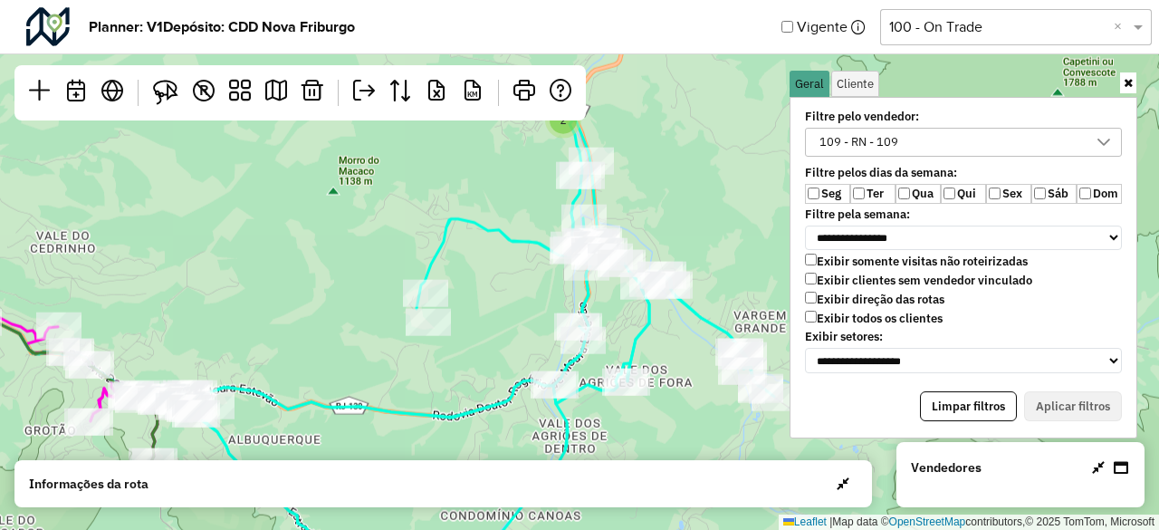
drag, startPoint x: 214, startPoint y: 298, endPoint x: 507, endPoint y: 322, distance: 294.4
click at [602, 359] on div "2 2 2 8 2 4 Leaflet | Map data © OpenStreetMap contributors,© 2025 TomTom, Micr…" at bounding box center [579, 265] width 1159 height 530
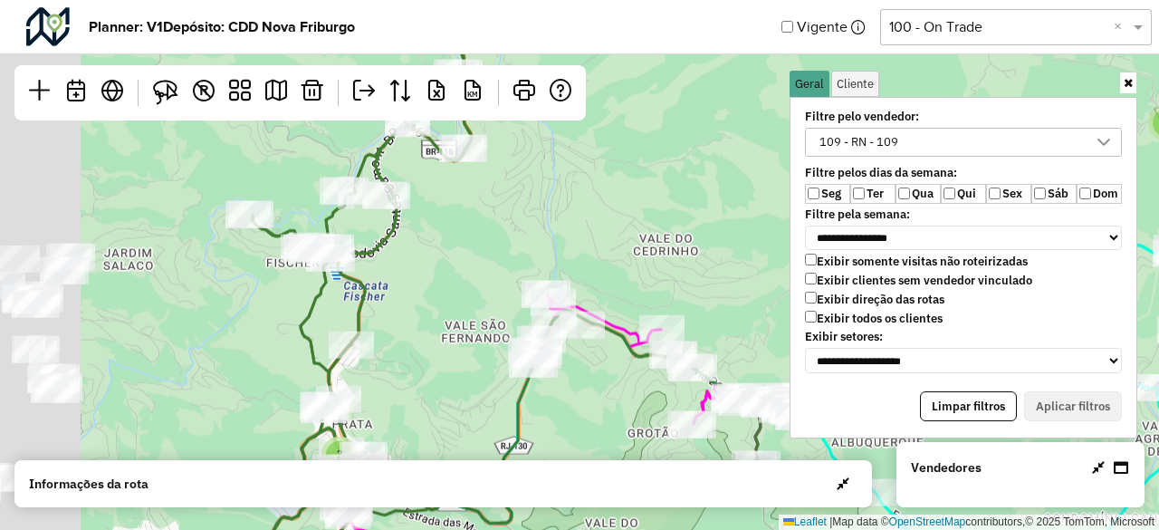
drag, startPoint x: 154, startPoint y: 246, endPoint x: 442, endPoint y: 209, distance: 290.4
click at [442, 209] on div "2 2 2 8 2 4 Leaflet | Map data © OpenStreetMap contributors,© 2025 TomTom, Micr…" at bounding box center [579, 265] width 1159 height 530
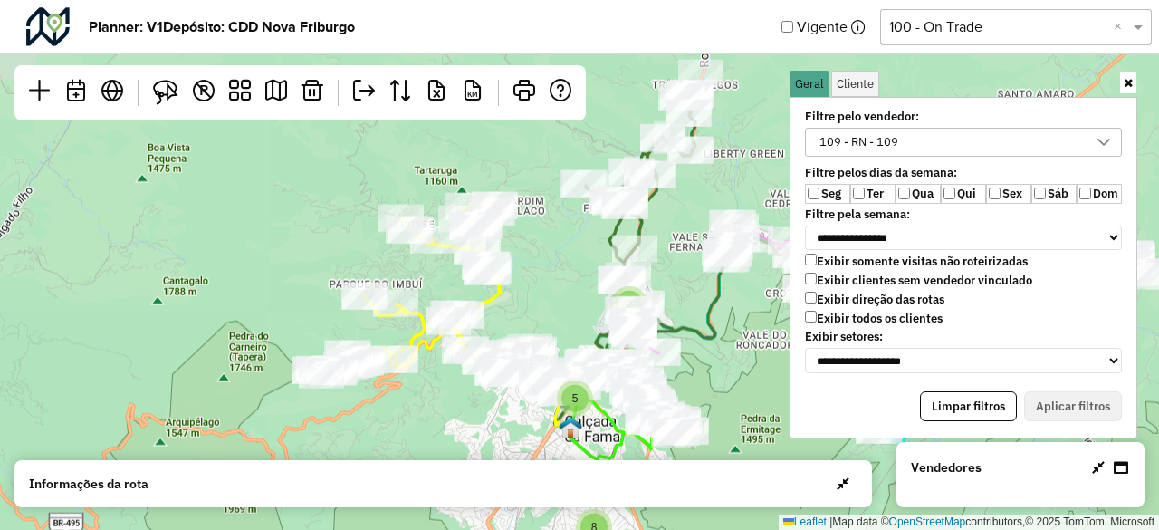
drag, startPoint x: 580, startPoint y: 248, endPoint x: 455, endPoint y: 300, distance: 135.2
click at [455, 300] on div "2 2 4 2 5 3 3 2 8 2 5 4 2 Leaflet | Map data © OpenStreetMap contributors,© 202…" at bounding box center [579, 265] width 1159 height 530
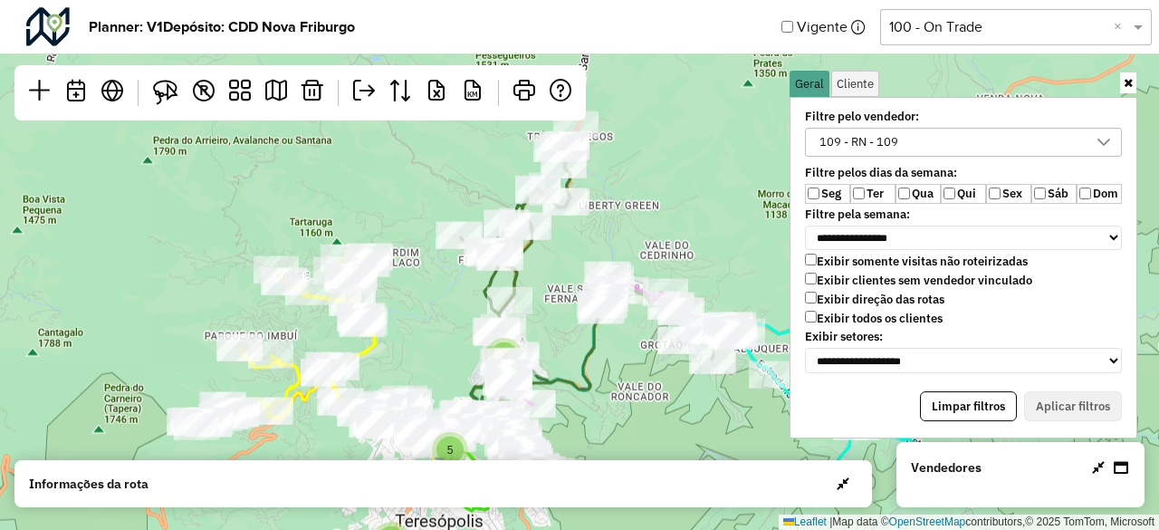
click at [846, 147] on div "109 - RN - 109" at bounding box center [858, 142] width 91 height 27
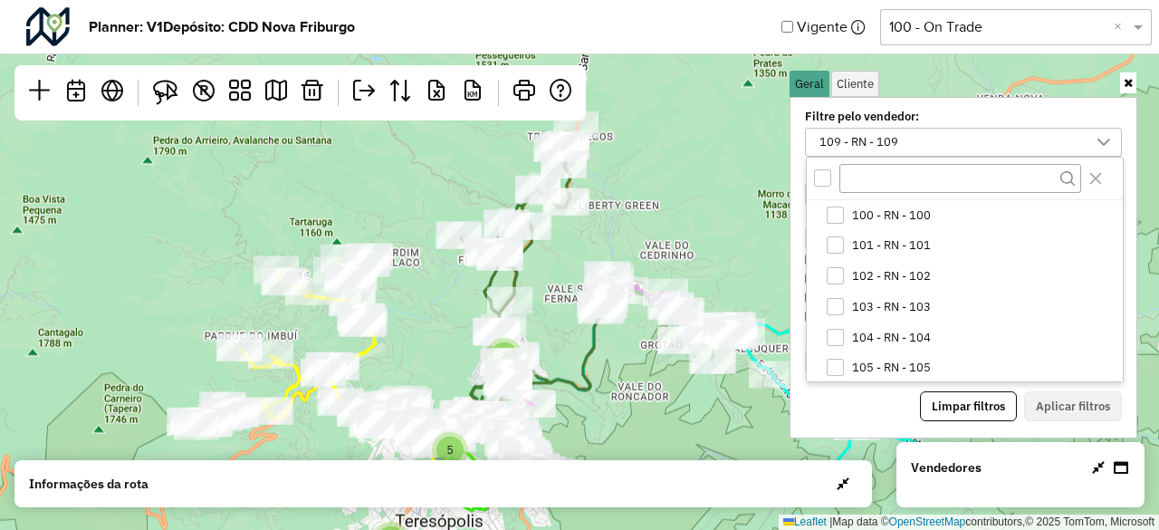
scroll to position [124, 0]
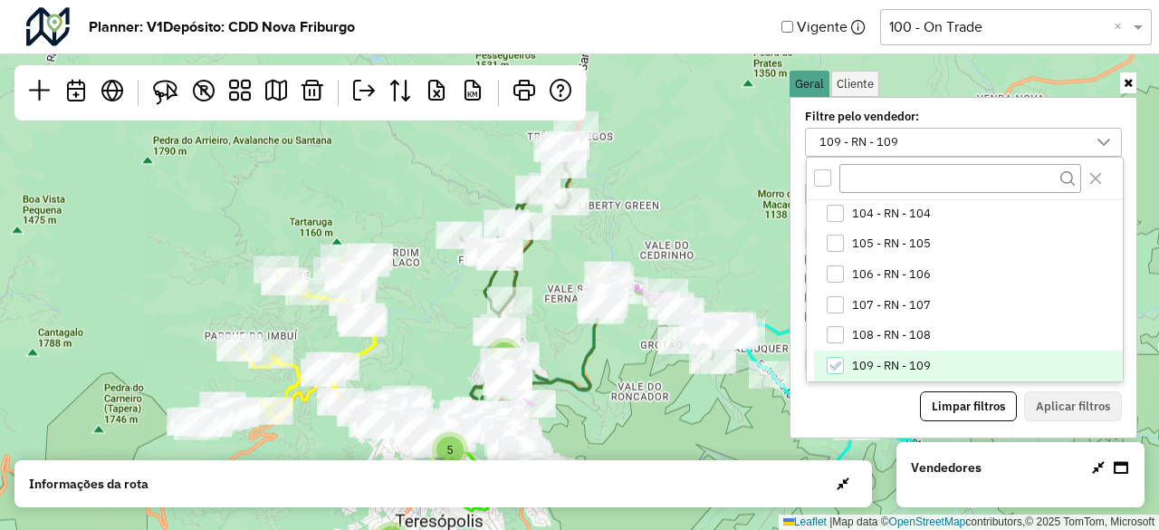
click at [884, 354] on li "109 - RN - 109" at bounding box center [968, 366] width 309 height 31
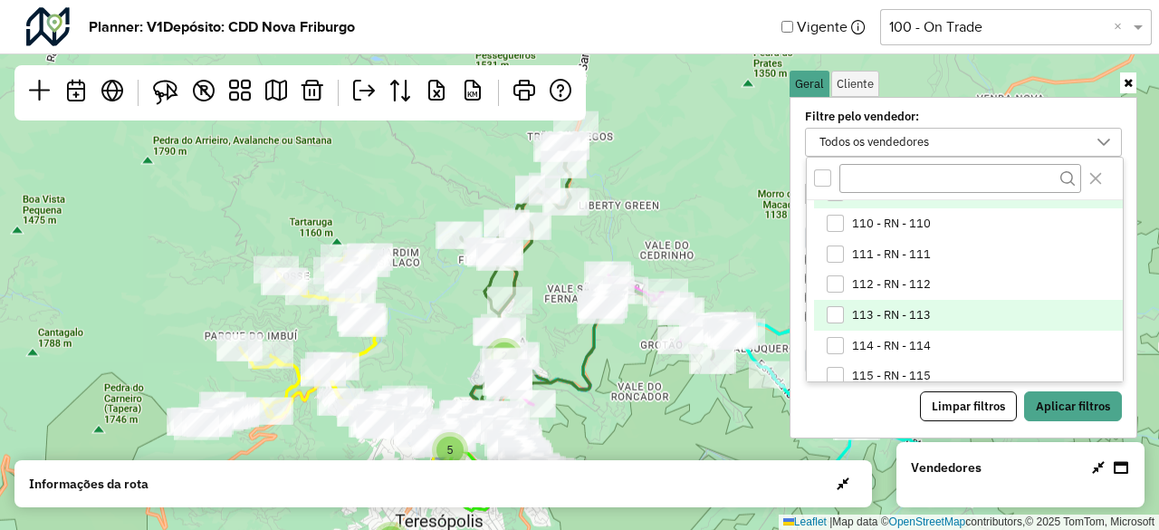
scroll to position [305, 0]
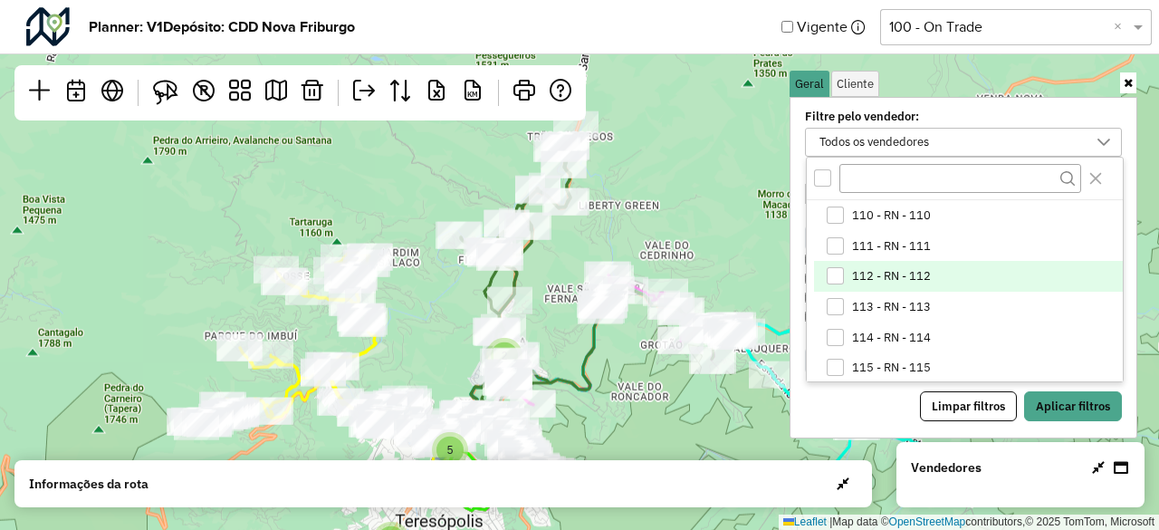
click at [927, 270] on span "112 - RN - 112" at bounding box center [891, 276] width 79 height 14
click at [1075, 401] on button "Aplicar filtros" at bounding box center [1073, 406] width 98 height 31
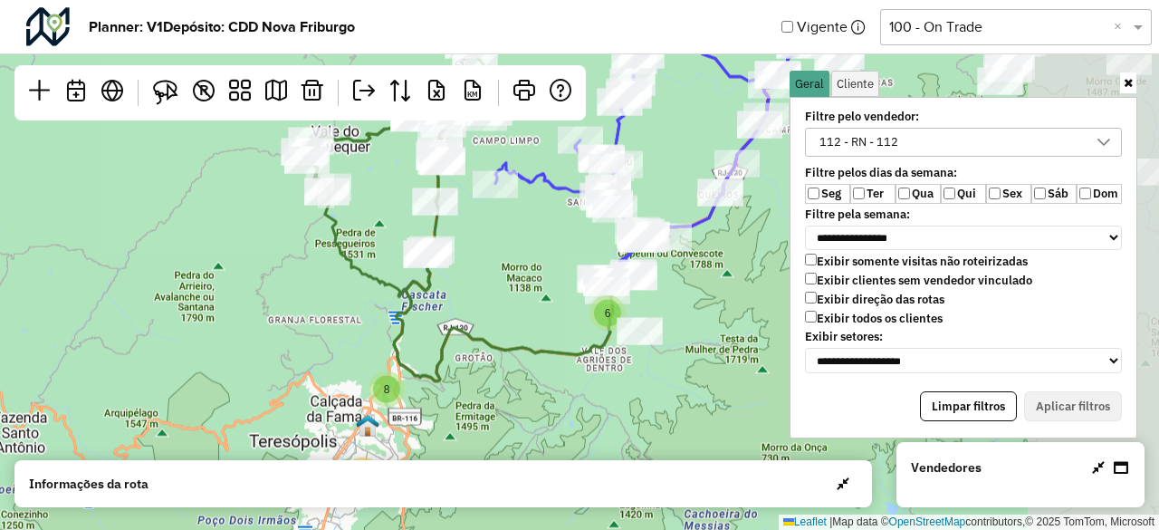
drag, startPoint x: 686, startPoint y: 202, endPoint x: 465, endPoint y: 282, distance: 234.9
click at [465, 282] on div "2 5 6 13 8 2 2 10 4 5 2 8 19 2 2 2 2 2 5 7 5 36 9 75 34 Leaflet | Map data © Op…" at bounding box center [579, 265] width 1159 height 530
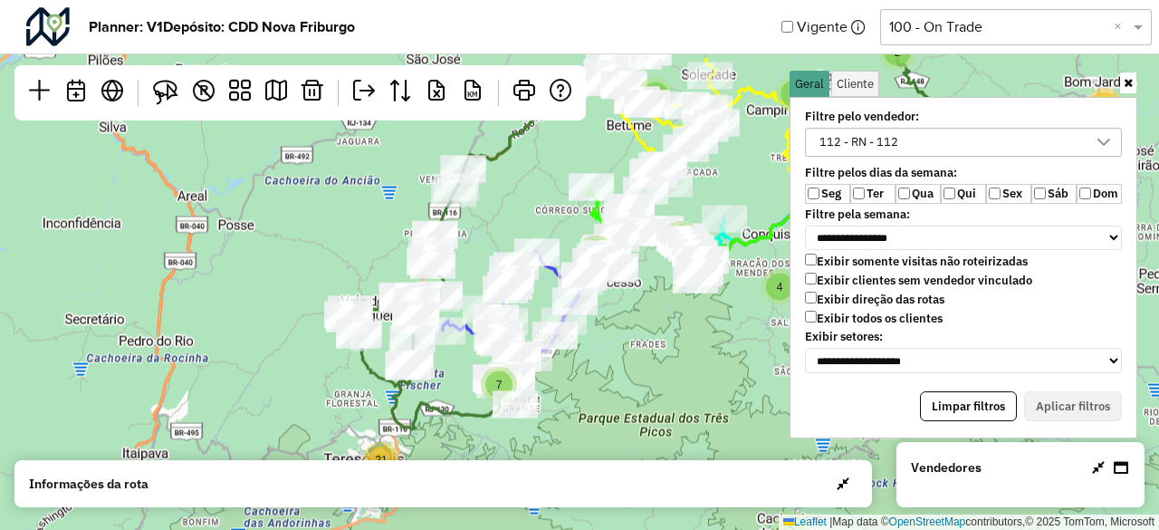
drag, startPoint x: 664, startPoint y: 188, endPoint x: 580, endPoint y: 318, distance: 154.5
click at [580, 318] on div "2 2 7 10 2 4 7 3 4 6 8 2 7 7 21 3 13 5 5 9 2 16 2 28 7 40 4 2 5 2 3 6 7 6 156 L…" at bounding box center [579, 265] width 1159 height 530
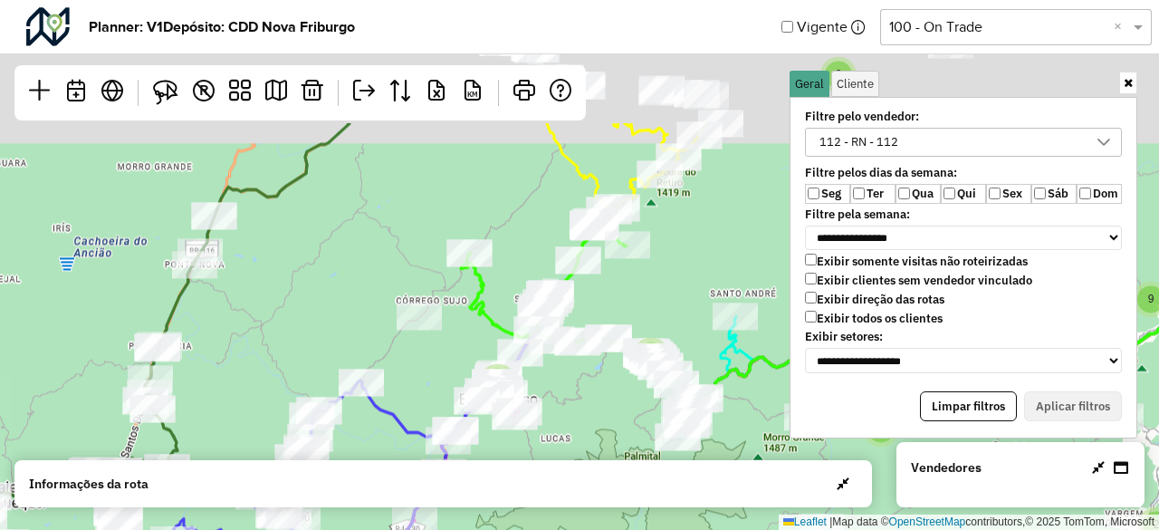
drag, startPoint x: 446, startPoint y: 277, endPoint x: 409, endPoint y: 343, distance: 75.4
click at [409, 330] on div at bounding box center [419, 316] width 45 height 27
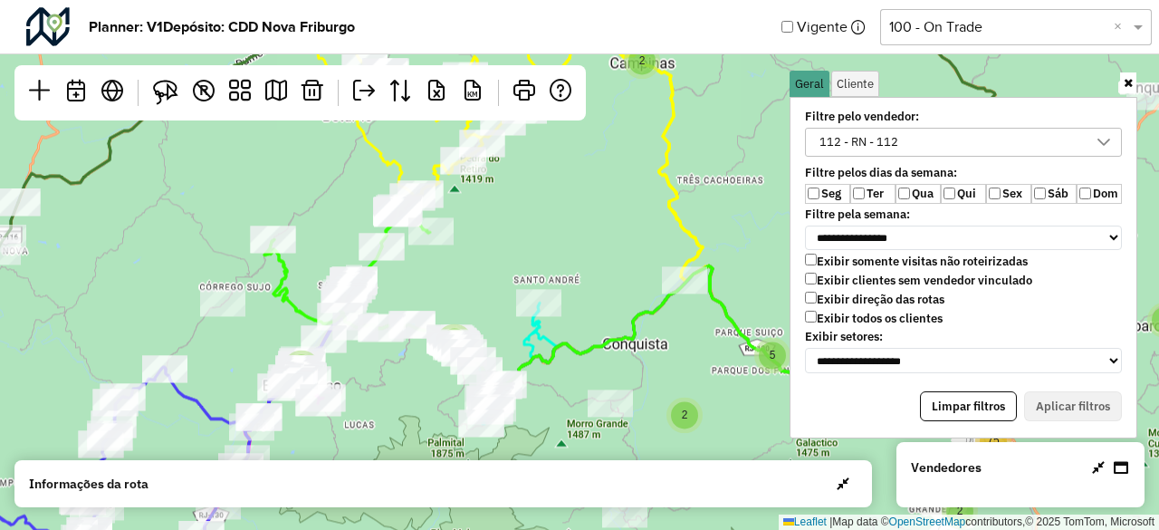
drag, startPoint x: 444, startPoint y: 369, endPoint x: 525, endPoint y: 257, distance: 138.0
click at [486, 339] on div at bounding box center [463, 352] width 45 height 27
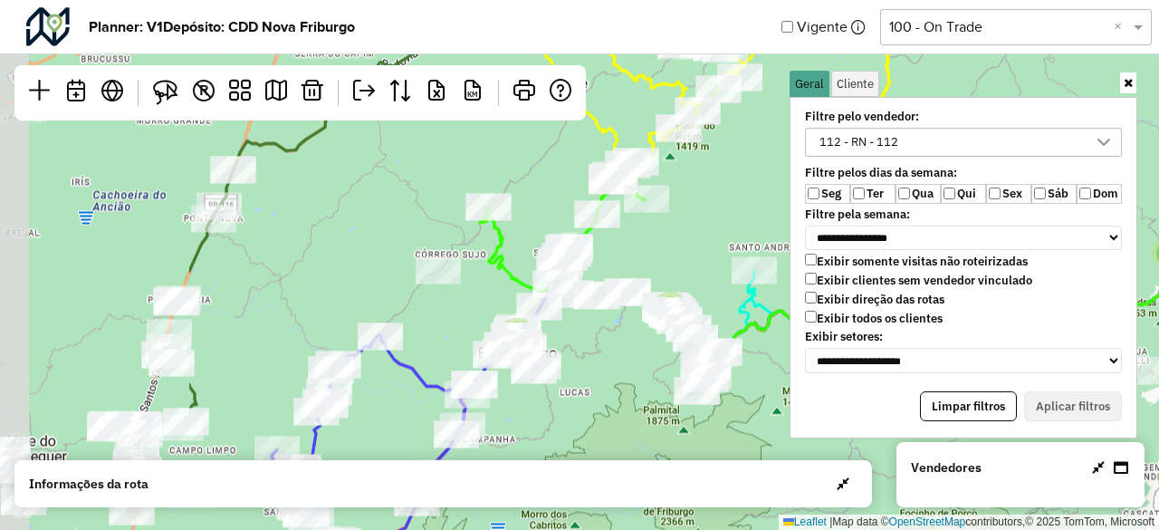
drag, startPoint x: 175, startPoint y: 283, endPoint x: 480, endPoint y: 283, distance: 305.2
click at [480, 283] on div "2 4 7 3 2 5 6 13 8 2 2 10 4 5 9 2 14 2 8 19 7 21 18 2 2 2 2 2 5 7 5 36 9 75 34 …" at bounding box center [579, 265] width 1159 height 530
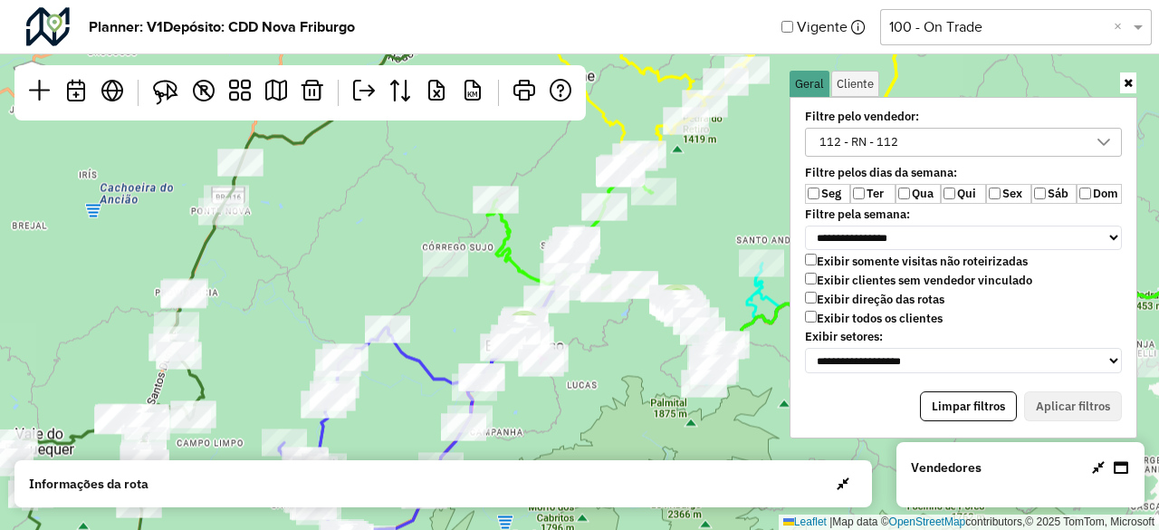
drag, startPoint x: 425, startPoint y: 224, endPoint x: 464, endPoint y: 186, distance: 54.4
click at [464, 186] on div "2 4 3 2 5 6 13 8 2 2 10 4 5 9 2 14 2 8 19 7 21 18 2 2 2 2 2 5 7 5 36 9 75 34 Le…" at bounding box center [579, 265] width 1159 height 530
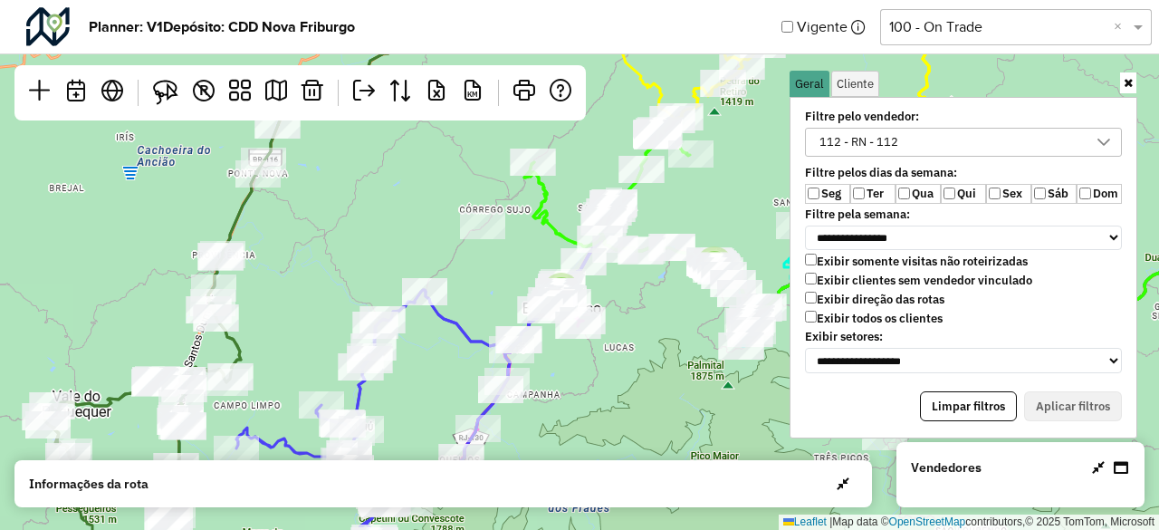
click at [1007, 130] on div "112 - RN - 112" at bounding box center [950, 142] width 274 height 27
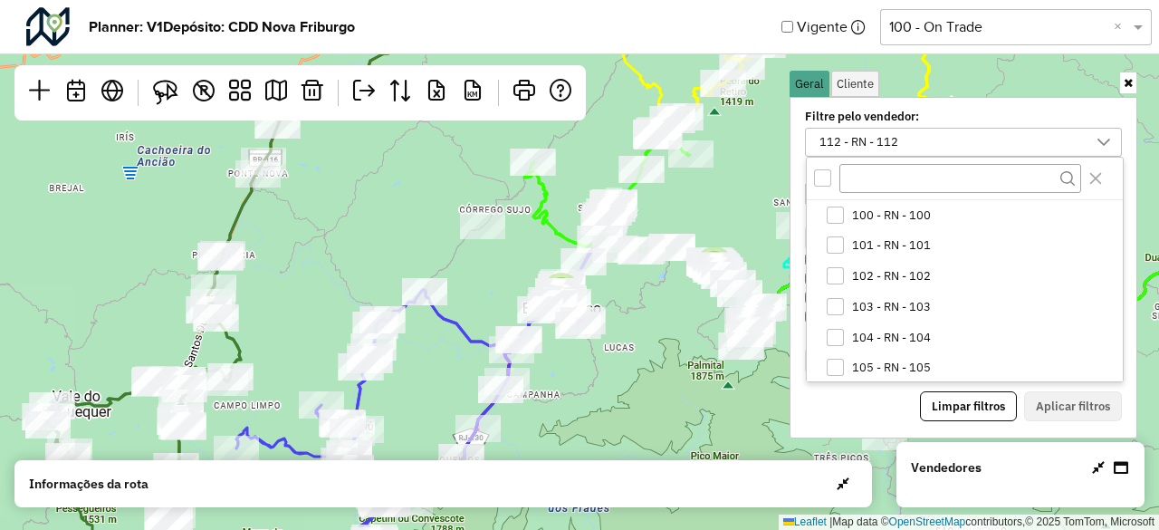
scroll to position [216, 0]
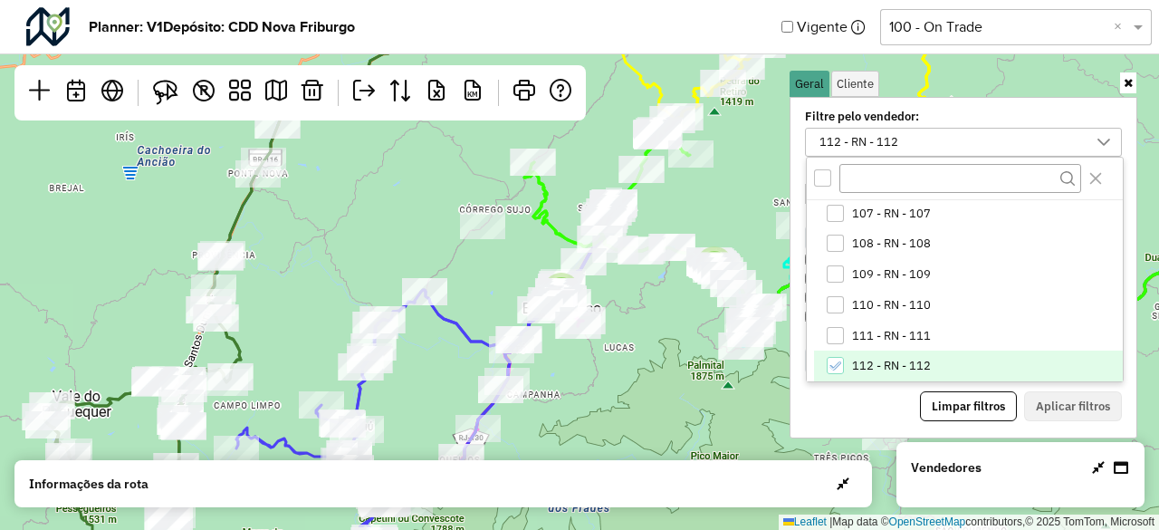
click at [873, 360] on span "112 - RN - 112" at bounding box center [891, 366] width 79 height 14
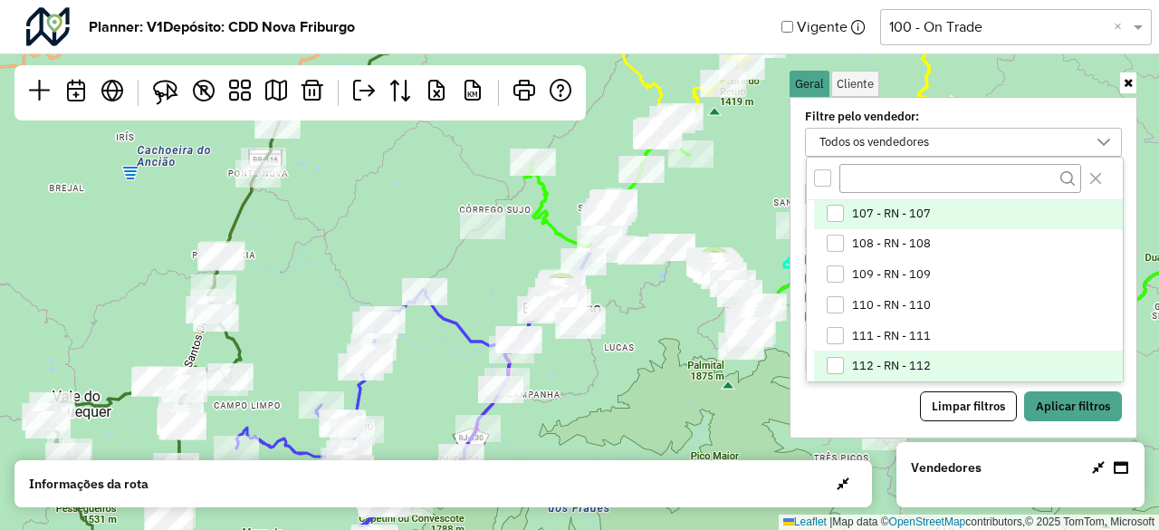
click at [845, 216] on li "107 - RN - 107" at bounding box center [968, 213] width 309 height 31
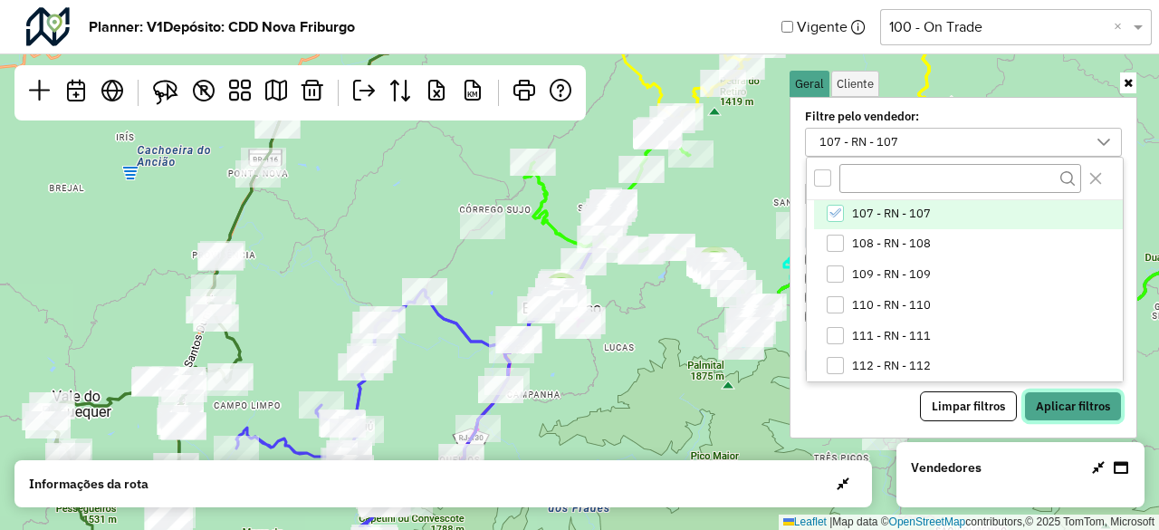
click at [1094, 396] on button "Aplicar filtros" at bounding box center [1073, 406] width 98 height 31
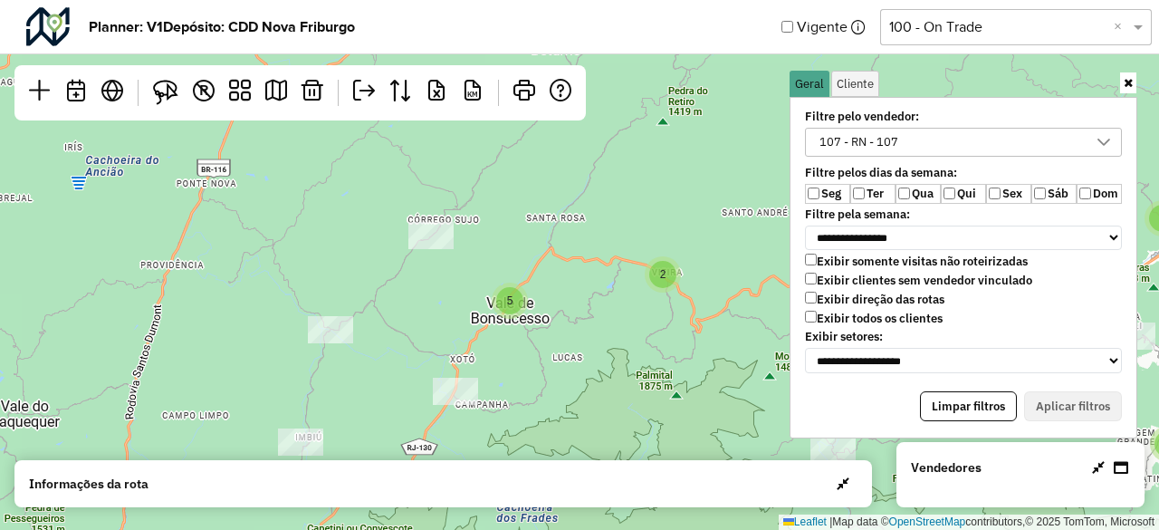
drag, startPoint x: 602, startPoint y: 380, endPoint x: 504, endPoint y: 148, distance: 252.8
click at [504, 149] on div "7 7 21 3 13 5 2 16 28 40 4 5 2 3 6 6 156 2 4 3 2 5 6 13 8 2 2 10 4 5 9 2 14 2 8…" at bounding box center [579, 265] width 1159 height 530
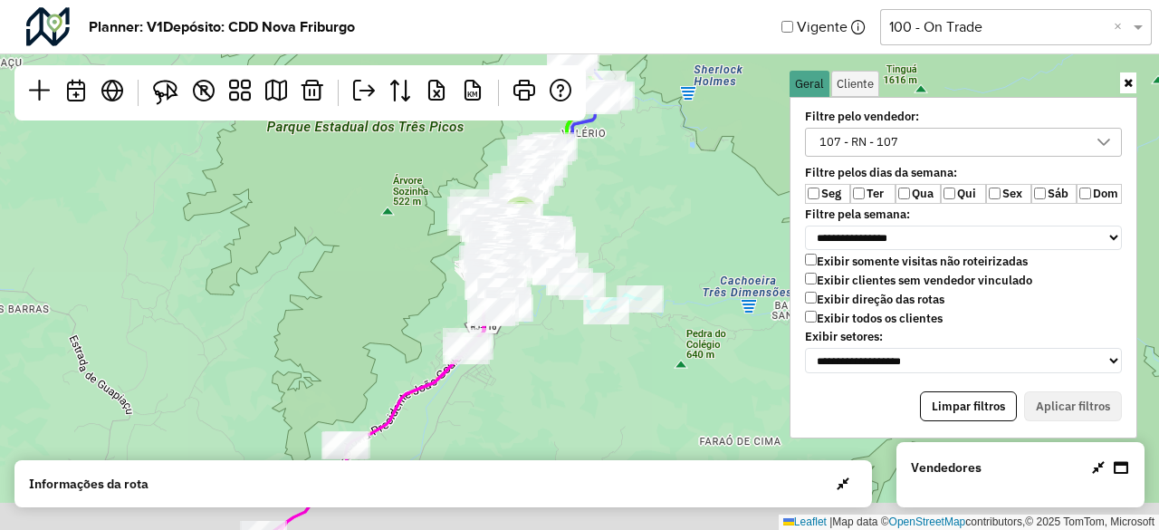
drag, startPoint x: 622, startPoint y: 248, endPoint x: 641, endPoint y: 204, distance: 48.3
click at [641, 204] on div "3 8 2 5 2 9 4 2 2 Leaflet | Map data © OpenStreetMap contributors,© 2025 TomTom…" at bounding box center [579, 265] width 1159 height 530
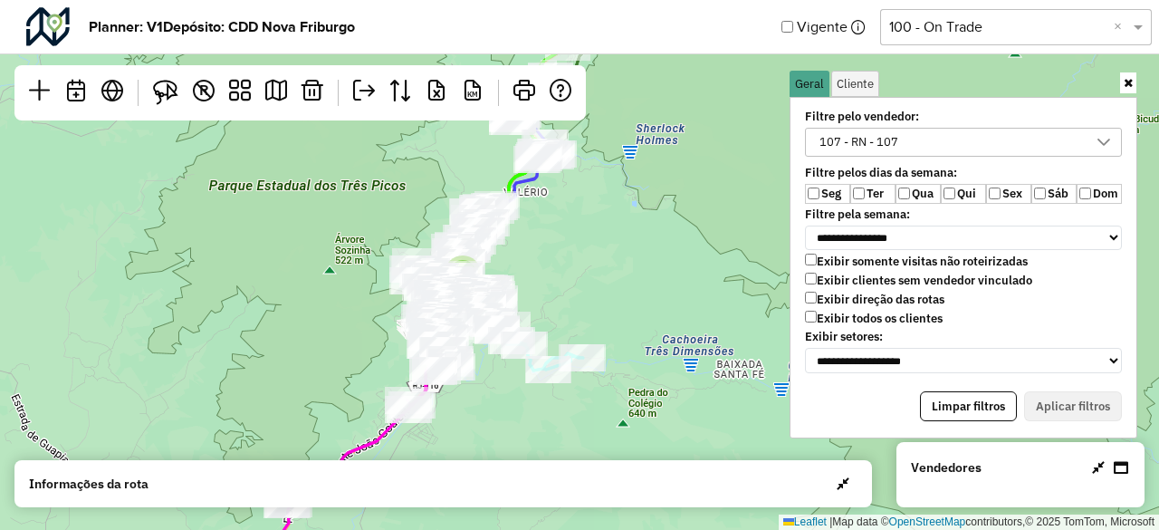
drag, startPoint x: 509, startPoint y: 325, endPoint x: 374, endPoint y: 468, distance: 196.7
click at [374, 468] on hb-planner "**********" at bounding box center [579, 265] width 1159 height 530
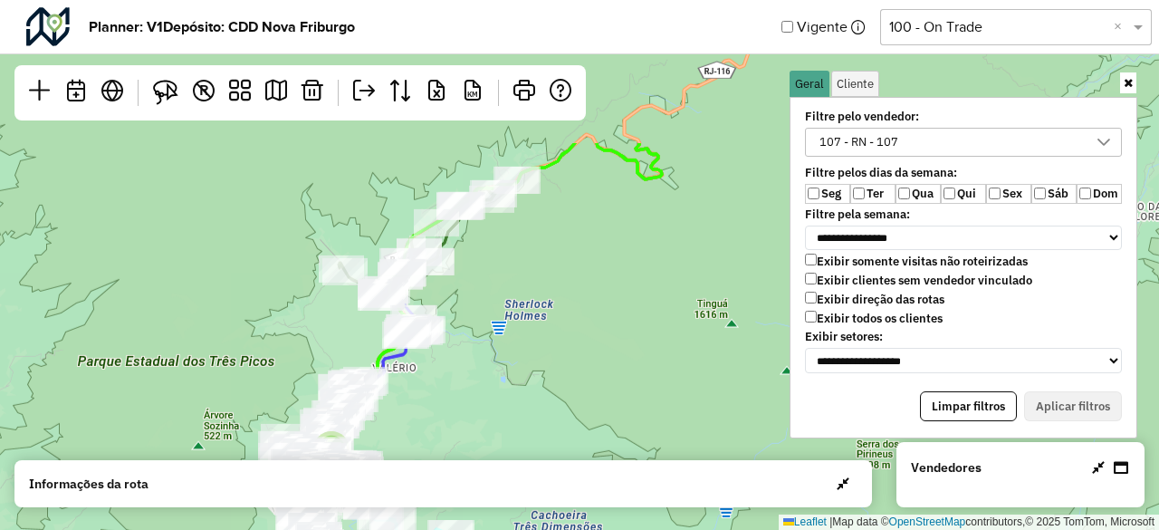
drag, startPoint x: 539, startPoint y: 169, endPoint x: 458, endPoint y: 365, distance: 211.6
click at [458, 365] on div "3 2 9 4 2 2 Leaflet | Map data © OpenStreetMap contributors,© 2025 TomTom, Micr…" at bounding box center [579, 265] width 1159 height 530
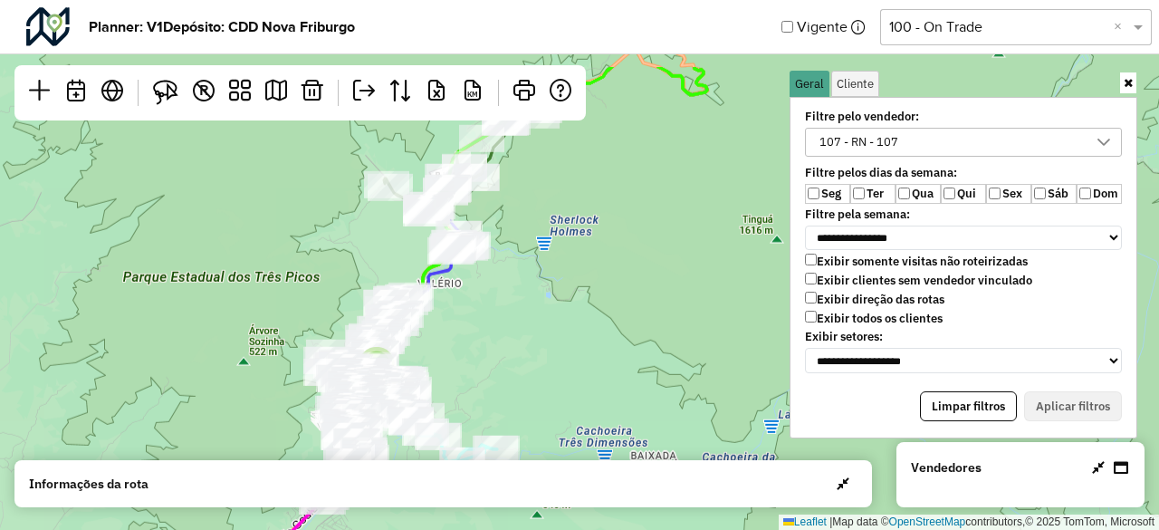
drag, startPoint x: 451, startPoint y: 238, endPoint x: 487, endPoint y: 358, distance: 124.9
click at [487, 358] on div "3 2 9 4 2 2 Leaflet | Map data © OpenStreetMap contributors,© 2025 TomTom, Micr…" at bounding box center [579, 265] width 1159 height 530
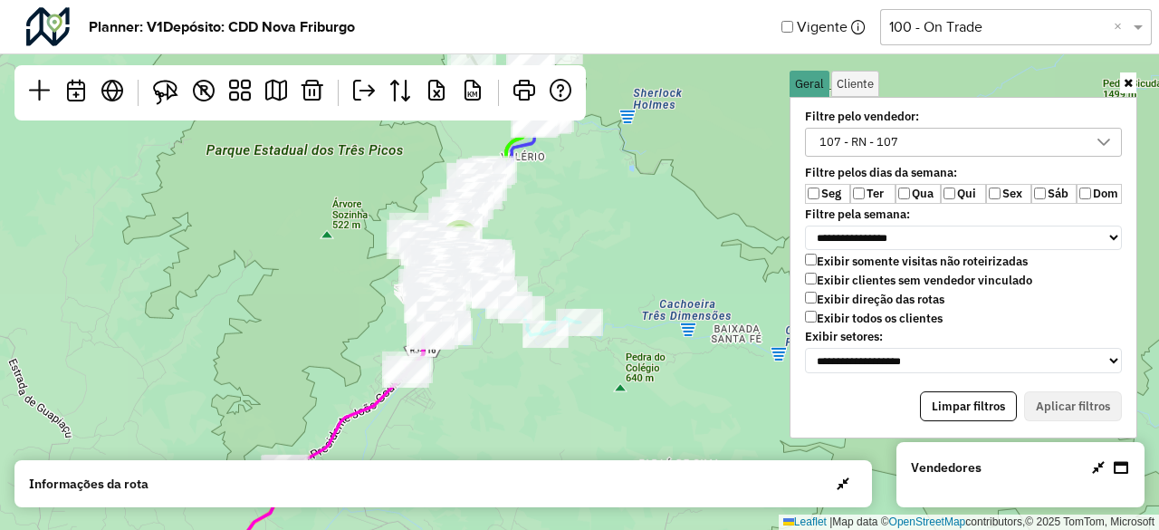
click at [866, 153] on div "107 - RN - 107" at bounding box center [858, 142] width 91 height 27
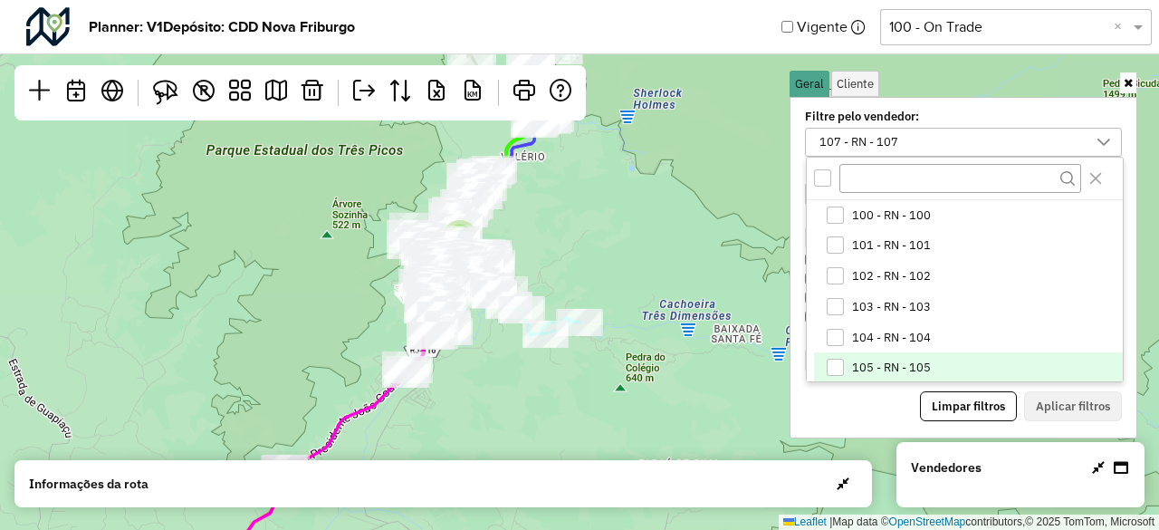
scroll to position [63, 0]
click at [889, 355] on li "107 - RN - 107" at bounding box center [968, 366] width 309 height 31
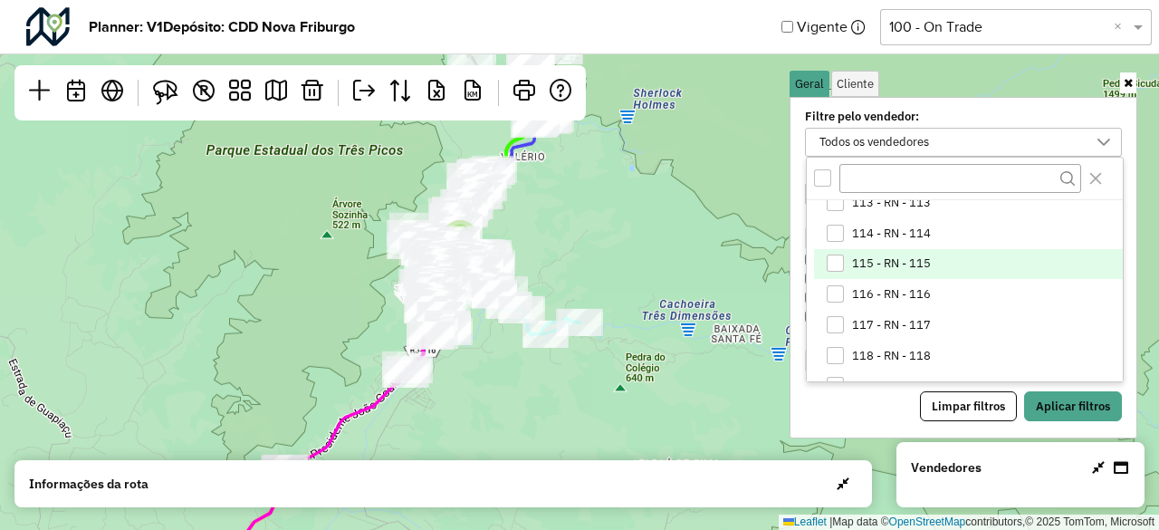
scroll to position [426, 0]
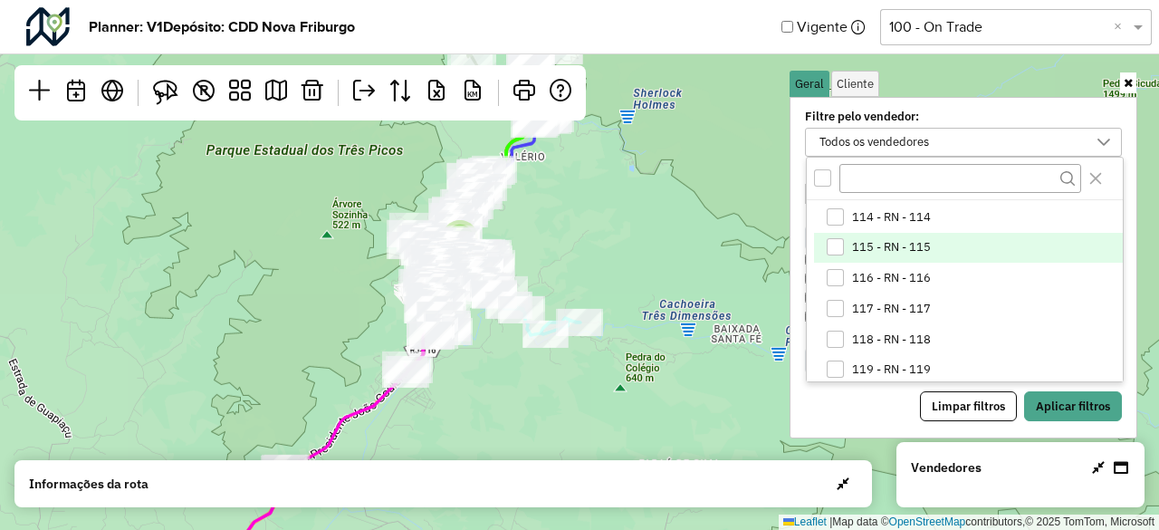
click at [906, 240] on span "115 - RN - 115" at bounding box center [891, 247] width 79 height 14
click at [1067, 394] on button "Aplicar filtros" at bounding box center [1073, 406] width 98 height 31
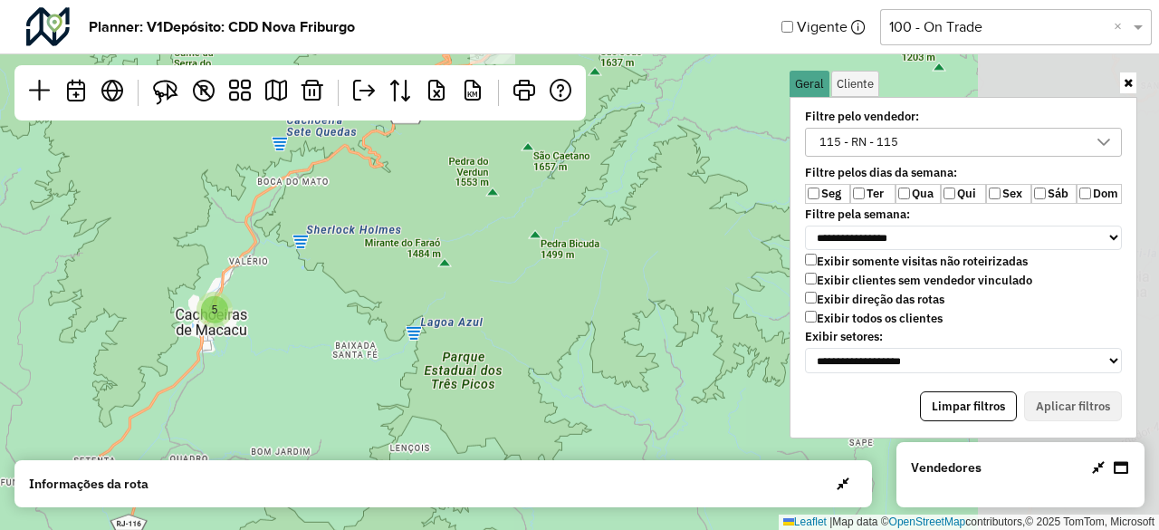
drag, startPoint x: 700, startPoint y: 182, endPoint x: 362, endPoint y: 294, distance: 356.0
click at [362, 294] on div "2 5 6 13 8 2 2 10 4 5 2 2 2 2 2 7 5 36 9 75 34 Leaflet | Map data © OpenStreetM…" at bounding box center [579, 265] width 1159 height 530
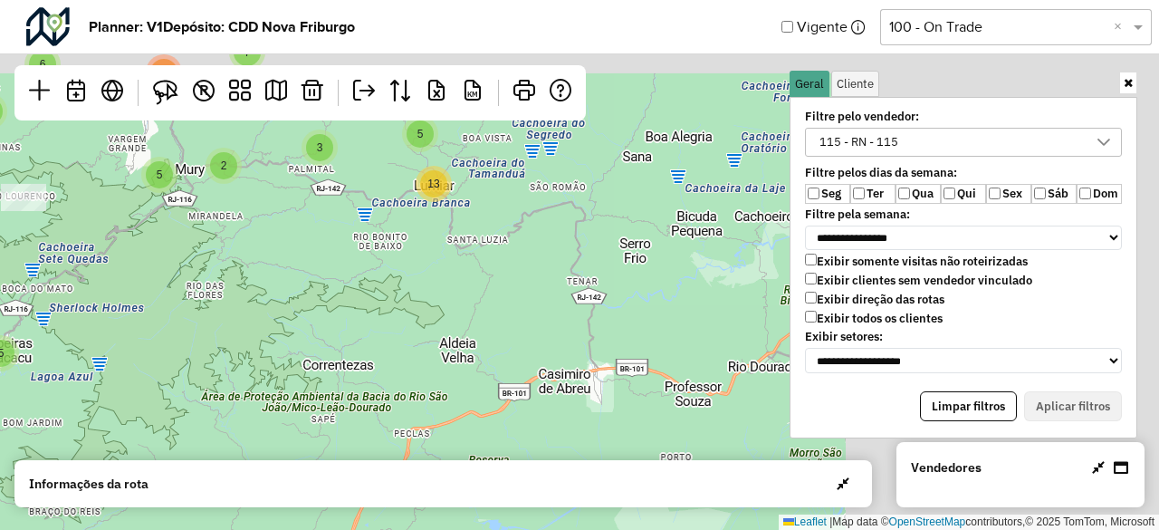
drag, startPoint x: 670, startPoint y: 177, endPoint x: 317, endPoint y: 271, distance: 365.6
click at [293, 287] on div "2 7 2 4 7 3 6 8 2 7 7 21 3 13 5 5 9 2 16 2 28 7 40 4 2 5 2 3 6 7 6 156 Leaflet …" at bounding box center [579, 265] width 1159 height 530
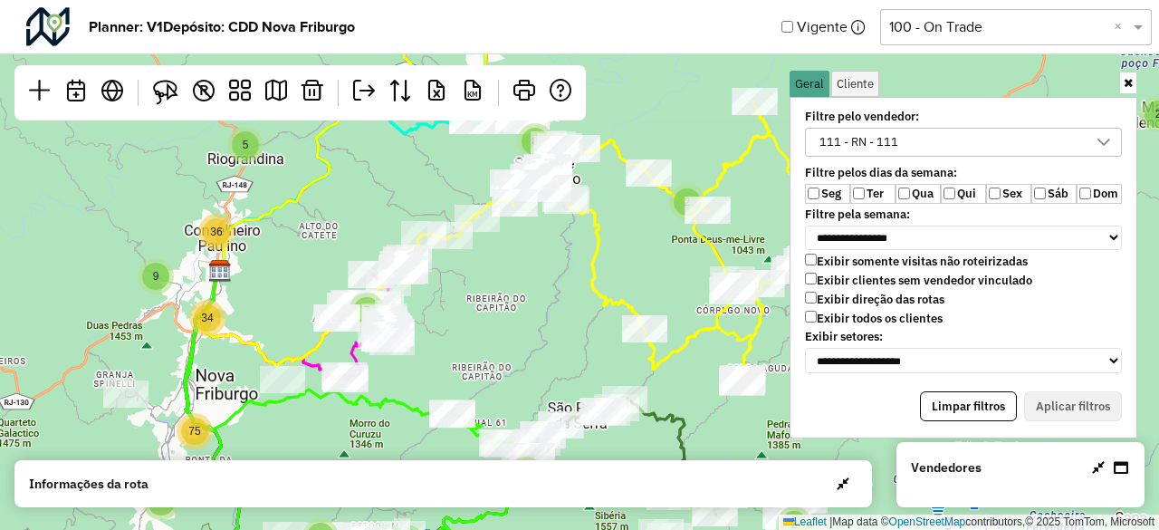
scroll to position [9, 67]
click at [841, 152] on div "111 - RN - 111" at bounding box center [858, 142] width 91 height 27
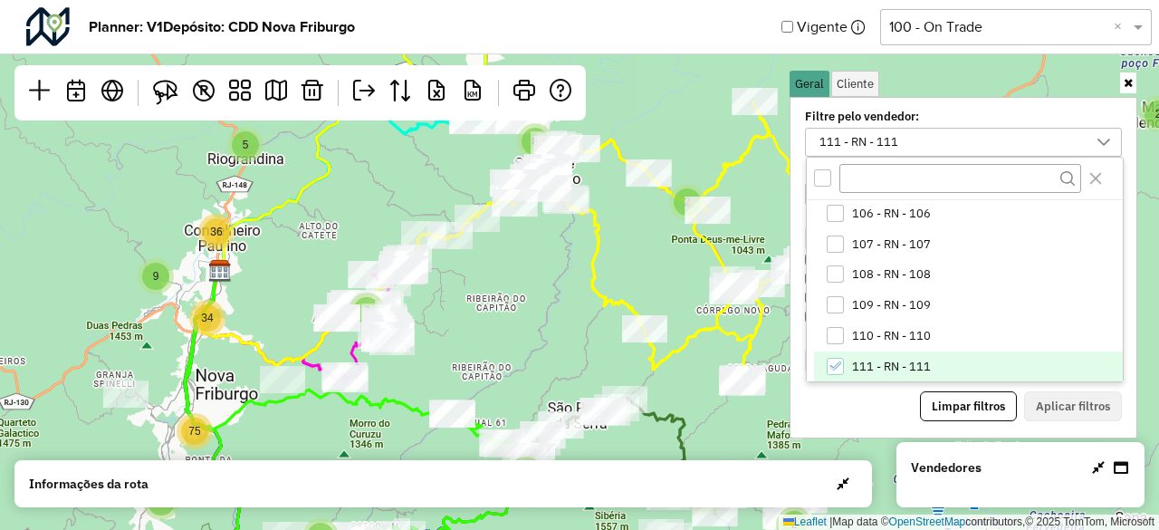
scroll to position [275, 0]
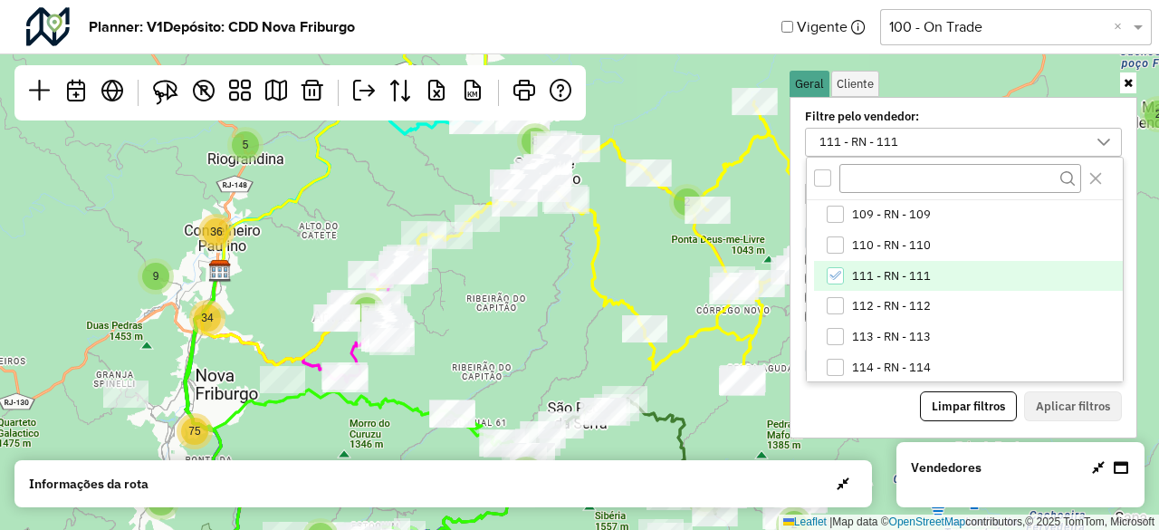
click at [897, 271] on span "111 - RN - 111" at bounding box center [891, 276] width 79 height 14
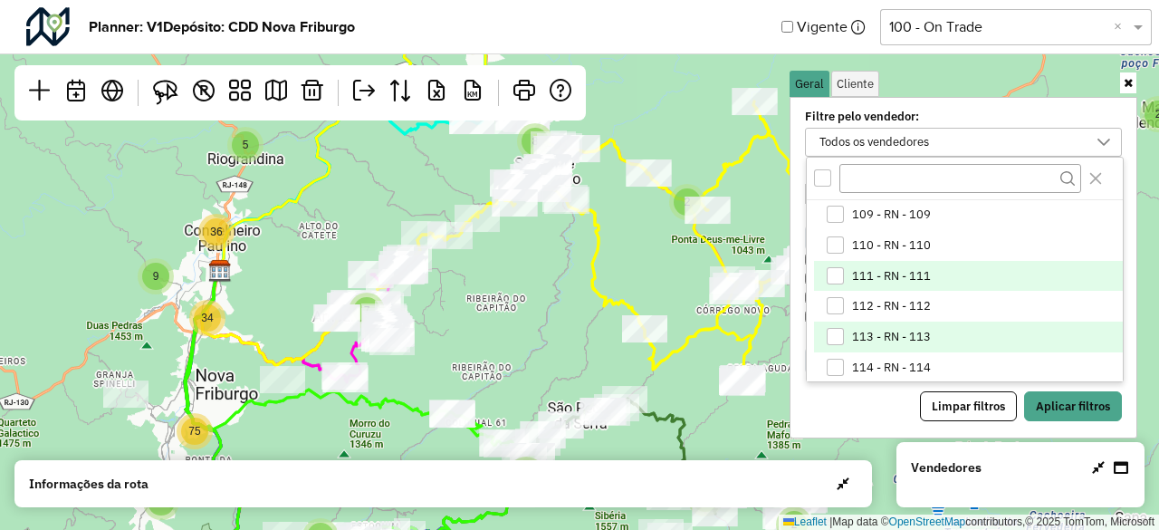
click at [904, 341] on li "113 - RN - 113" at bounding box center [968, 337] width 309 height 31
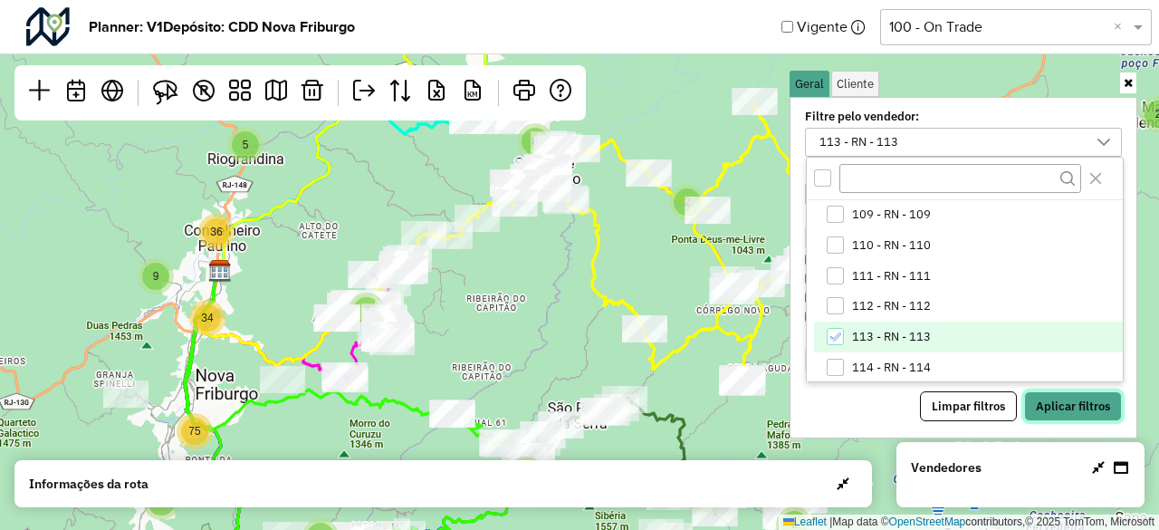
click at [1080, 407] on button "Aplicar filtros" at bounding box center [1073, 406] width 98 height 31
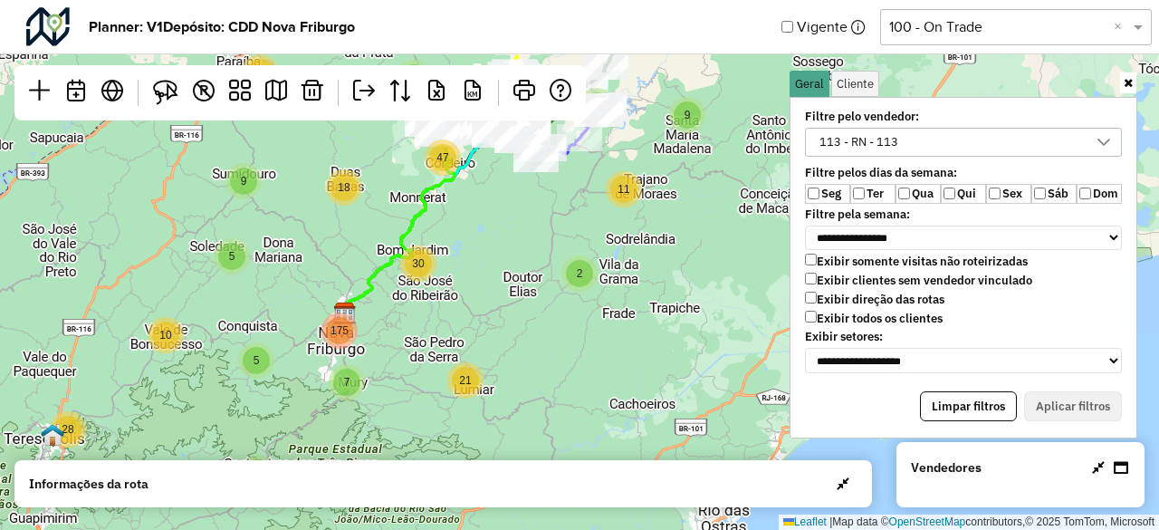
drag, startPoint x: 624, startPoint y: 178, endPoint x: 447, endPoint y: 358, distance: 252.4
click at [447, 358] on div "2 4 18 2 11 4 5 6 9 10 28 21 5 9 18 30 47 5 7 5 175 Leaflet | Map data © OpenSt…" at bounding box center [579, 265] width 1159 height 530
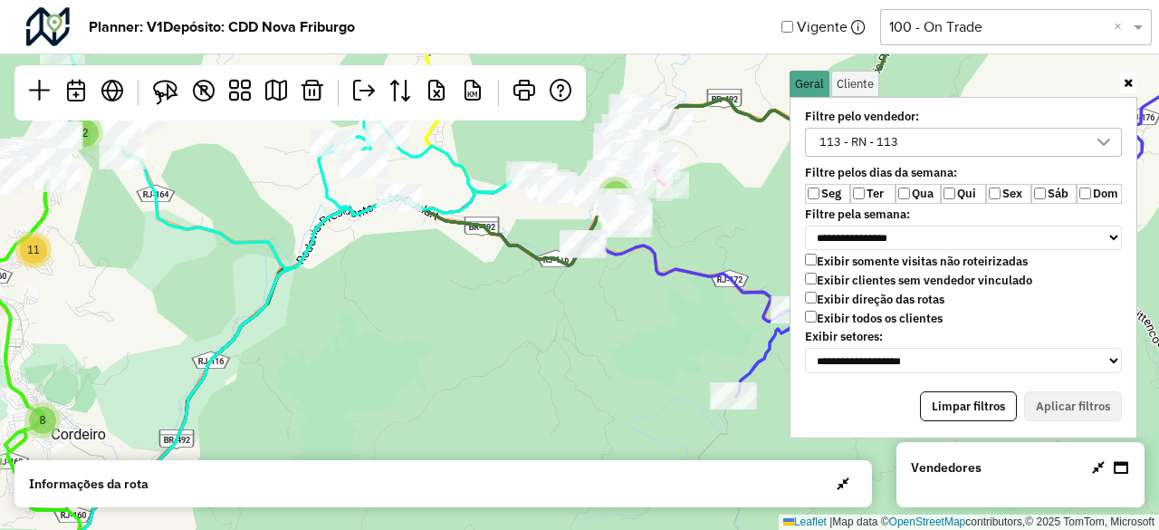
drag, startPoint x: 63, startPoint y: 235, endPoint x: 96, endPoint y: 309, distance: 81.1
click at [96, 309] on div "2 4 7 3 5 7 2 14 7 2 8 11 8 9 Leaflet | Map data © OpenStreetMap contributors,©…" at bounding box center [579, 265] width 1159 height 530
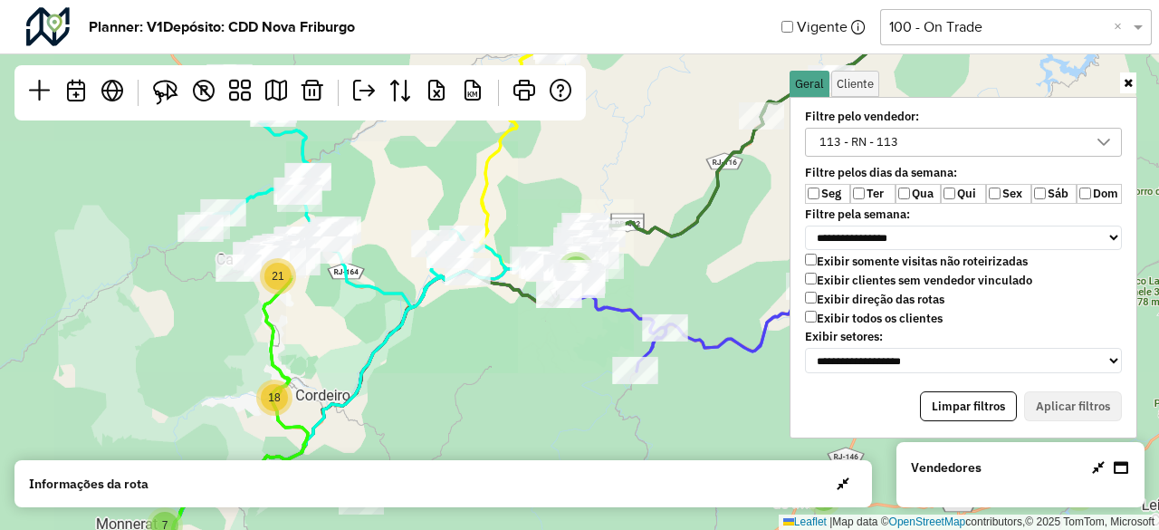
drag, startPoint x: 743, startPoint y: 221, endPoint x: 273, endPoint y: 359, distance: 489.8
click at [273, 359] on div "3 5 8 2 2 6 8 3 6 2 7 2 8 2 4 7 3 2 2 5 7 2 5 9 2 14 2 8 19 7 21 18 2 5 7 5 36 …" at bounding box center [579, 265] width 1159 height 530
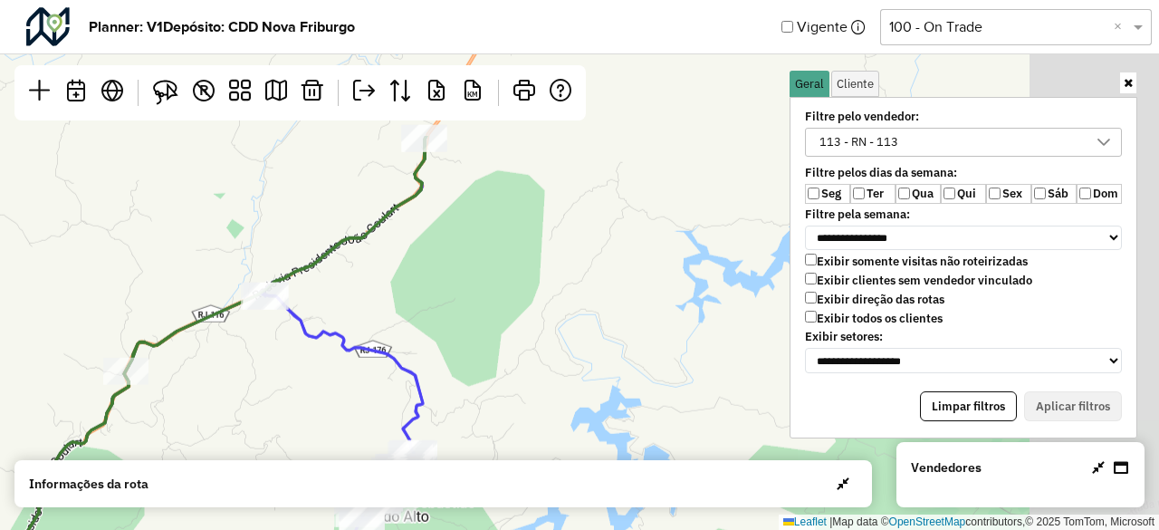
drag, startPoint x: 490, startPoint y: 180, endPoint x: 249, endPoint y: 369, distance: 305.8
click at [249, 369] on div "2 4 7 3 2 5 7 7 2 8 11 8 9 Leaflet | Map data © OpenStreetMap contributors,© 20…" at bounding box center [579, 265] width 1159 height 530
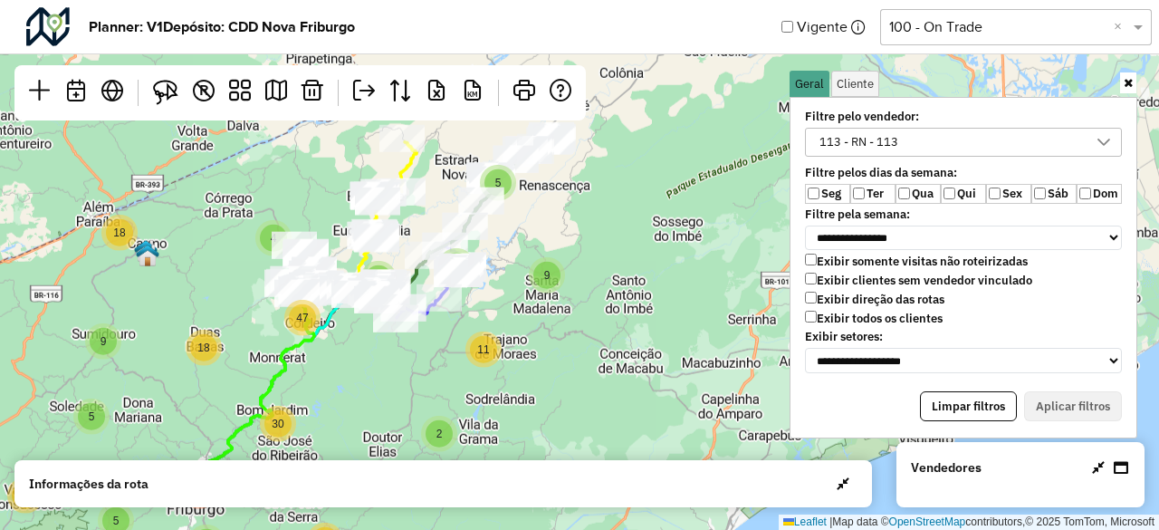
drag, startPoint x: 484, startPoint y: 171, endPoint x: 410, endPoint y: 305, distance: 152.8
click at [480, 201] on div "5" at bounding box center [498, 183] width 36 height 36
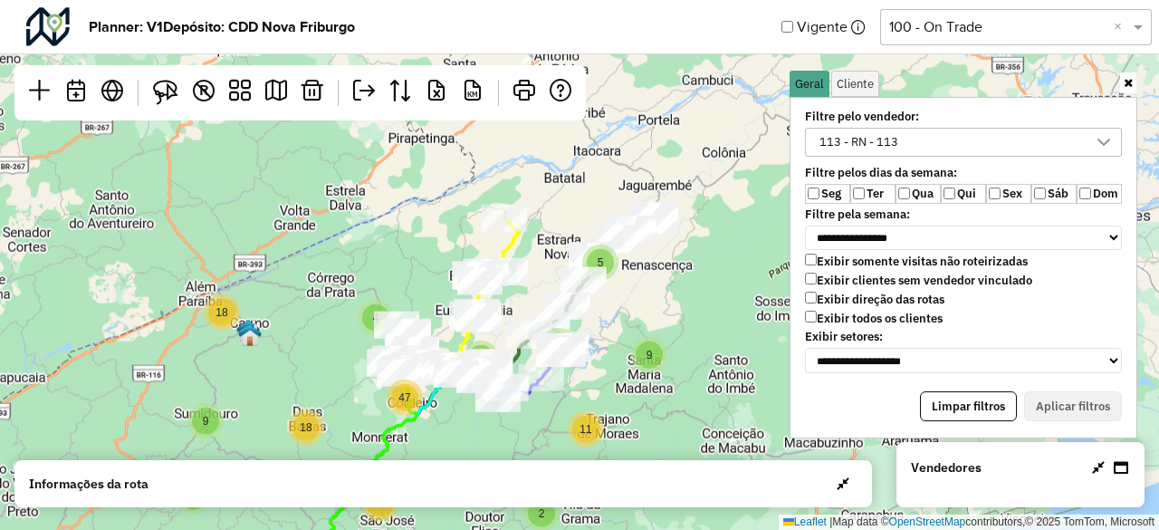
drag, startPoint x: 415, startPoint y: 306, endPoint x: 515, endPoint y: 253, distance: 113.9
click at [515, 253] on div "2 4 18 2 11 4 5 6 9 10 28 21 5 9 18 30 47 5 7 5 175 Leaflet | Map data © OpenSt…" at bounding box center [579, 265] width 1159 height 530
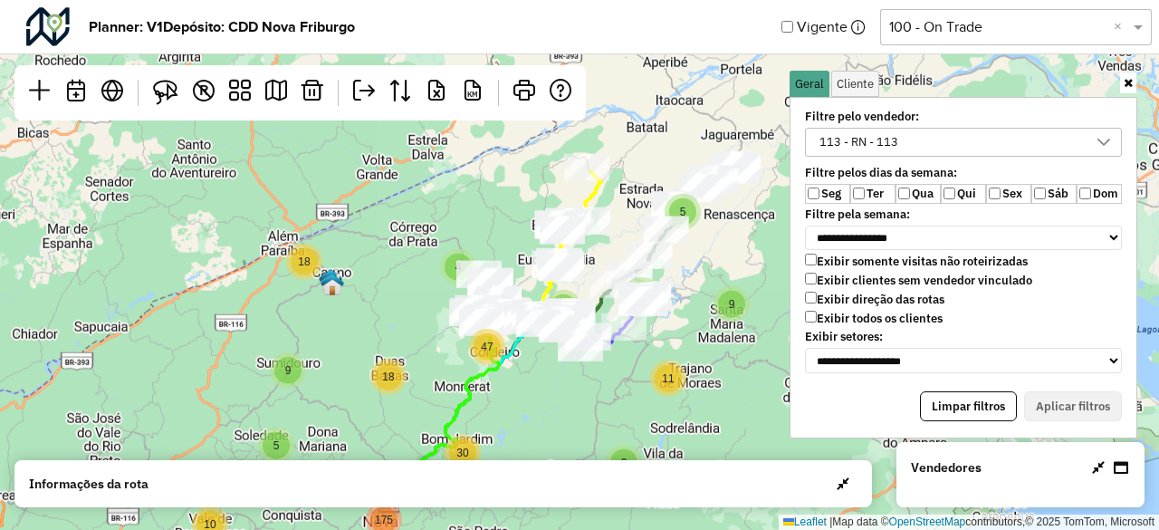
click at [898, 138] on div "113 - RN - 113" at bounding box center [858, 142] width 91 height 27
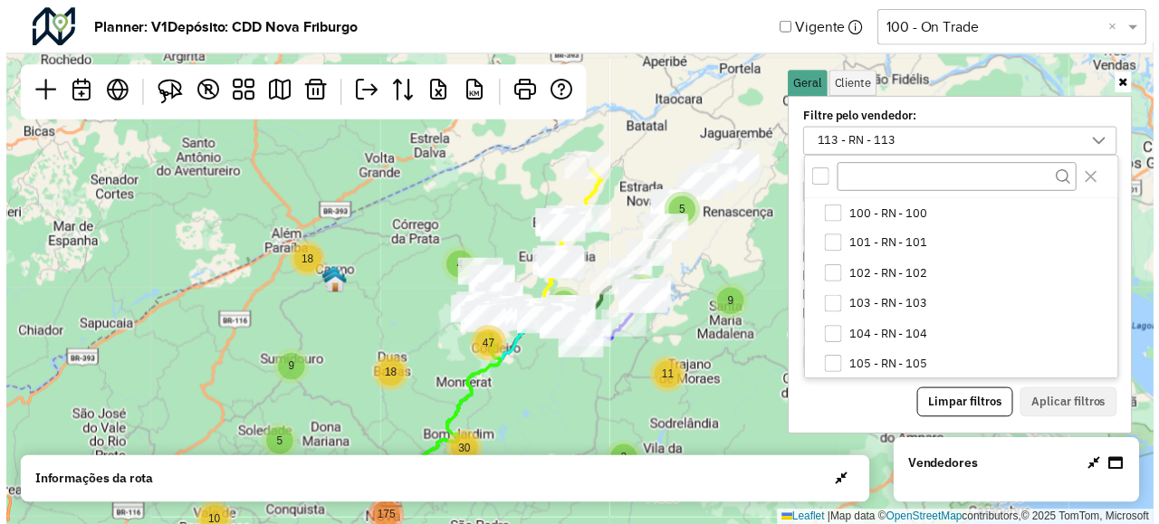
scroll to position [246, 0]
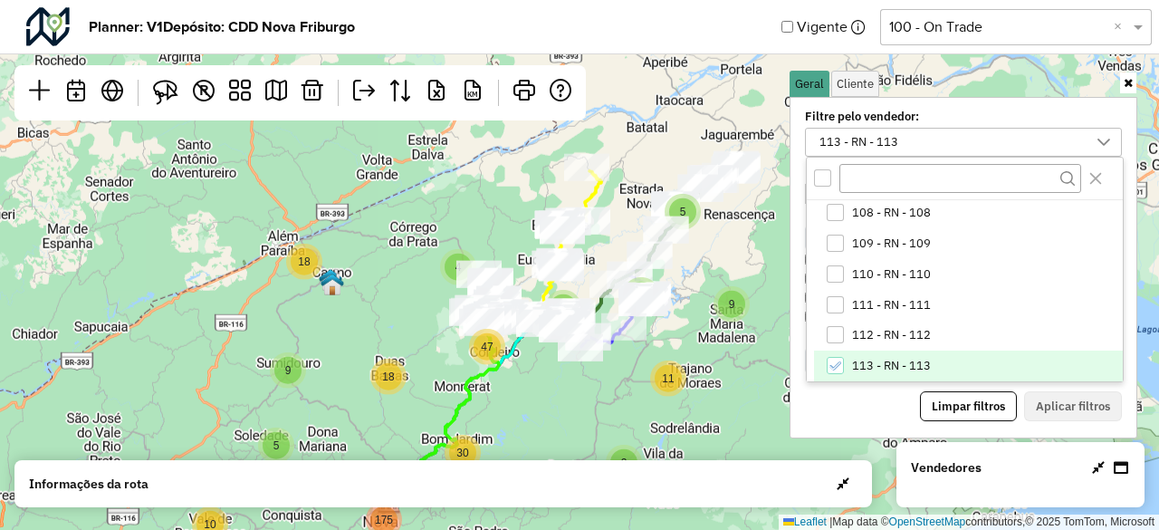
click at [898, 138] on div "113 - RN - 113" at bounding box center [858, 142] width 91 height 27
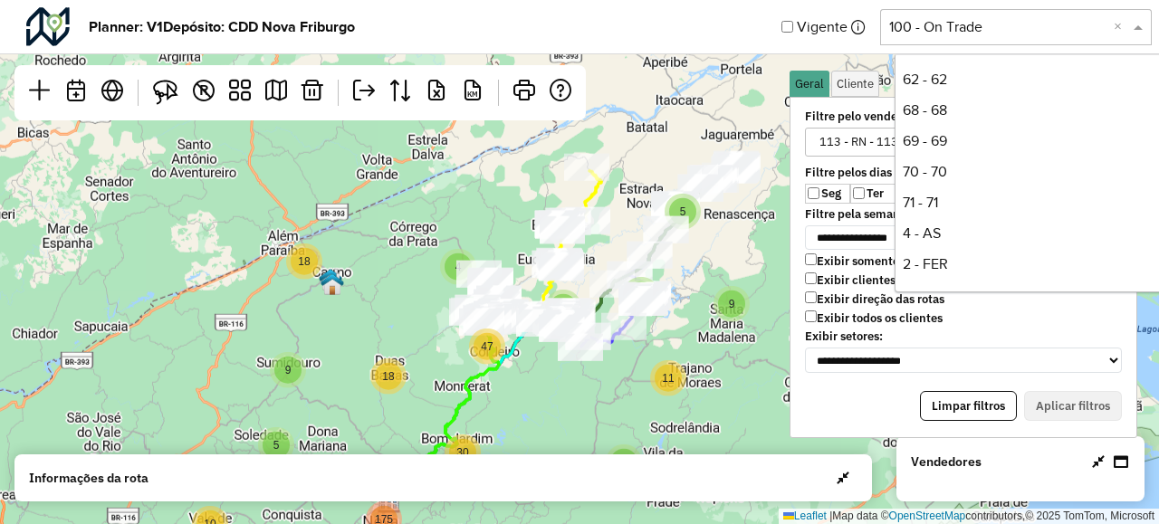
click at [914, 33] on input "text" at bounding box center [997, 27] width 217 height 22
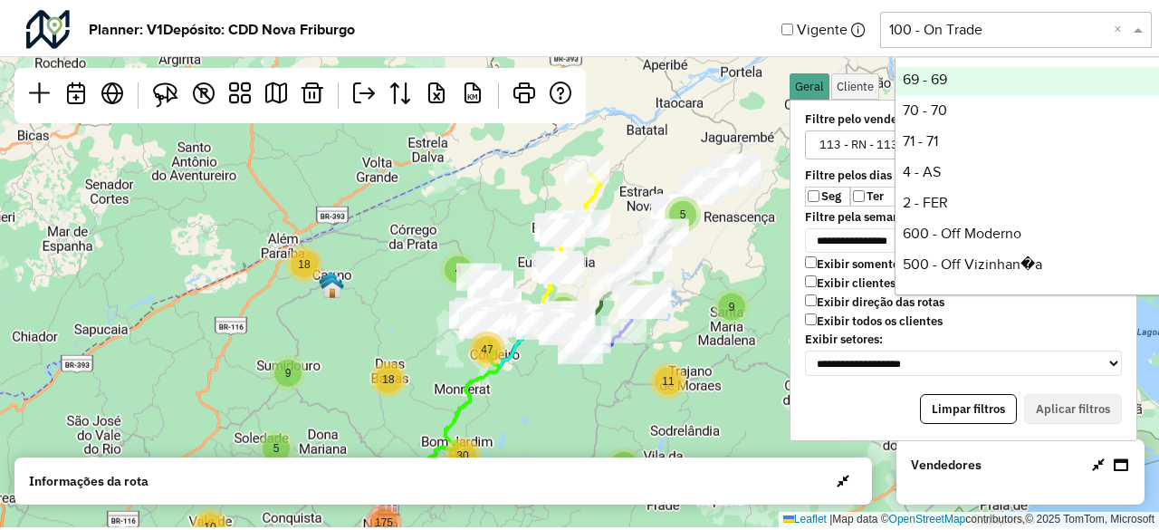
scroll to position [91, 0]
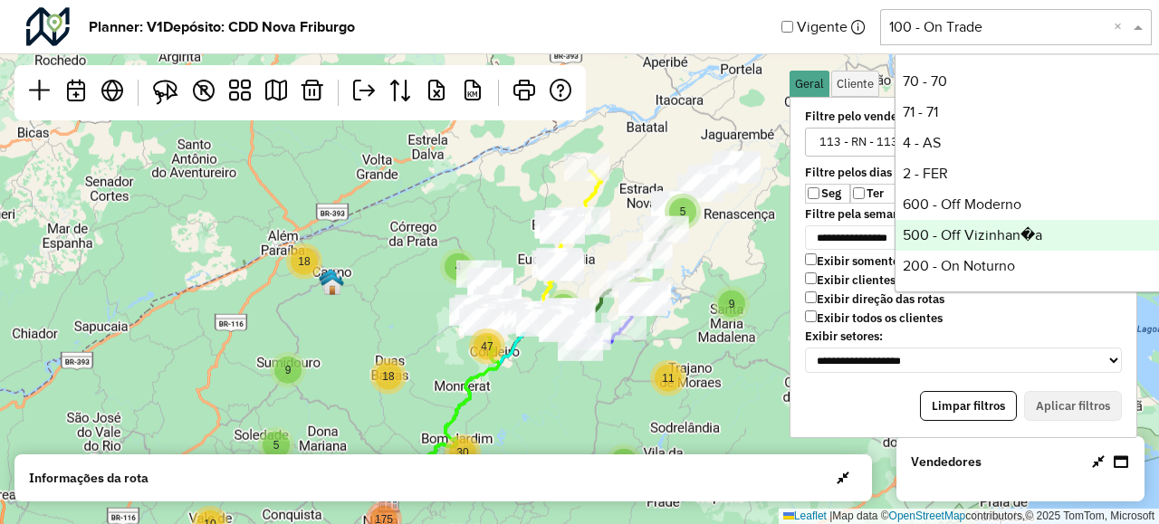
click at [995, 233] on div "500 - Off Vizinhan�a" at bounding box center [1031, 235] width 270 height 31
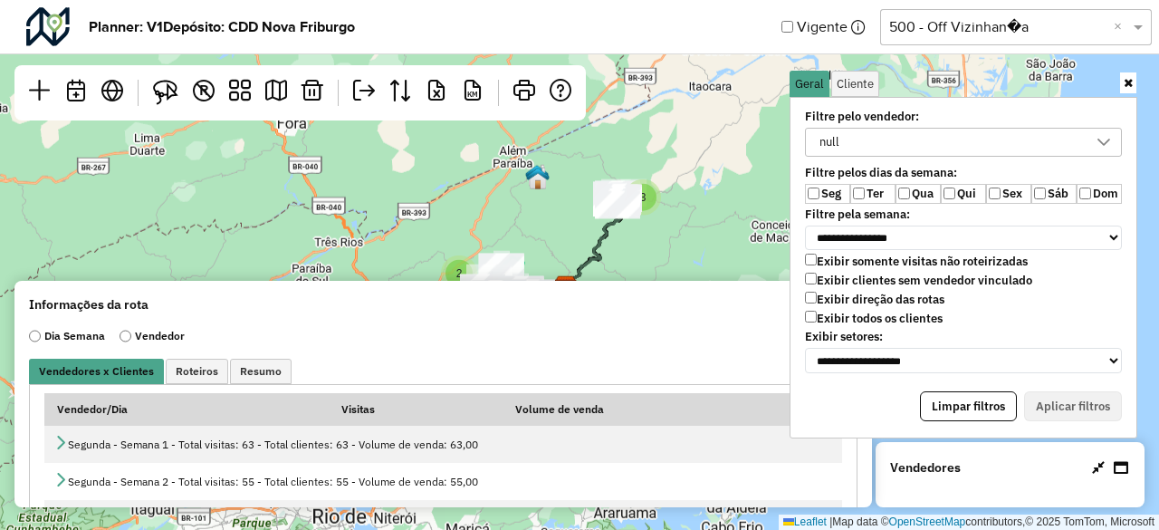
click at [866, 194] on label "Ter" at bounding box center [872, 194] width 45 height 20
click at [918, 187] on label "Qua" at bounding box center [918, 194] width 45 height 20
click at [973, 189] on label "Qui" at bounding box center [963, 194] width 45 height 20
click at [1015, 186] on label "Sex" at bounding box center [1008, 194] width 45 height 20
click at [1075, 391] on button "Aplicar filtros" at bounding box center [1073, 406] width 98 height 31
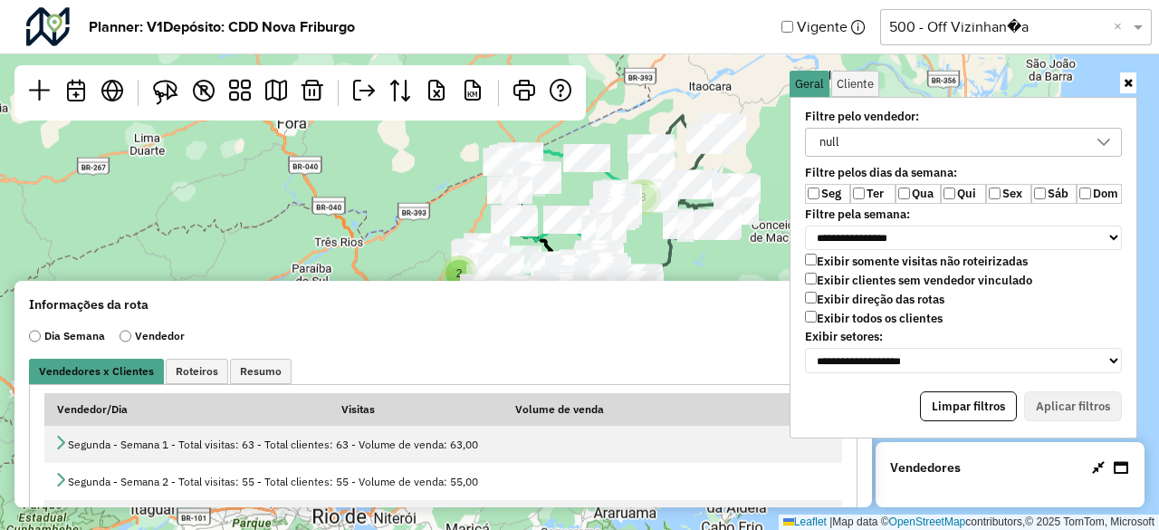
click at [1132, 88] on icon at bounding box center [1128, 83] width 9 height 12
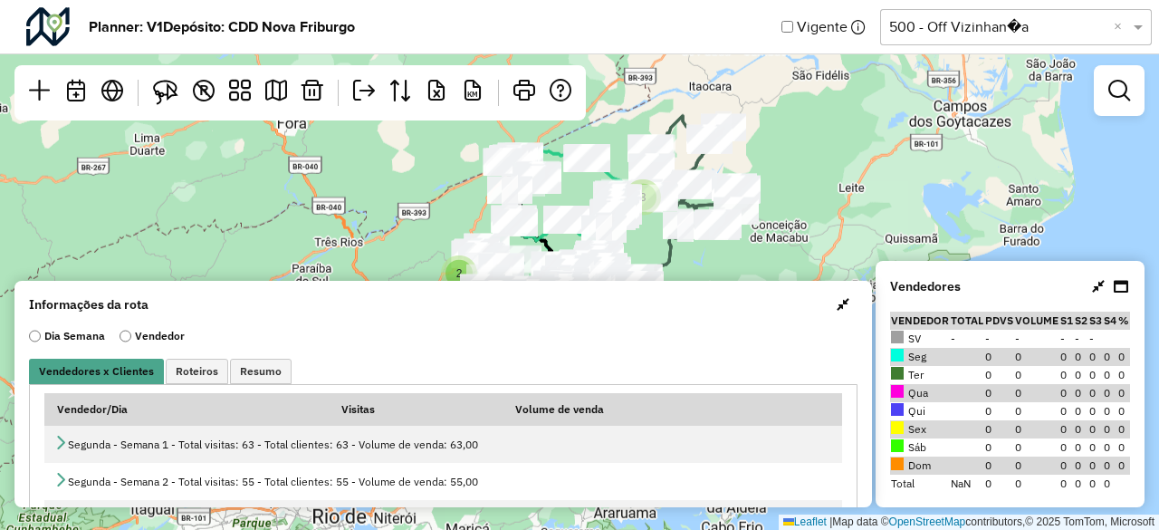
click at [837, 303] on span "button" at bounding box center [843, 304] width 13 height 14
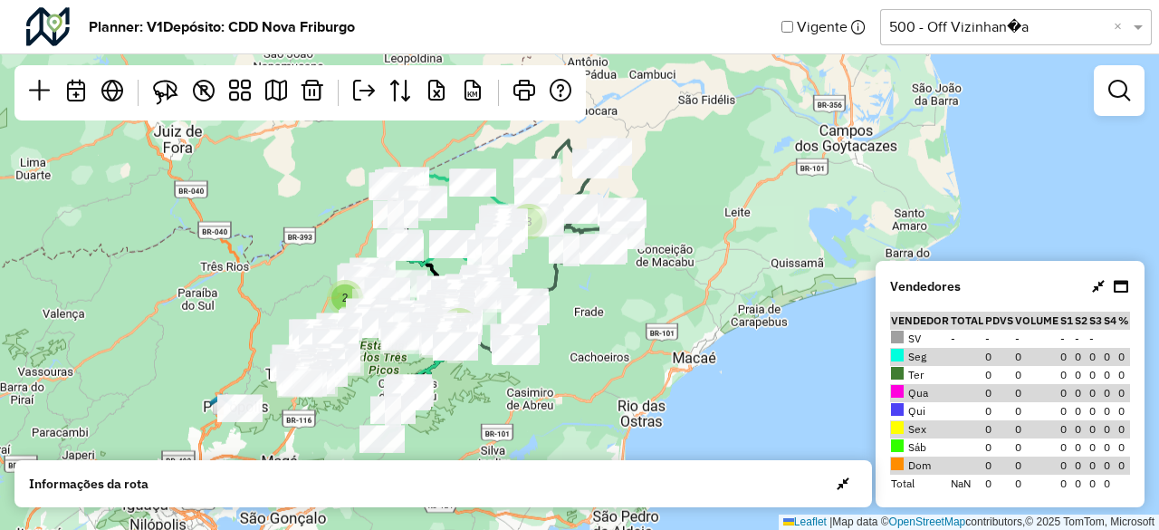
drag, startPoint x: 764, startPoint y: 229, endPoint x: 694, endPoint y: 255, distance: 75.4
click at [694, 255] on div "2 2 3 Leaflet | Map data © OpenStreetMap contributors,© 2025 TomTom, Microsoft" at bounding box center [579, 265] width 1159 height 530
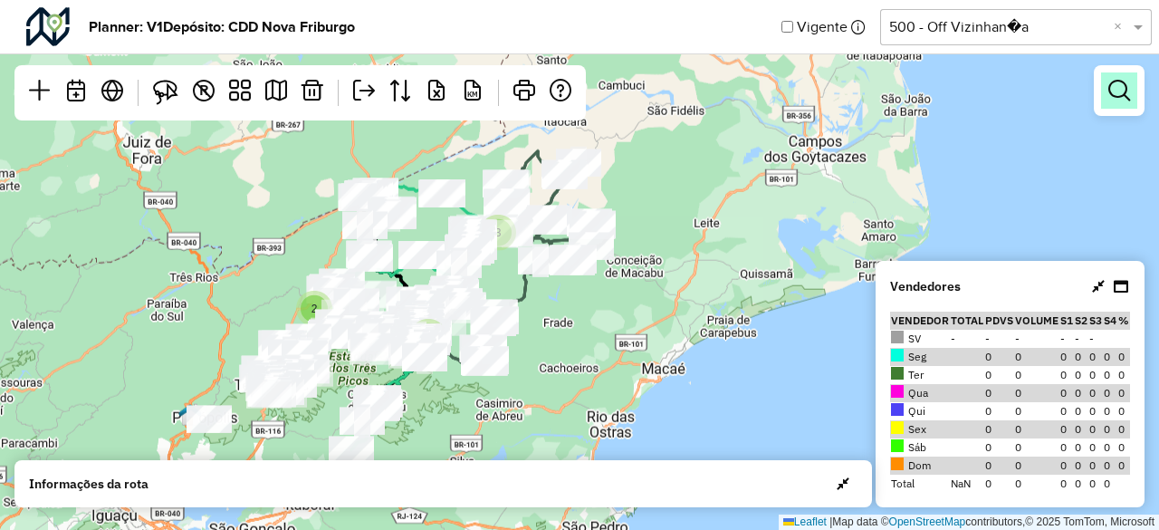
click at [1103, 88] on link at bounding box center [1119, 90] width 36 height 36
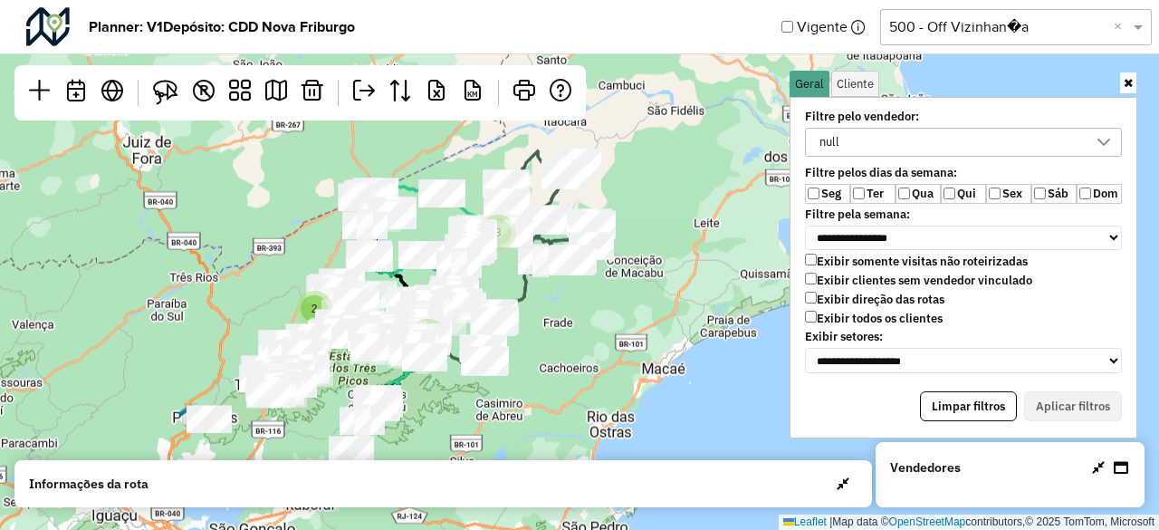
click at [859, 136] on div "null" at bounding box center [950, 142] width 274 height 27
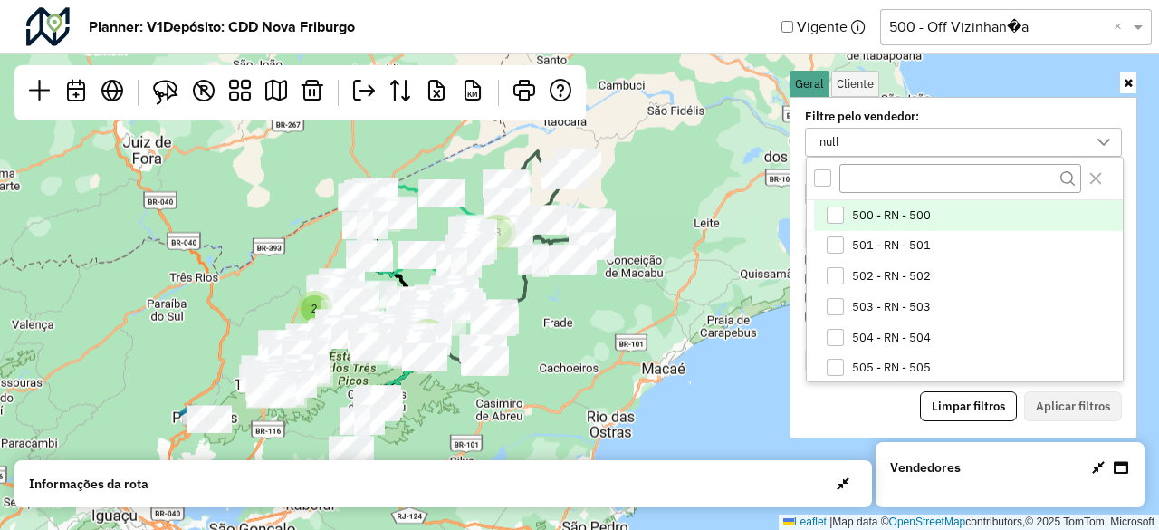
scroll to position [9, 67]
click at [875, 208] on span "500 - RN - 500" at bounding box center [891, 215] width 79 height 14
click at [1067, 393] on button "Aplicar filtros" at bounding box center [1073, 406] width 98 height 31
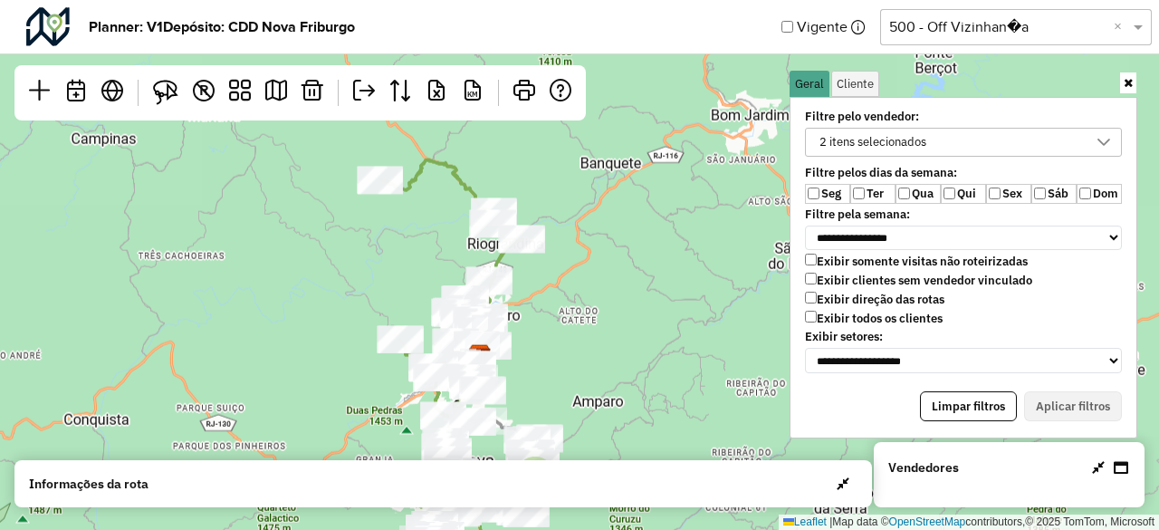
drag, startPoint x: 545, startPoint y: 278, endPoint x: 558, endPoint y: 349, distance: 71.8
click at [558, 349] on div "2 2 Leaflet | Map data © OpenStreetMap contributors,© 2025 TomTom, Microsoft" at bounding box center [579, 265] width 1159 height 530
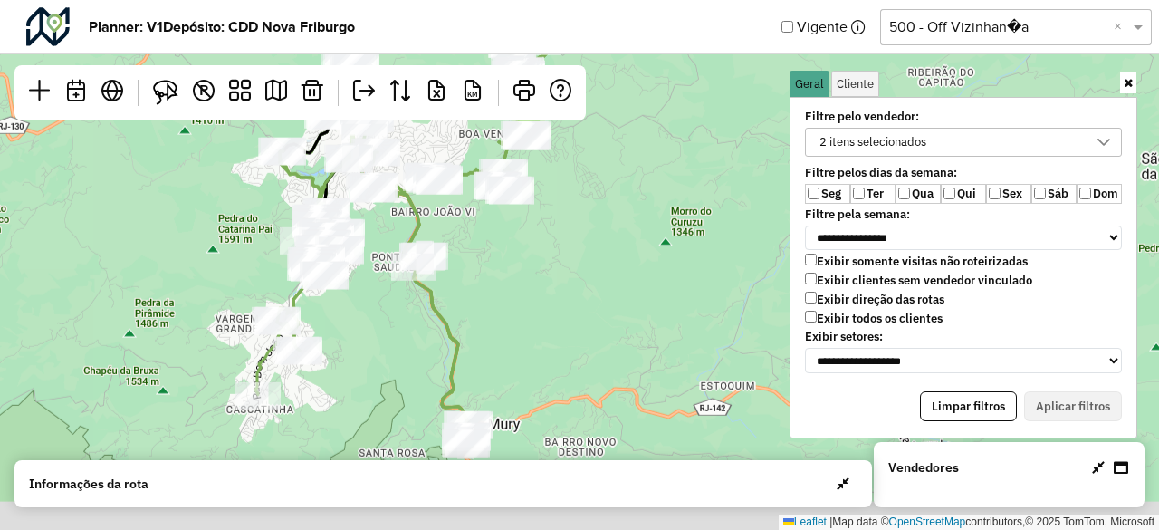
drag, startPoint x: 524, startPoint y: 363, endPoint x: 551, endPoint y: 189, distance: 176.0
click at [551, 189] on div "2 Leaflet | Map data © OpenStreetMap contributors,© 2025 TomTom, Microsoft" at bounding box center [579, 265] width 1159 height 530
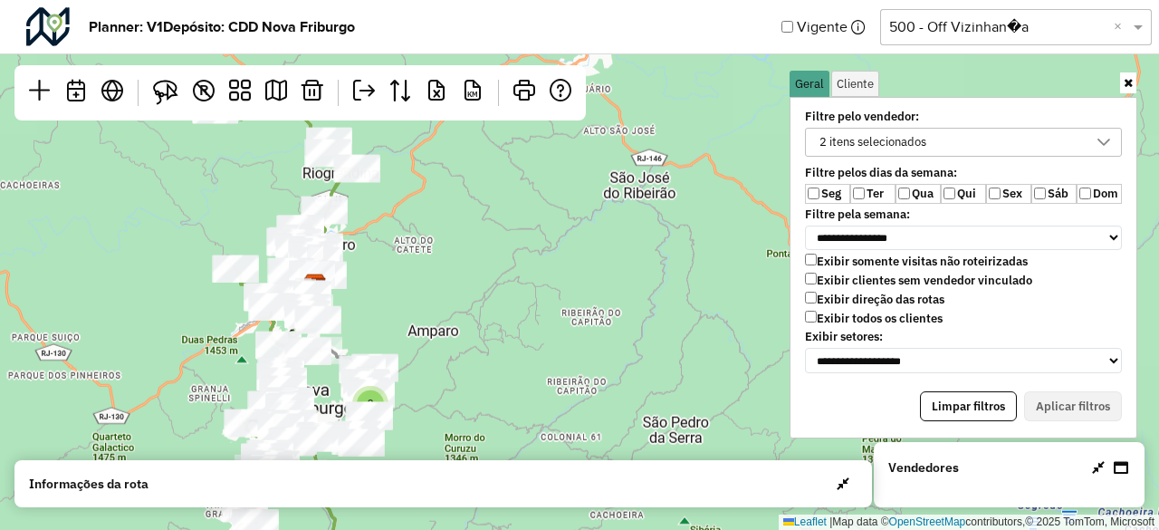
click at [858, 147] on div "2 itens selecionados" at bounding box center [873, 142] width 120 height 27
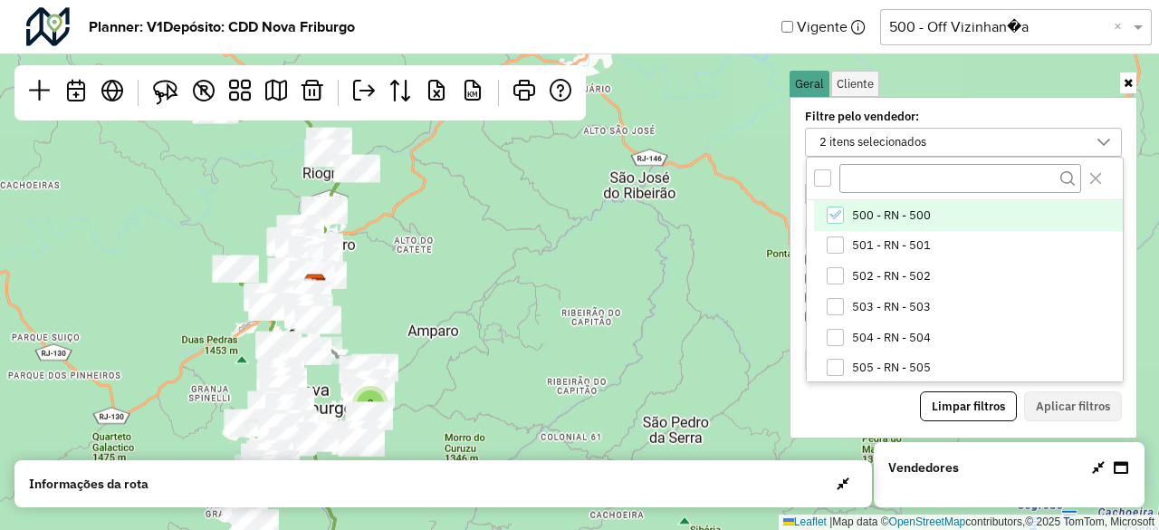
click at [835, 214] on icon "500 - RN - 500" at bounding box center [836, 215] width 12 height 8
click at [898, 205] on li "500 - RN - 500" at bounding box center [968, 215] width 309 height 31
click at [955, 104] on div "**********" at bounding box center [964, 267] width 348 height 341
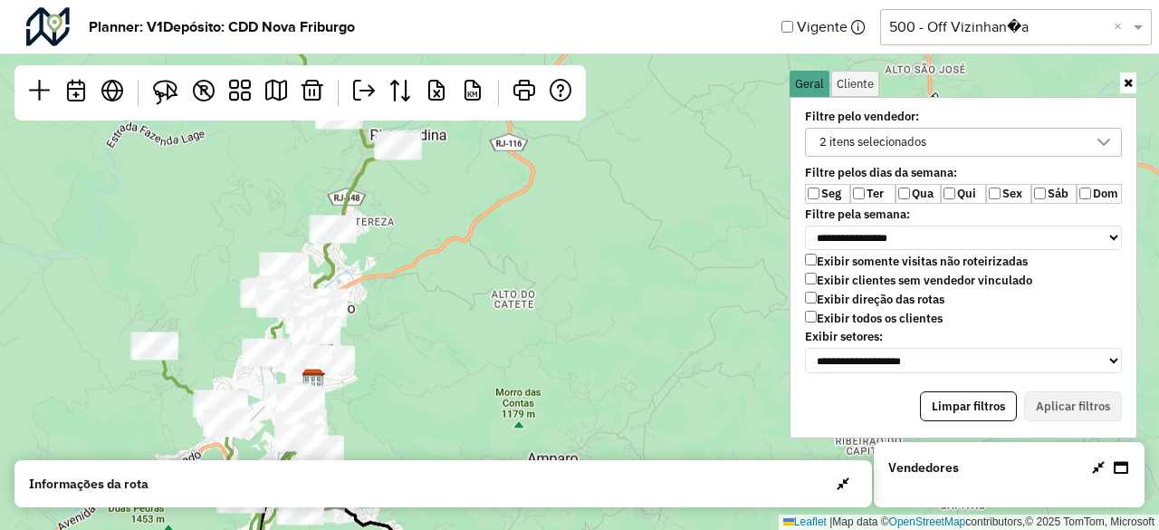
drag, startPoint x: 391, startPoint y: 220, endPoint x: 405, endPoint y: 347, distance: 127.5
click at [405, 347] on div "2 Leaflet | Map data © OpenStreetMap contributors,© 2025 TomTom, Microsoft" at bounding box center [579, 265] width 1159 height 530
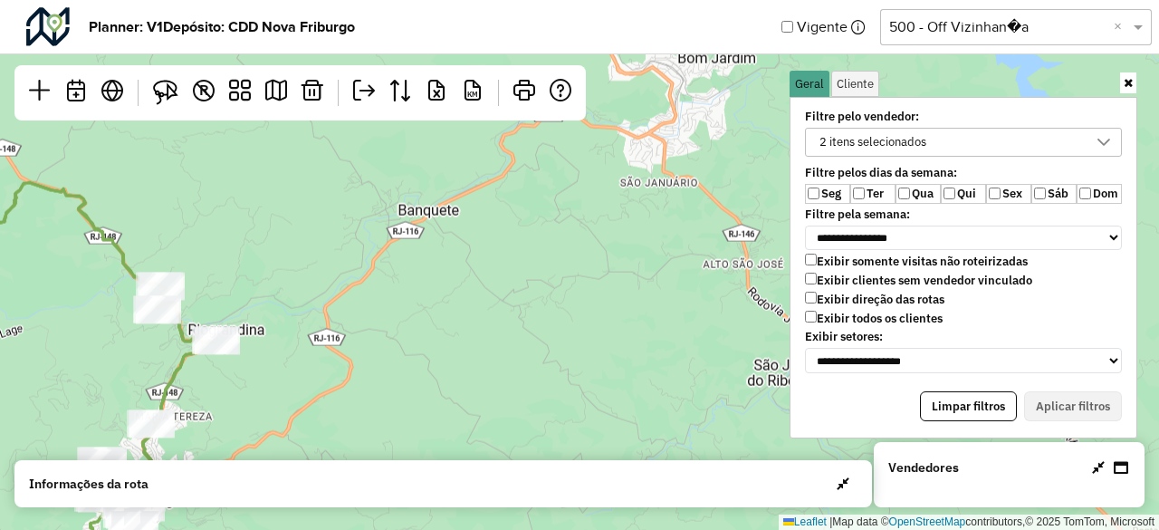
click at [370, 248] on div "2 Leaflet | Map data © OpenStreetMap contributors,© 2025 TomTom, Microsoft" at bounding box center [579, 265] width 1159 height 530
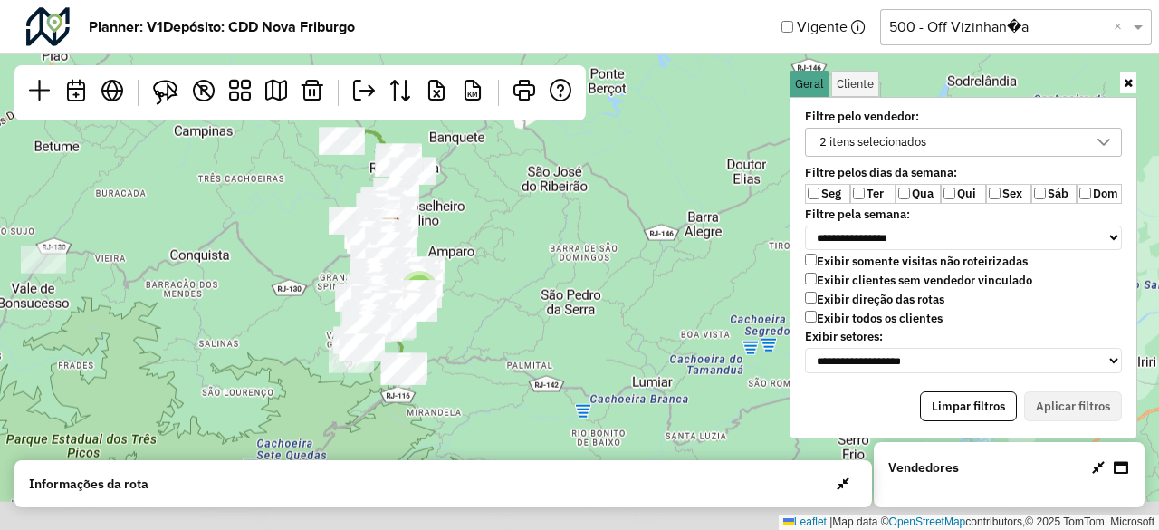
drag, startPoint x: 470, startPoint y: 314, endPoint x: 496, endPoint y: 238, distance: 80.5
click at [496, 238] on div "2 2 Leaflet | Map data © OpenStreetMap contributors,© 2025 TomTom, Microsoft" at bounding box center [579, 265] width 1159 height 530
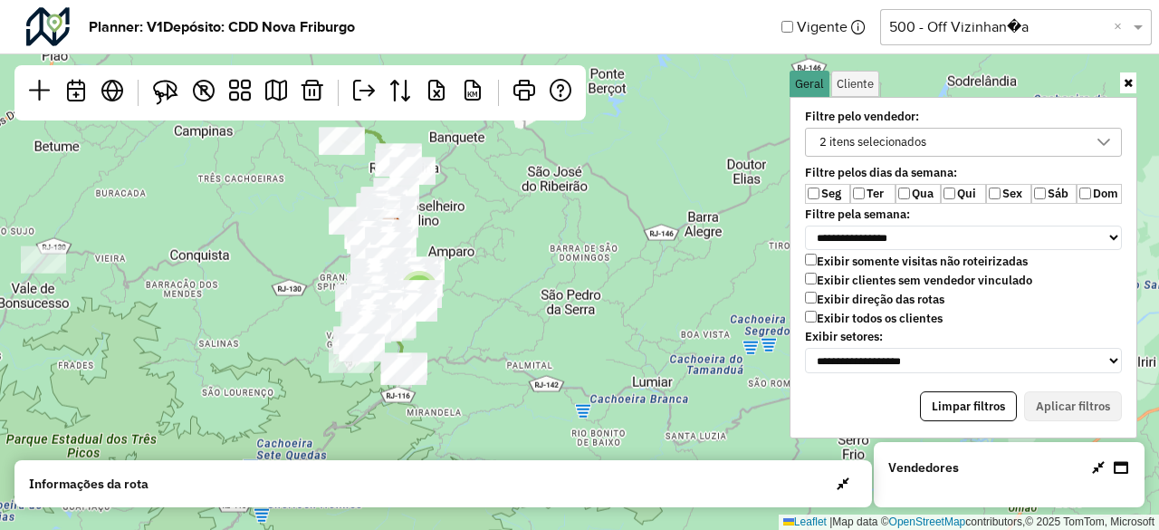
click at [927, 143] on div "2 itens selecionados" at bounding box center [873, 142] width 120 height 27
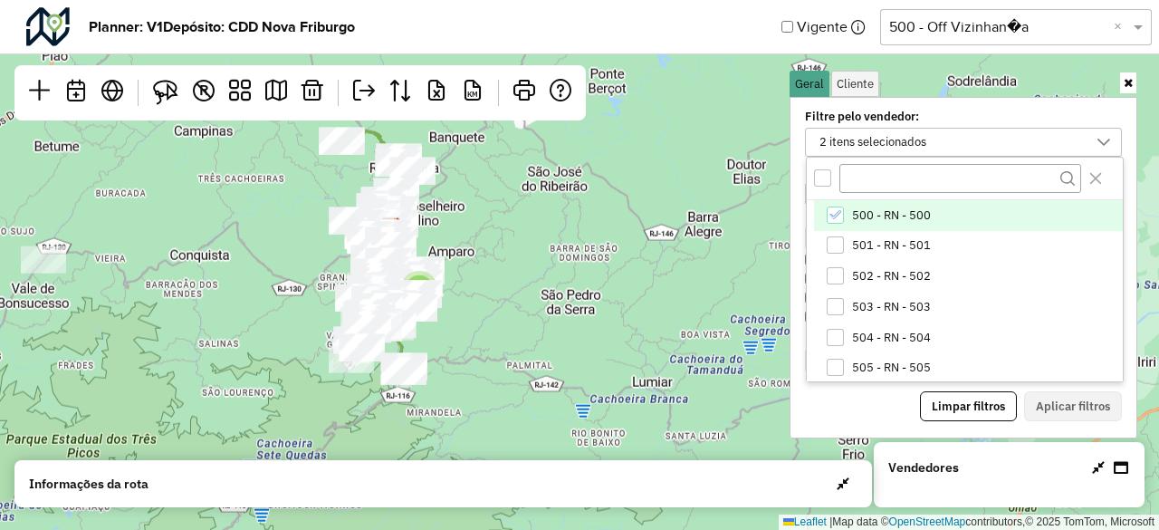
click at [897, 221] on li "500 - RN - 500" at bounding box center [968, 215] width 309 height 31
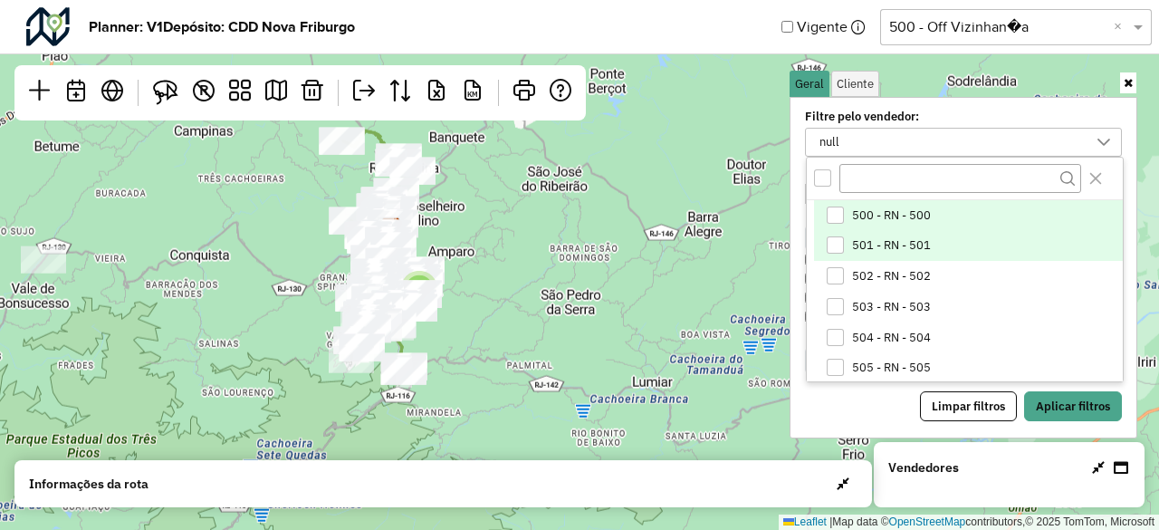
click at [915, 233] on li "501 - RN - 501" at bounding box center [968, 246] width 309 height 31
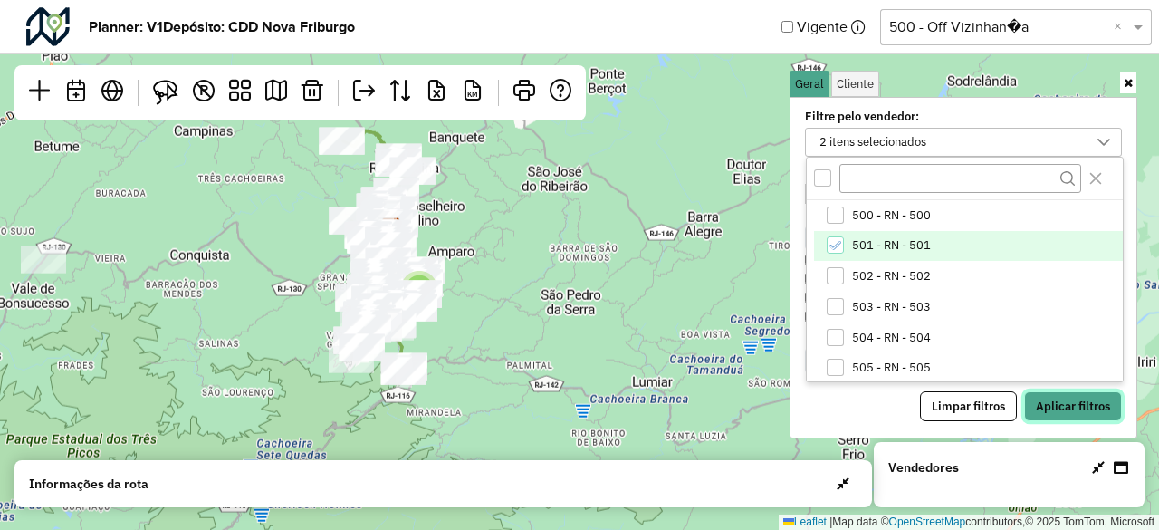
click at [1062, 391] on button "Aplicar filtros" at bounding box center [1073, 406] width 98 height 31
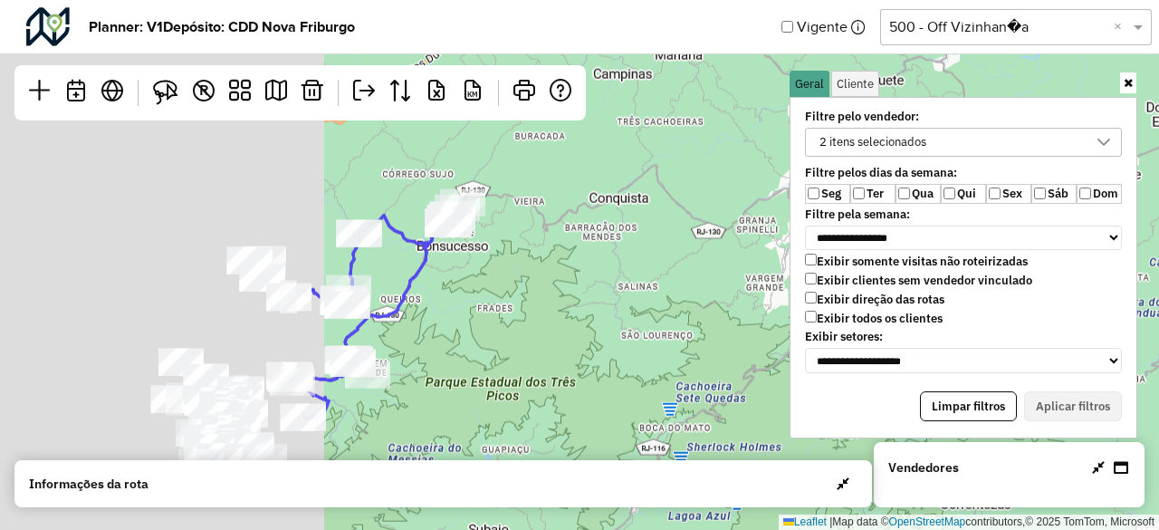
drag, startPoint x: 64, startPoint y: 321, endPoint x: 573, endPoint y: 273, distance: 511.3
click at [573, 273] on div "2 2 Leaflet | Map data © OpenStreetMap contributors,© 2025 TomTom, Microsoft" at bounding box center [579, 265] width 1159 height 530
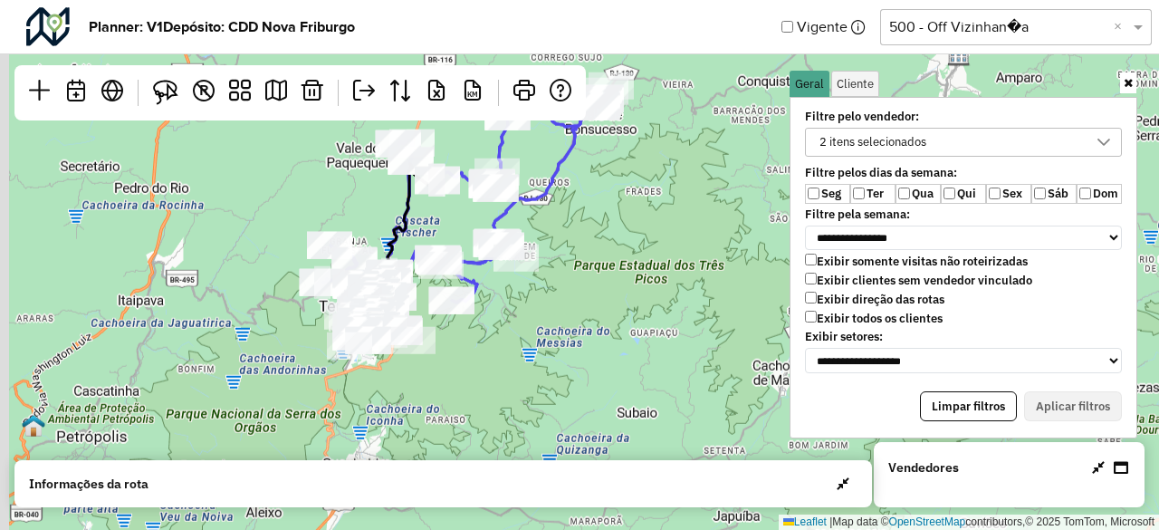
drag, startPoint x: 569, startPoint y: 345, endPoint x: 622, endPoint y: 274, distance: 89.3
click at [622, 274] on div "2 2 Leaflet | Map data © OpenStreetMap contributors,© 2025 TomTom, Microsoft" at bounding box center [579, 265] width 1159 height 530
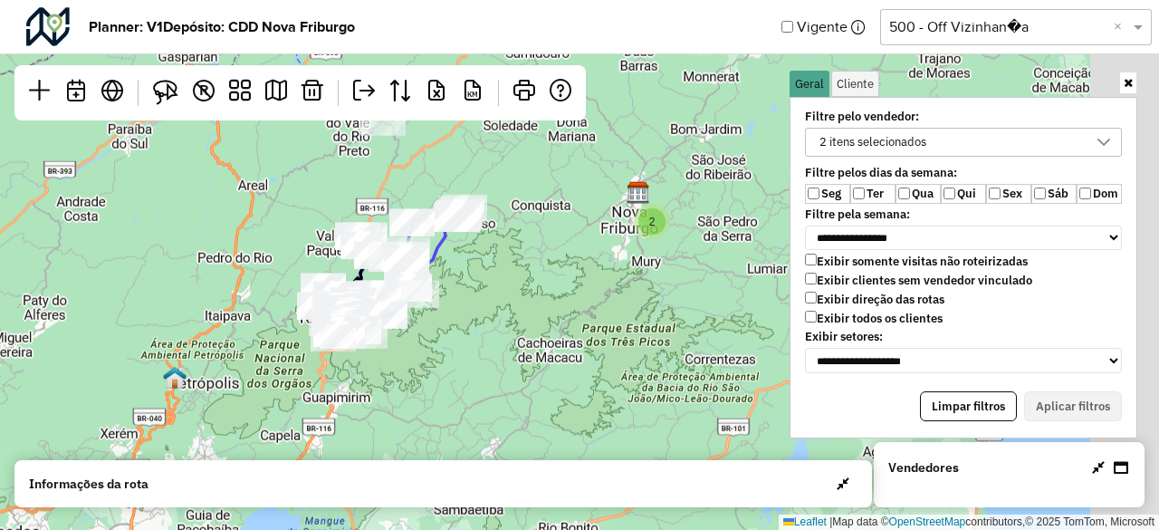
drag, startPoint x: 621, startPoint y: 296, endPoint x: 473, endPoint y: 324, distance: 151.2
click at [473, 324] on div "2 2 Leaflet | Map data © OpenStreetMap contributors,© 2025 TomTom, Microsoft" at bounding box center [579, 265] width 1159 height 530
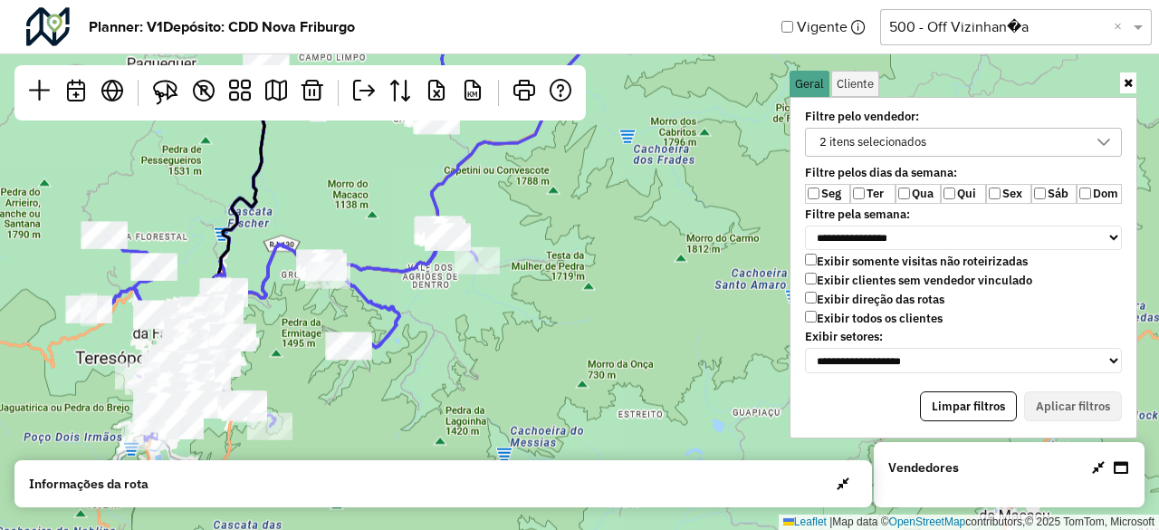
drag, startPoint x: 344, startPoint y: 224, endPoint x: 547, endPoint y: 408, distance: 274.4
click at [547, 408] on div "2 Leaflet | Map data © OpenStreetMap contributors,© 2025 TomTom, Microsoft" at bounding box center [579, 265] width 1159 height 530
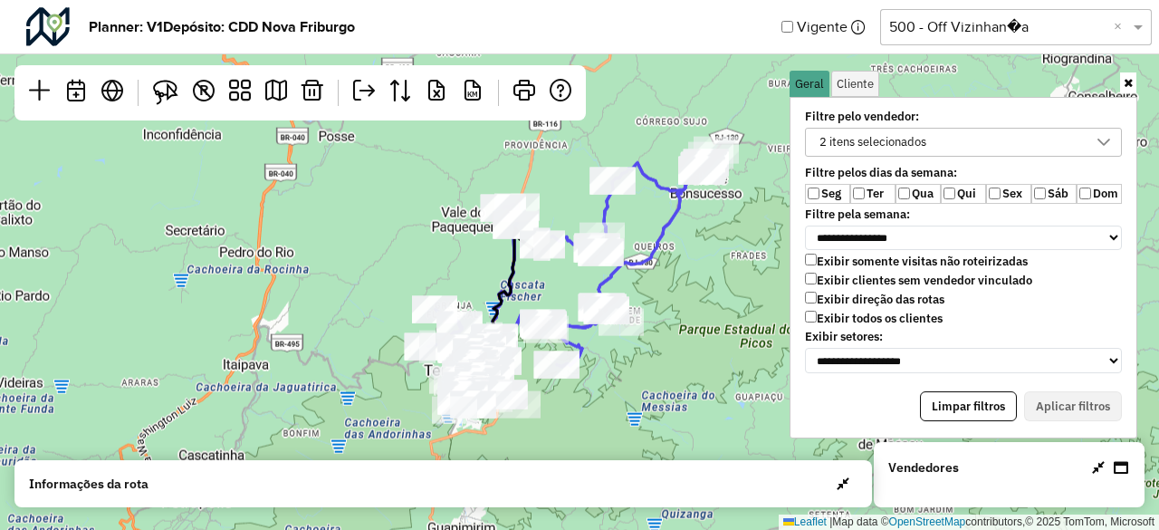
click at [856, 148] on div "2 itens selecionados" at bounding box center [873, 142] width 120 height 27
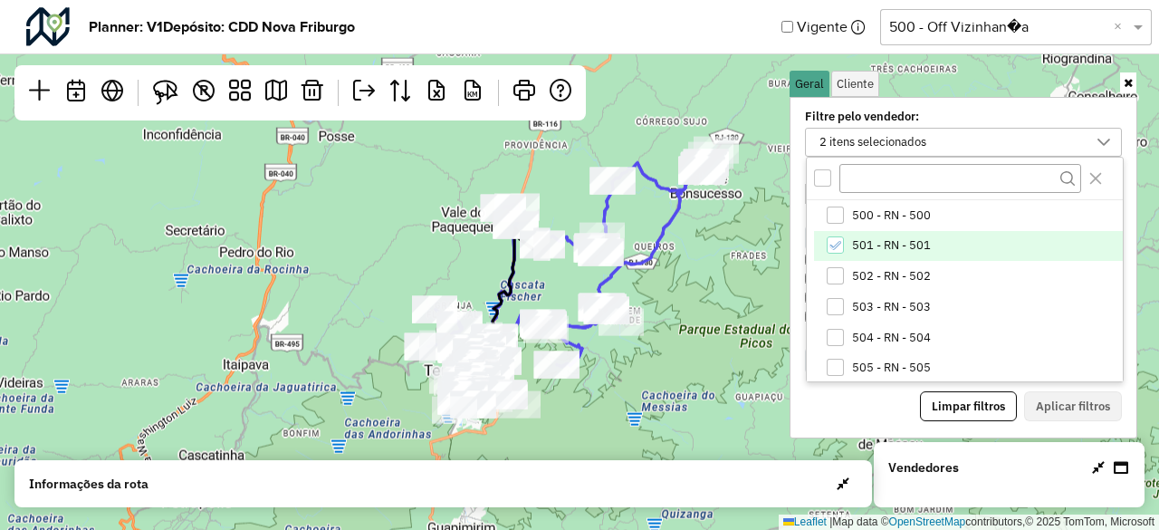
click at [870, 246] on span "501 - RN - 501" at bounding box center [891, 245] width 79 height 14
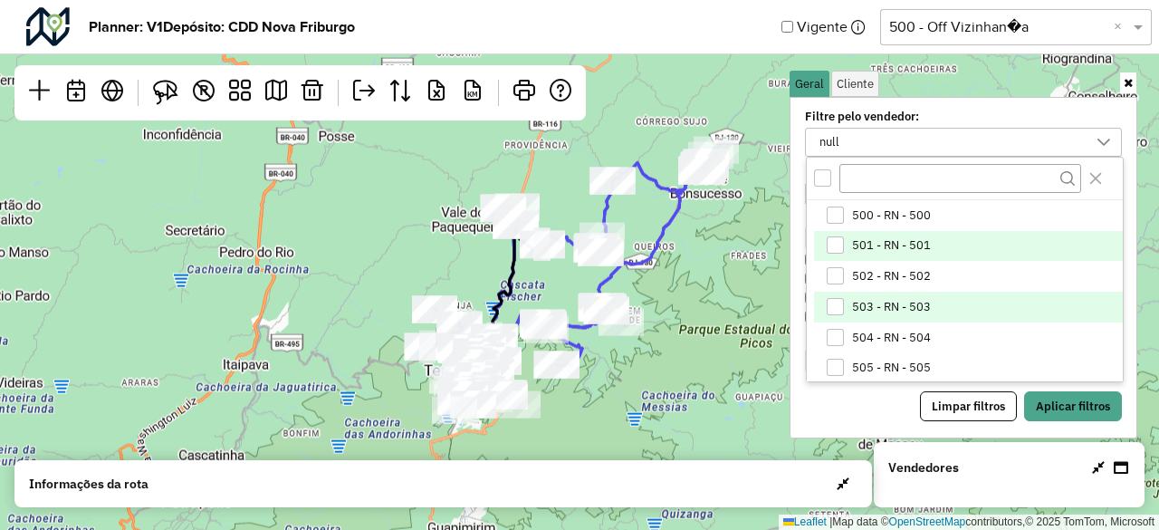
click at [917, 301] on span "503 - RN - 503" at bounding box center [891, 307] width 79 height 14
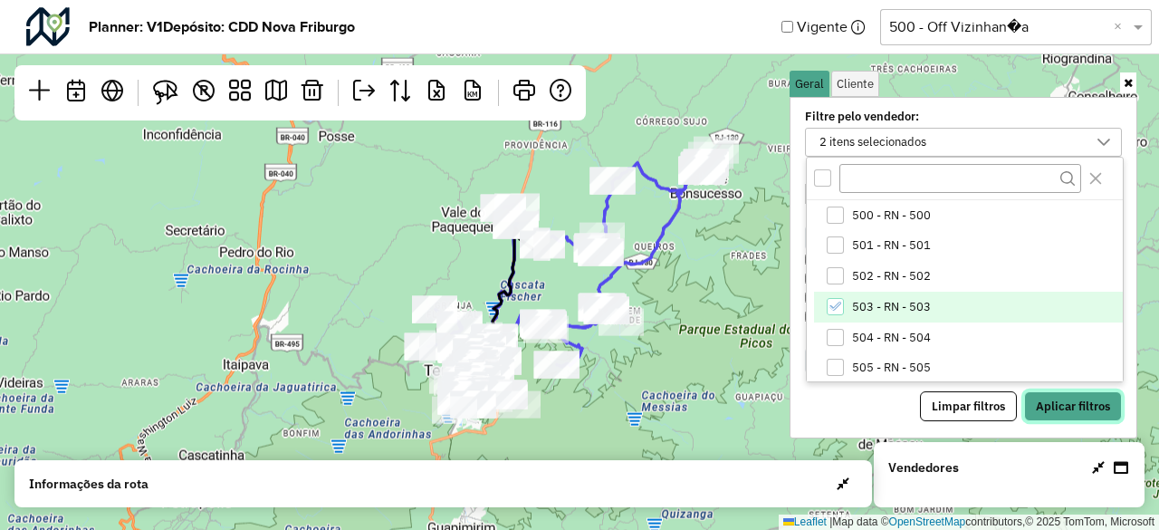
click at [1087, 399] on button "Aplicar filtros" at bounding box center [1073, 406] width 98 height 31
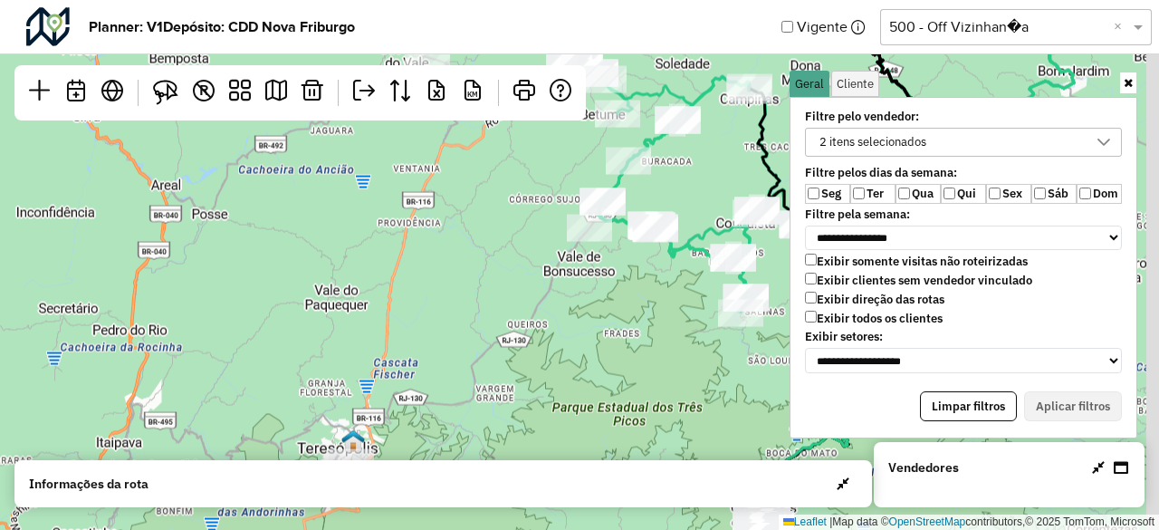
drag, startPoint x: 710, startPoint y: 183, endPoint x: 484, endPoint y: 318, distance: 263.6
click at [484, 318] on div "2 2 Leaflet | Map data © OpenStreetMap contributors,© 2025 TomTom, Microsoft" at bounding box center [579, 265] width 1159 height 530
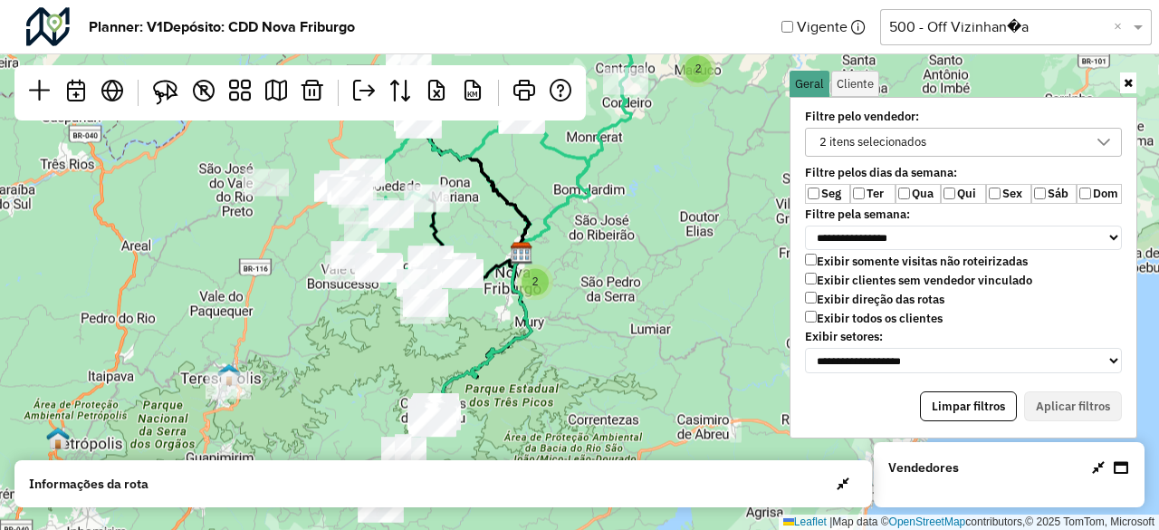
drag, startPoint x: 478, startPoint y: 332, endPoint x: 585, endPoint y: 262, distance: 127.6
click at [591, 253] on div "2 2 Leaflet | Map data © OpenStreetMap contributors,© 2025 TomTom, Microsoft" at bounding box center [579, 265] width 1159 height 530
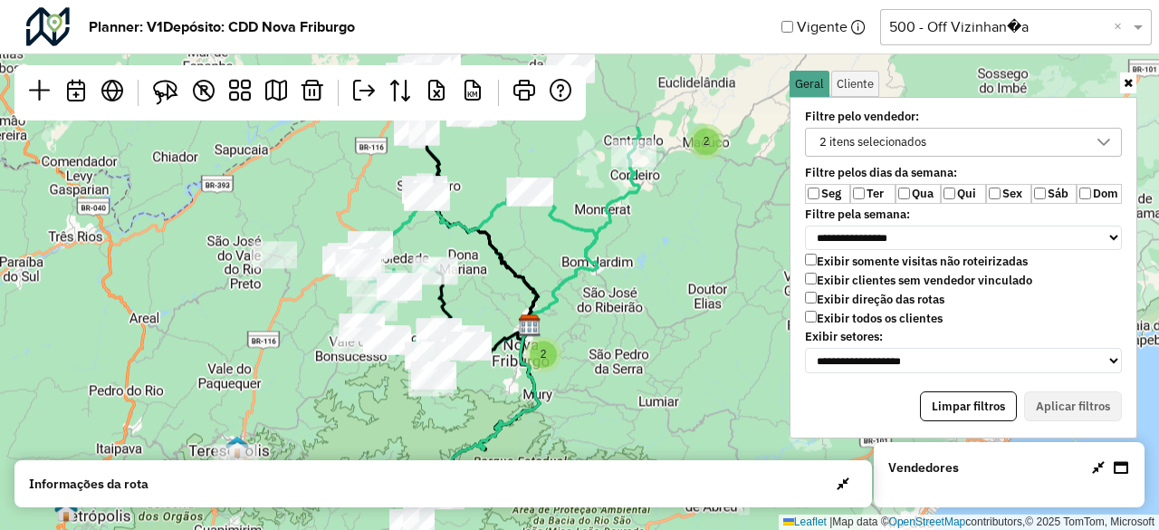
drag, startPoint x: 564, startPoint y: 207, endPoint x: 471, endPoint y: 413, distance: 226.6
click at [471, 413] on div "2 2 Leaflet | Map data © OpenStreetMap contributors,© 2025 TomTom, Microsoft" at bounding box center [579, 265] width 1159 height 530
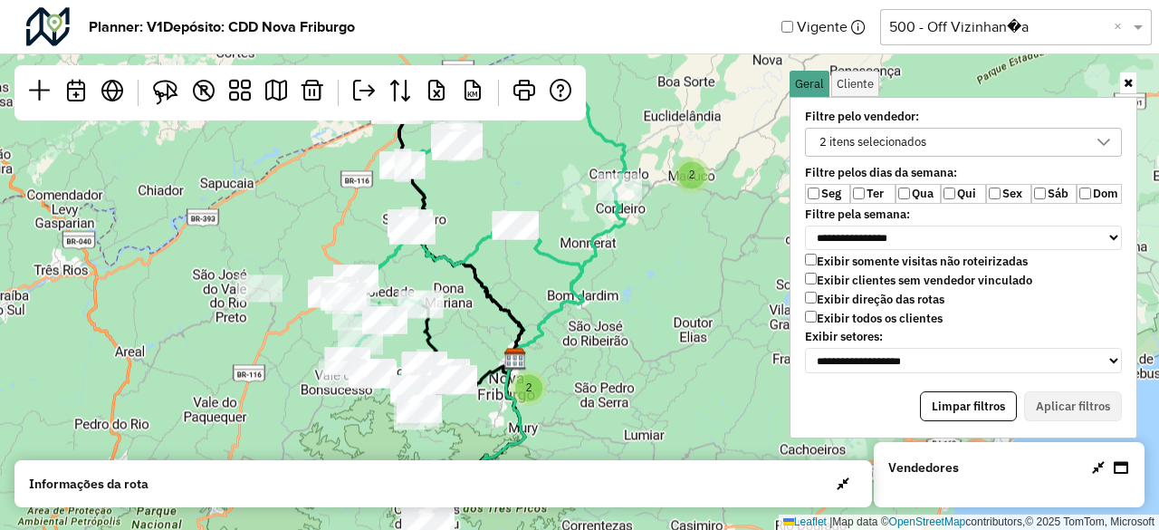
drag, startPoint x: 537, startPoint y: 288, endPoint x: 560, endPoint y: 396, distance: 110.1
click at [560, 396] on div "2 2 Leaflet | Map data © OpenStreetMap contributors,© 2025 TomTom, Microsoft" at bounding box center [579, 265] width 1159 height 530
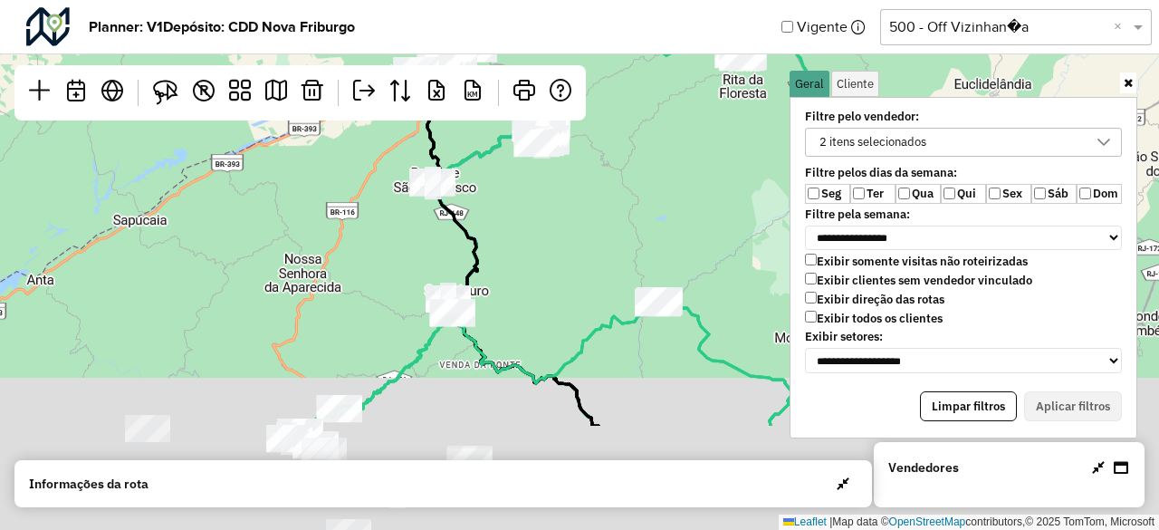
drag, startPoint x: 507, startPoint y: 330, endPoint x: 591, endPoint y: 172, distance: 178.7
click at [591, 172] on div "2 2 Leaflet | Map data © OpenStreetMap contributors,© 2025 TomTom, Microsoft" at bounding box center [579, 265] width 1159 height 530
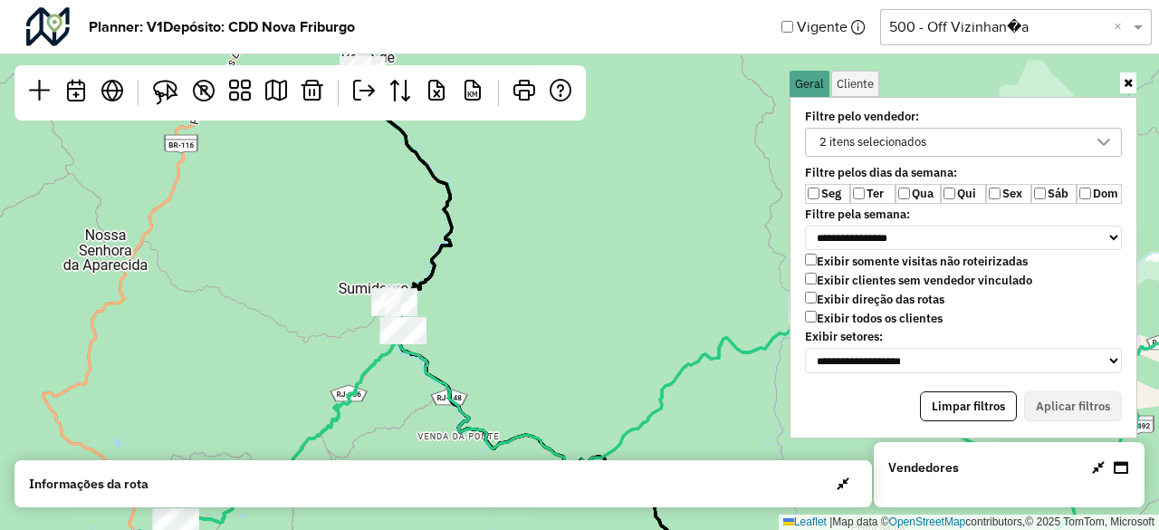
drag, startPoint x: 505, startPoint y: 329, endPoint x: 612, endPoint y: 153, distance: 205.7
click at [610, 154] on div "2 2 Leaflet | Map data © OpenStreetMap contributors,© 2025 TomTom, Microsoft" at bounding box center [579, 265] width 1159 height 530
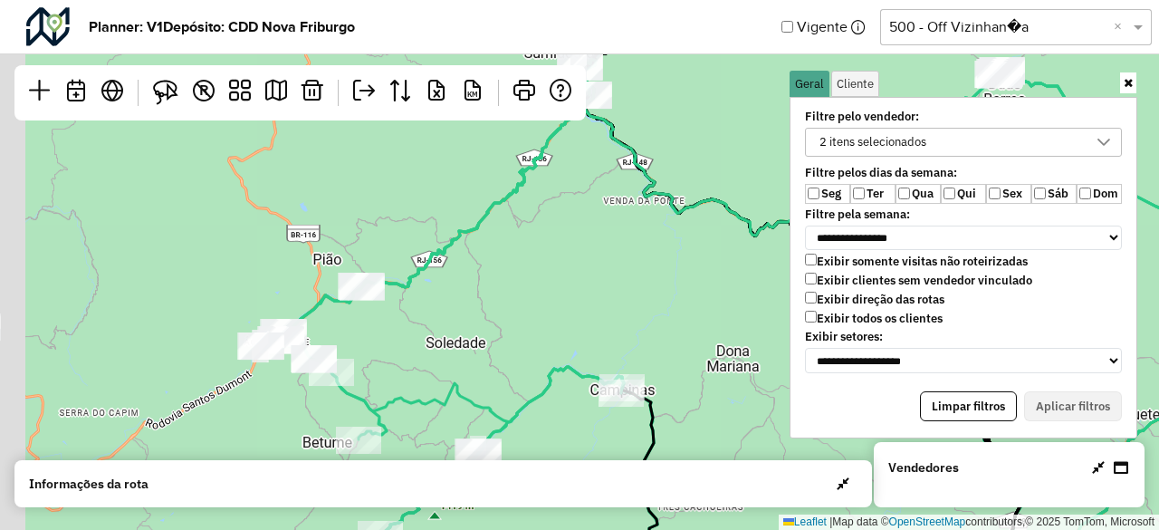
drag, startPoint x: 505, startPoint y: 311, endPoint x: 653, endPoint y: 218, distance: 174.2
click at [653, 218] on div "2 2 Leaflet | Map data © OpenStreetMap contributors,© 2025 TomTom, Microsoft" at bounding box center [579, 265] width 1159 height 530
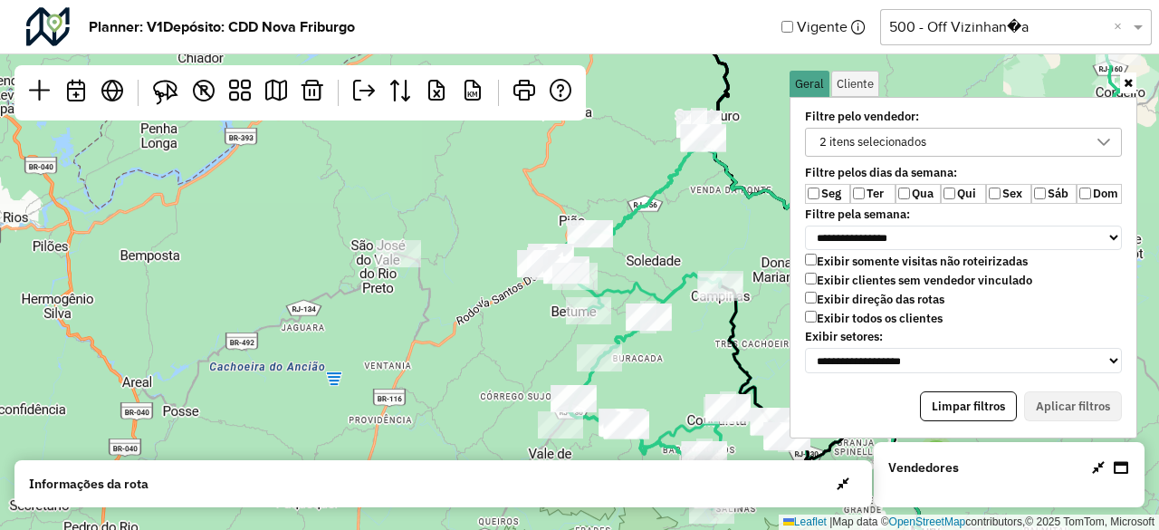
drag, startPoint x: 603, startPoint y: 326, endPoint x: 434, endPoint y: 265, distance: 179.9
click at [566, 297] on div at bounding box center [588, 310] width 45 height 27
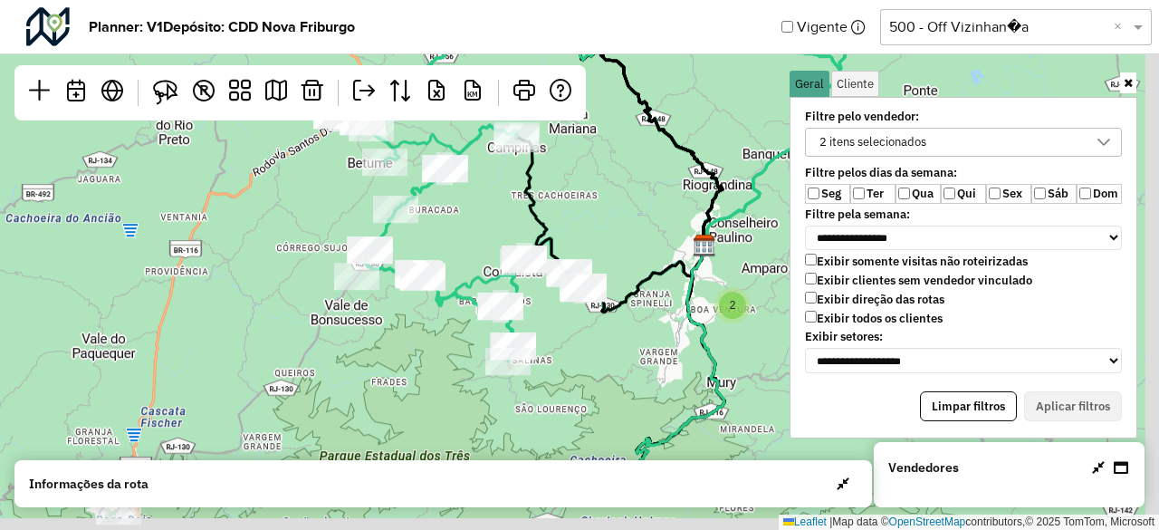
click at [486, 275] on icon at bounding box center [536, 257] width 340 height 178
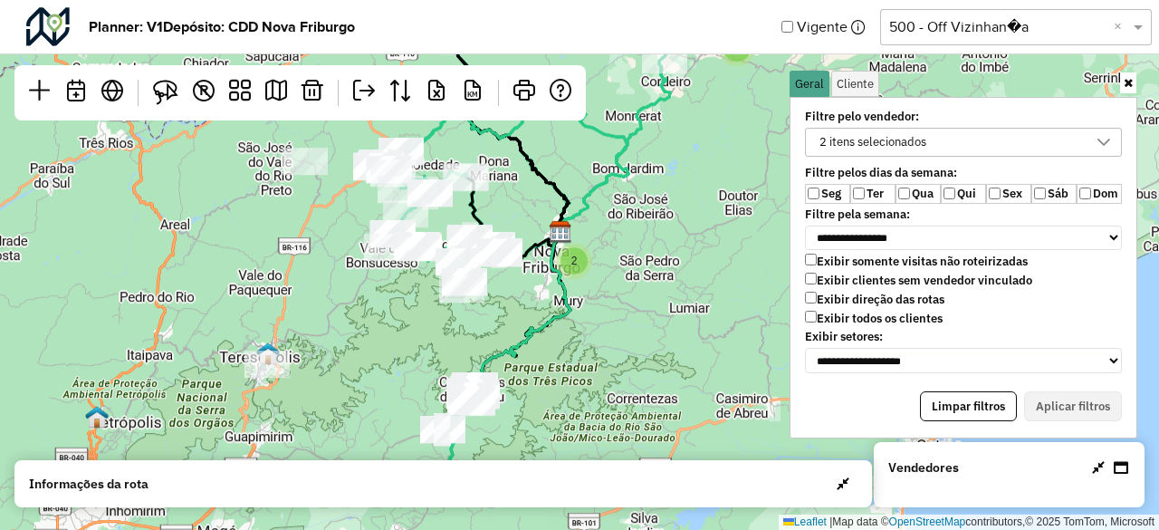
click at [935, 136] on div "2 itens selecionados" at bounding box center [950, 142] width 274 height 27
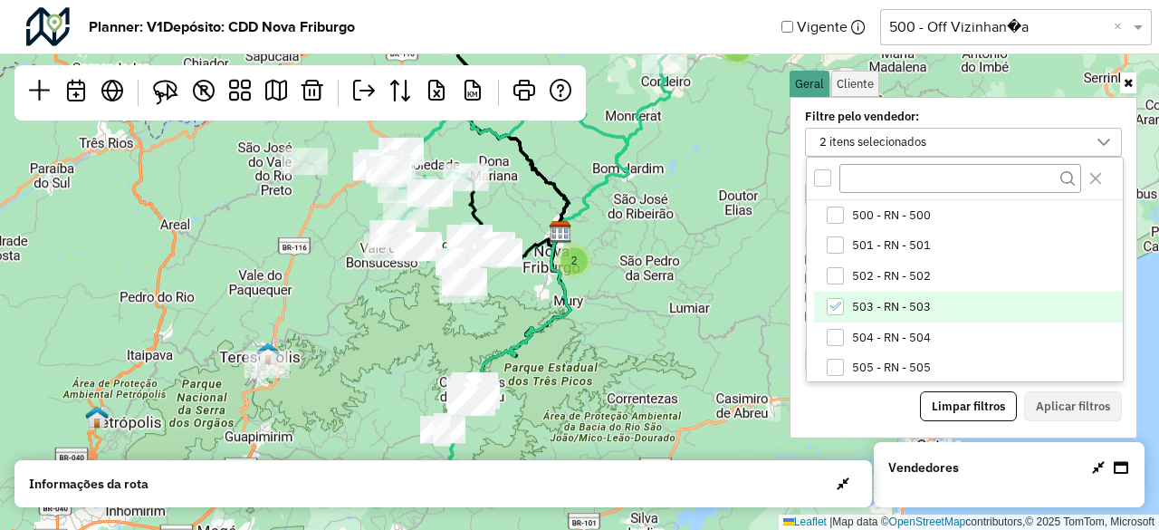
click at [923, 305] on span "503 - RN - 503" at bounding box center [891, 307] width 79 height 14
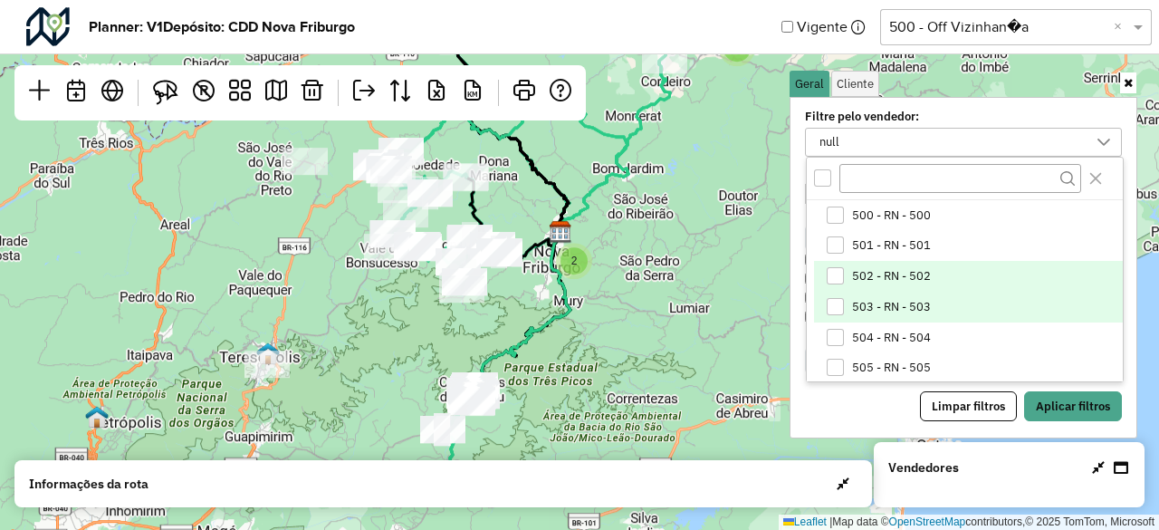
click at [905, 262] on li "502 - RN - 502" at bounding box center [968, 276] width 309 height 31
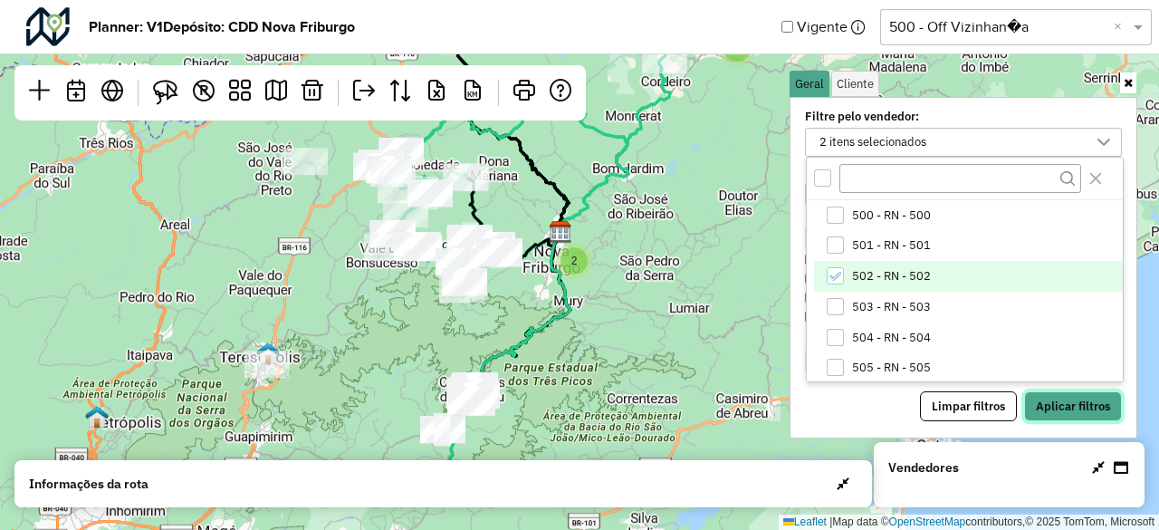
click at [1065, 391] on button "Aplicar filtros" at bounding box center [1073, 406] width 98 height 31
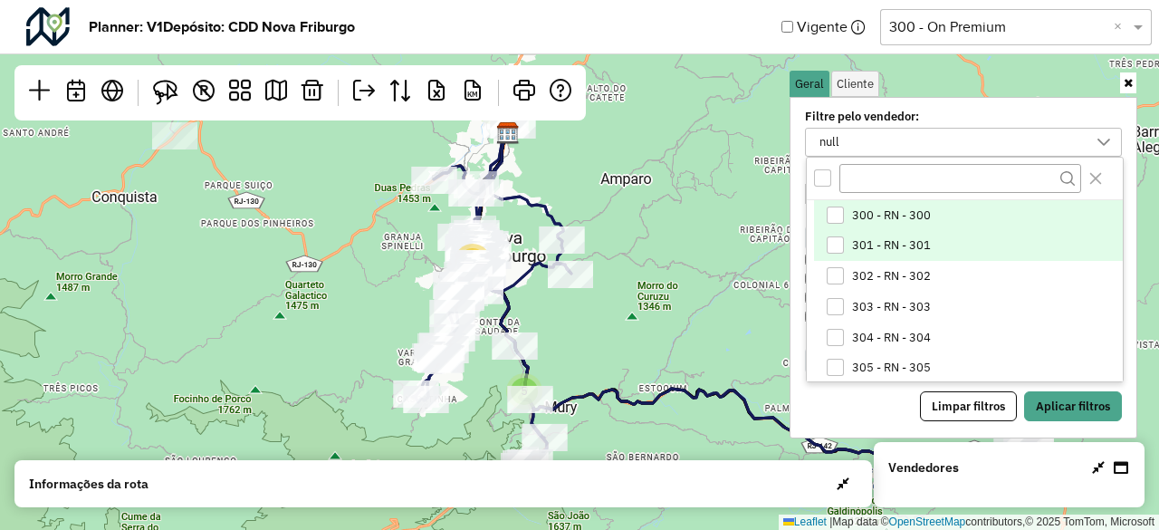
click at [881, 247] on span "301 - RN - 301" at bounding box center [891, 245] width 79 height 14
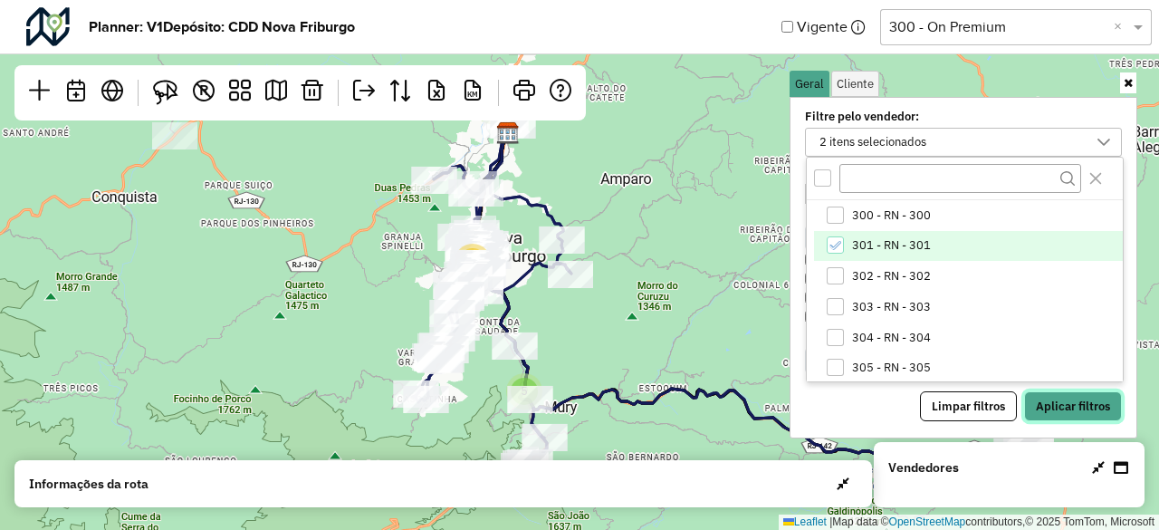
click at [1064, 399] on button "Aplicar filtros" at bounding box center [1073, 406] width 98 height 31
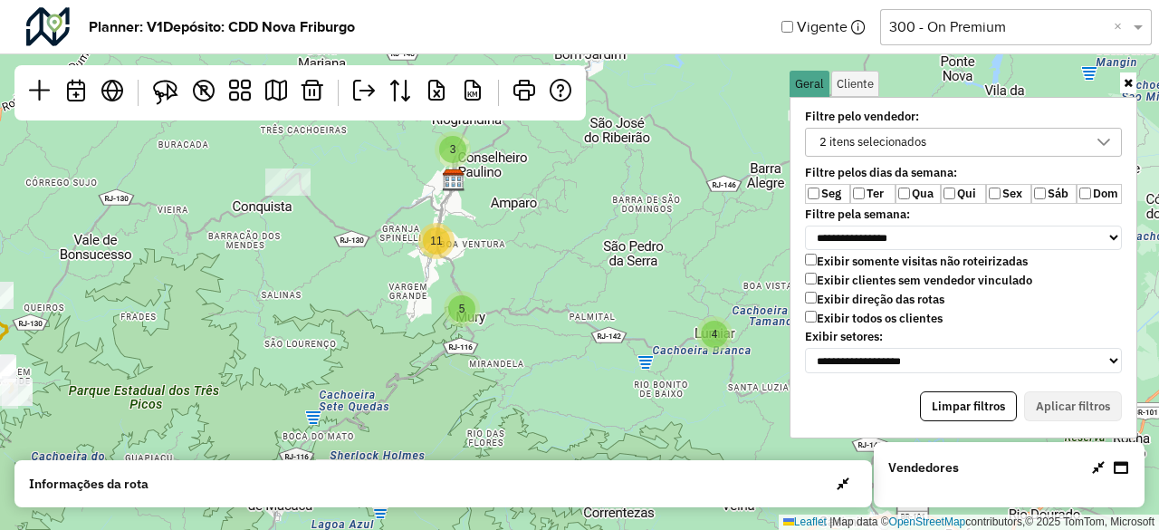
drag, startPoint x: 208, startPoint y: 265, endPoint x: 612, endPoint y: 250, distance: 404.3
click at [610, 250] on div "3 4 5 11 Leaflet | Map data © OpenStreetMap contributors,© 2025 TomTom, Microso…" at bounding box center [579, 265] width 1159 height 530
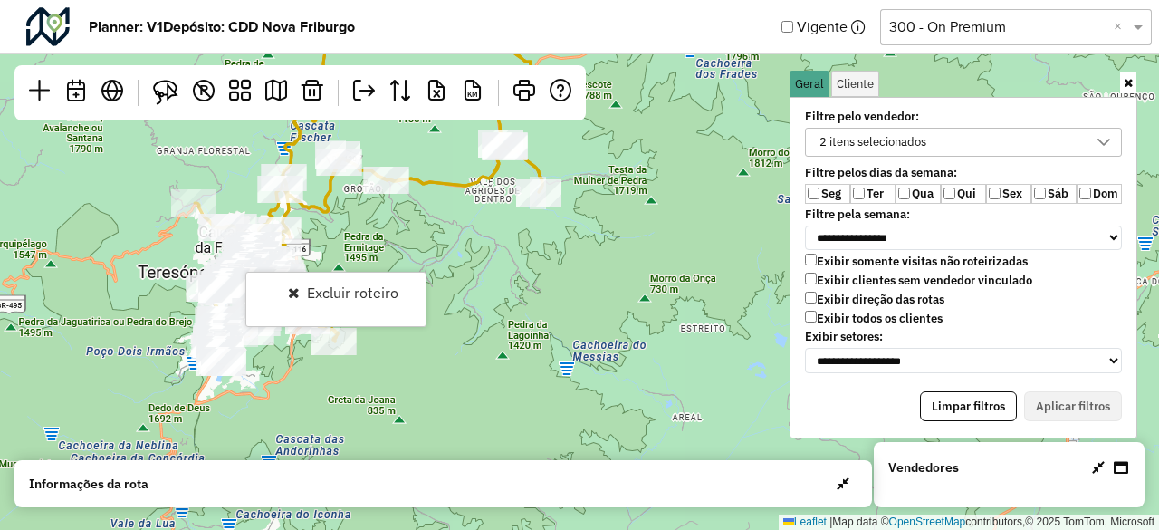
click at [442, 233] on div "2 4 5 10 Leaflet | Map data © OpenStreetMap contributors,© 2025 TomTom, Microso…" at bounding box center [579, 265] width 1159 height 530
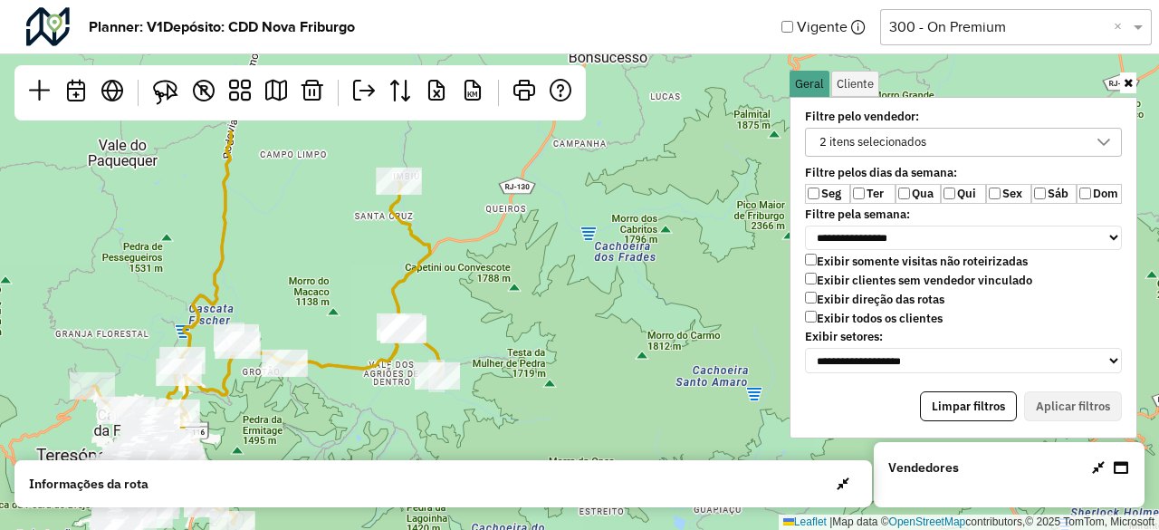
drag, startPoint x: 445, startPoint y: 293, endPoint x: 397, endPoint y: 396, distance: 113.9
click at [397, 396] on div "2 4 5 10 Leaflet | Map data © OpenStreetMap contributors,© 2025 TomTom, Microso…" at bounding box center [579, 265] width 1159 height 530
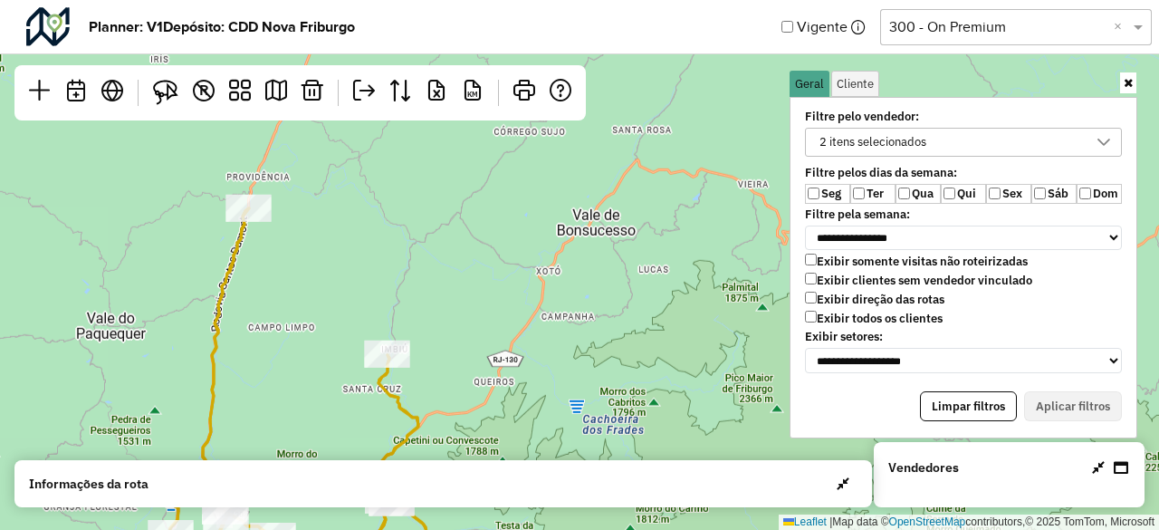
drag, startPoint x: 323, startPoint y: 261, endPoint x: 311, endPoint y: 427, distance: 166.2
click at [311, 427] on div "2 4 5 10 Leaflet | Map data © OpenStreetMap contributors,© 2025 TomTom, Microso…" at bounding box center [579, 265] width 1159 height 530
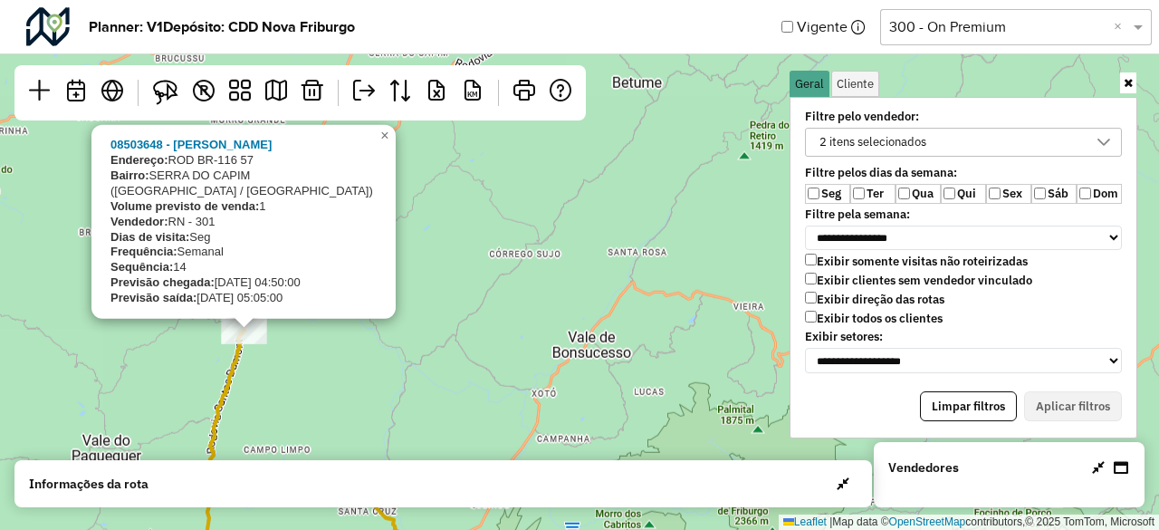
drag, startPoint x: 303, startPoint y: 260, endPoint x: 297, endPoint y: 378, distance: 117.9
click at [297, 378] on div "2 4 5 10 08503648 - SILVIO PINTO DE MEDE Endereço: ROD BR-116 57 Bairro: SERRA …" at bounding box center [579, 265] width 1159 height 530
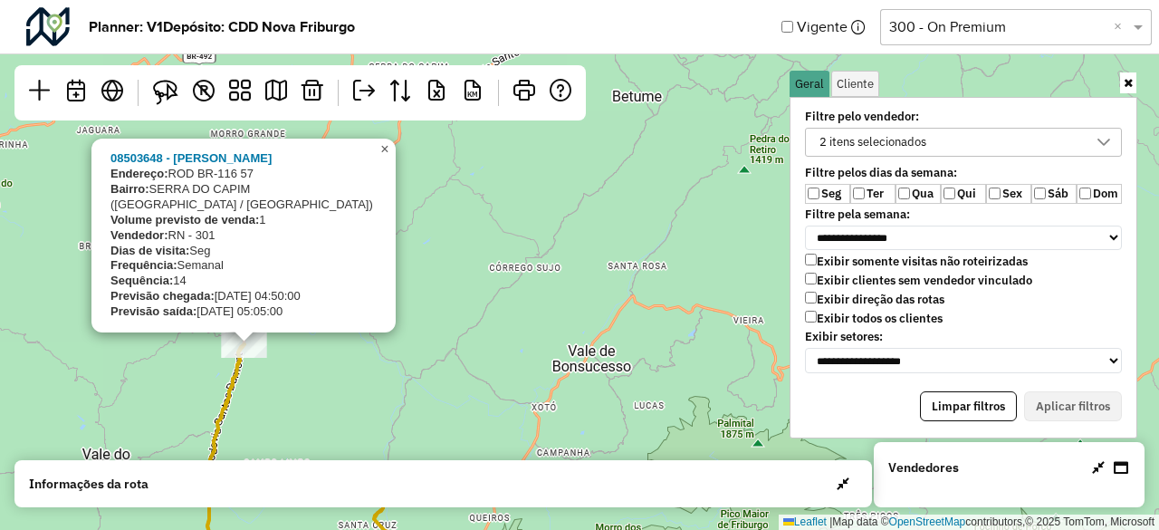
click at [382, 157] on span "×" at bounding box center [384, 148] width 8 height 15
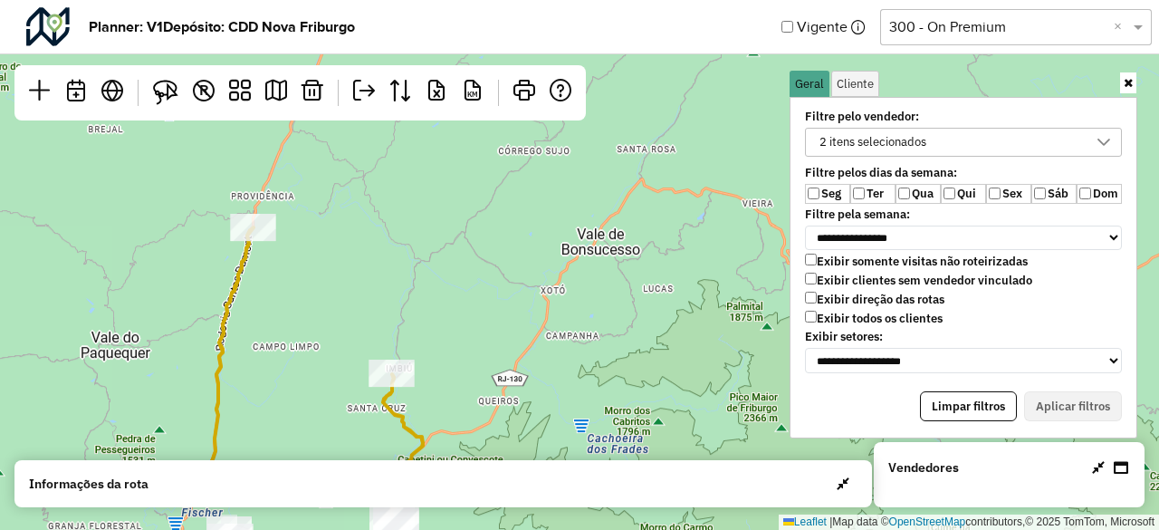
drag, startPoint x: 376, startPoint y: 231, endPoint x: 376, endPoint y: 171, distance: 59.8
click at [376, 175] on div "2 4 5 10 Leaflet | Map data © OpenStreetMap contributors,© 2025 TomTom, Microso…" at bounding box center [579, 265] width 1159 height 530
